Goal: Task Accomplishment & Management: Use online tool/utility

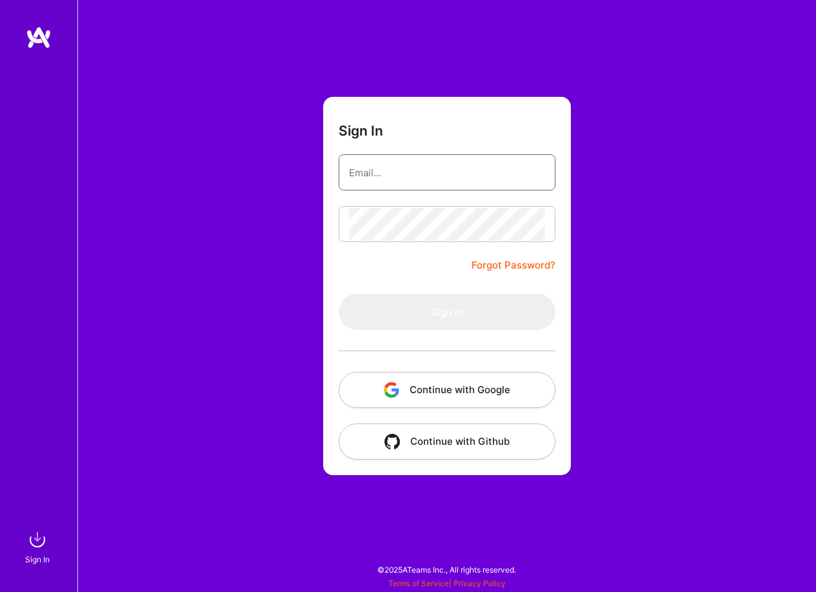
type input "[EMAIL_ADDRESS][DOMAIN_NAME]"
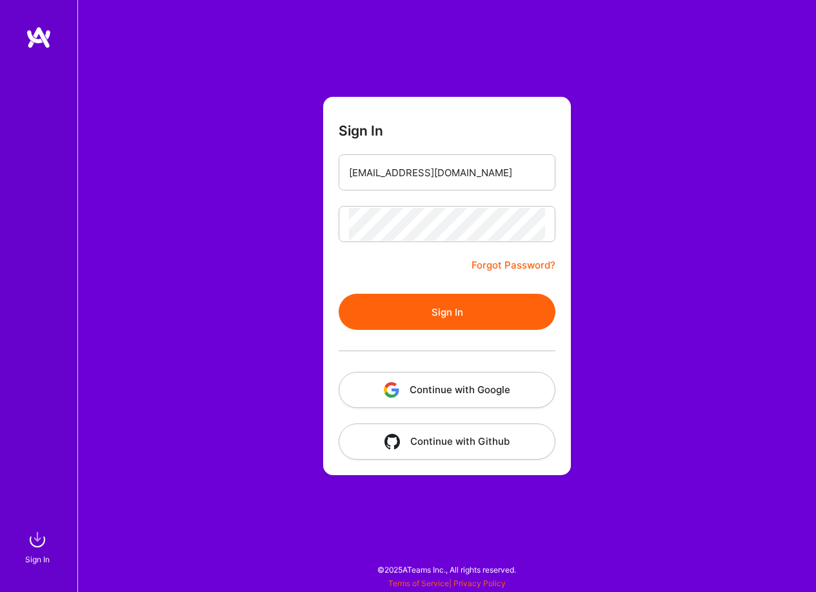
click at [420, 312] on button "Sign In" at bounding box center [447, 312] width 217 height 36
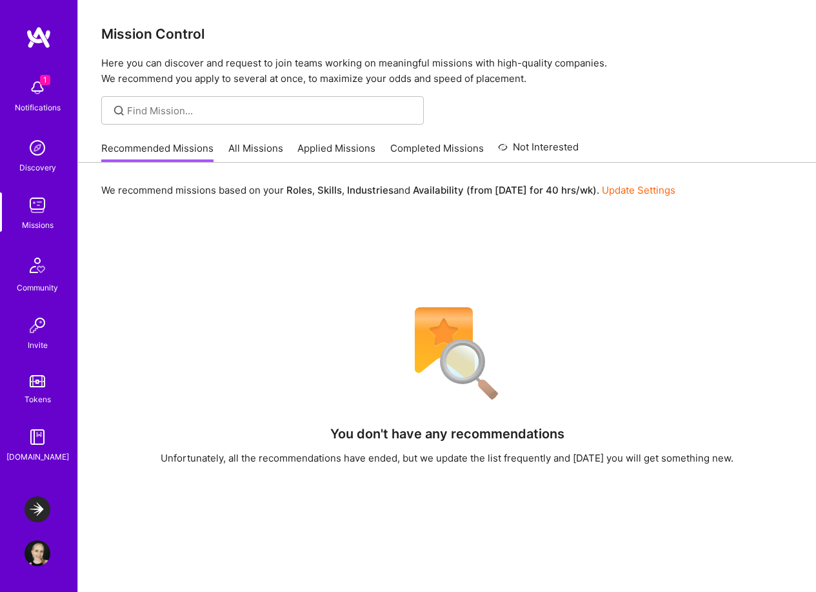
click at [39, 92] on img at bounding box center [38, 88] width 26 height 26
click at [39, 92] on div "1 Notifications Discovery Missions Community Invite Tokens [DOMAIN_NAME]" at bounding box center [38, 267] width 77 height 391
click at [42, 510] on img at bounding box center [38, 509] width 26 height 26
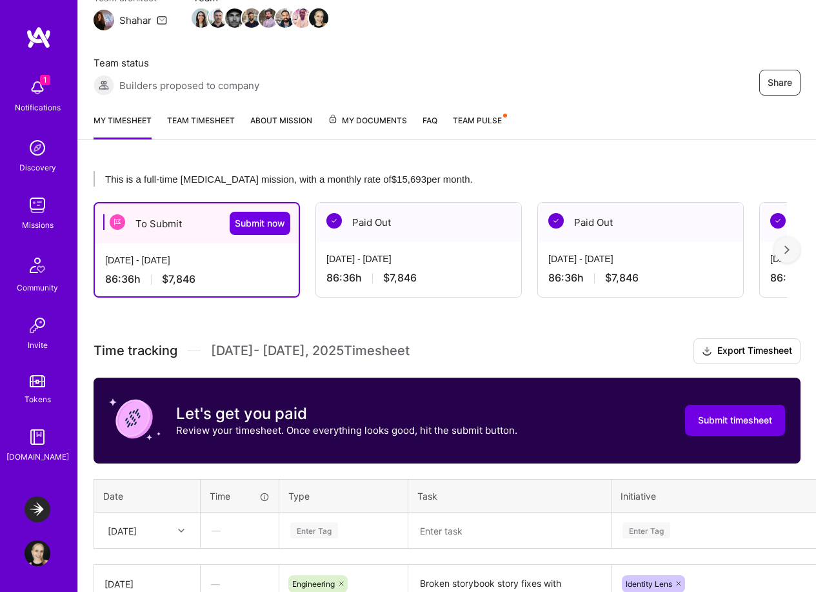
scroll to position [278, 0]
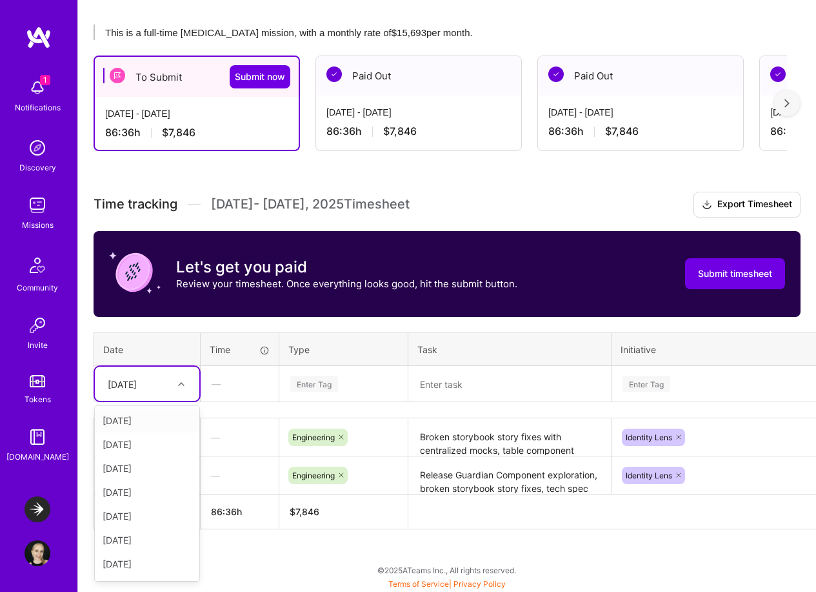
click at [187, 373] on div at bounding box center [183, 383] width 20 height 21
click at [152, 470] on div "[DATE]" at bounding box center [147, 468] width 105 height 24
click at [182, 388] on div at bounding box center [183, 384] width 20 height 17
click at [538, 447] on textarea "Broken storybook story fixes with centralized mocks, table component research, …" at bounding box center [510, 437] width 200 height 35
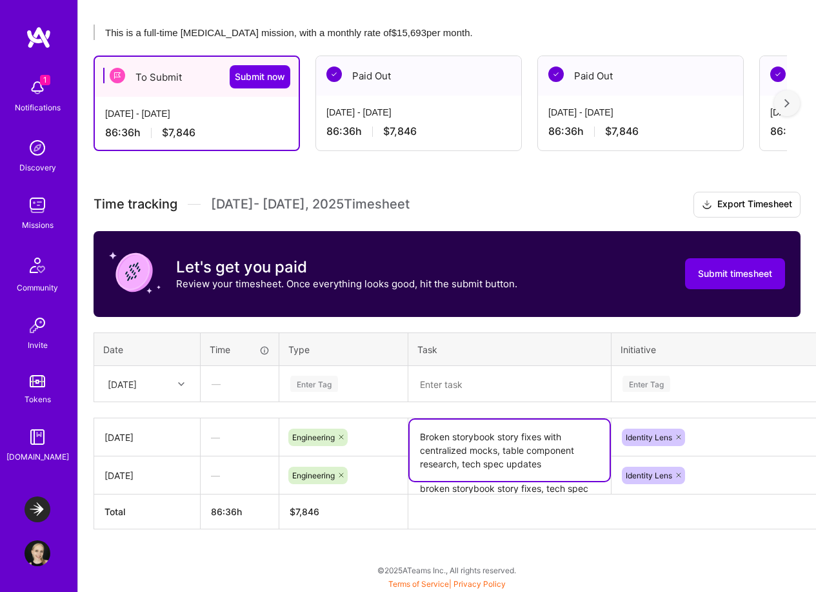
scroll to position [278, 1]
click at [548, 461] on textarea "Broken storybook story fixes with centralized mocks, table component research, …" at bounding box center [509, 450] width 200 height 61
click at [487, 392] on textarea at bounding box center [509, 384] width 200 height 34
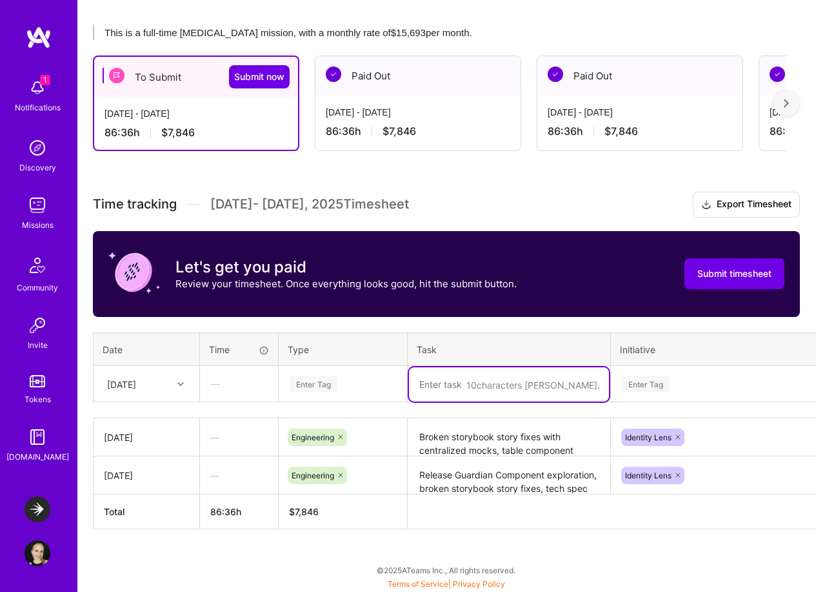
click at [488, 385] on textarea at bounding box center [509, 384] width 200 height 34
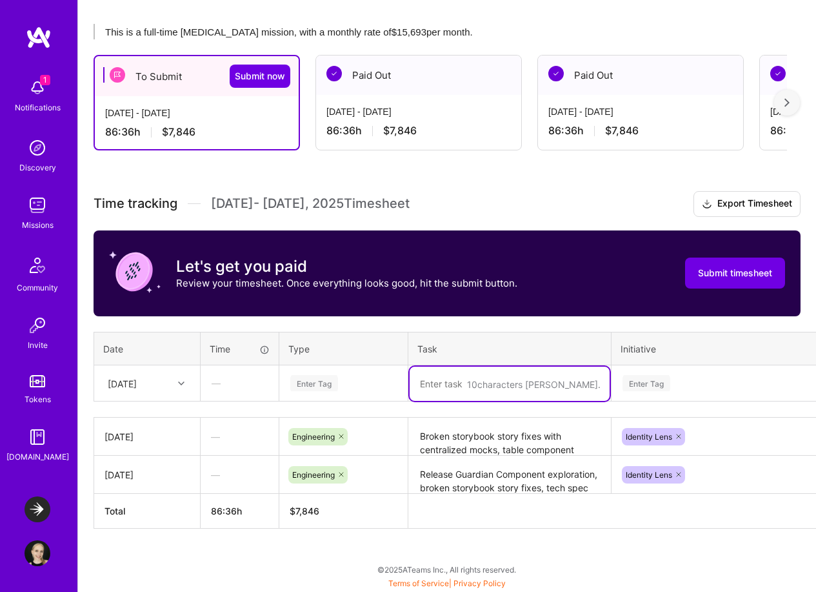
click at [625, 373] on div "Enter Tag" at bounding box center [730, 384] width 236 height 34
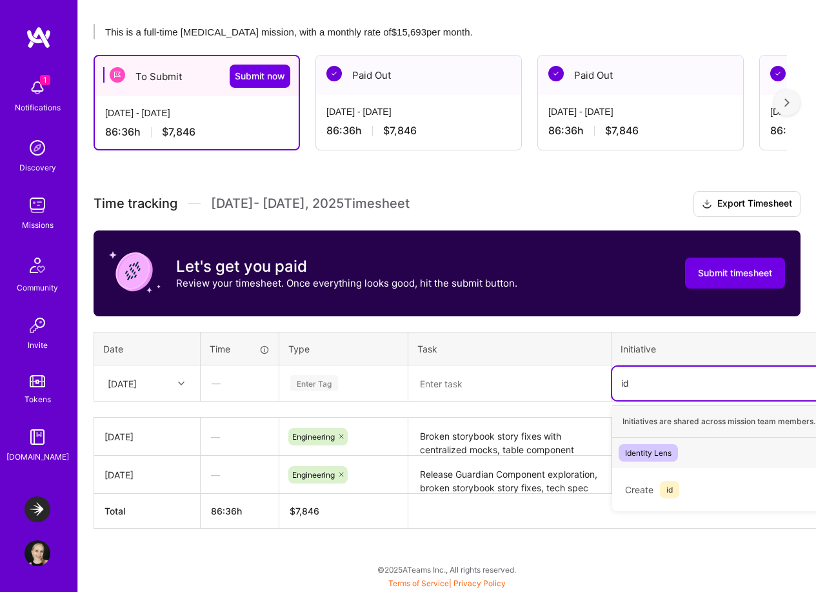
scroll to position [278, 0]
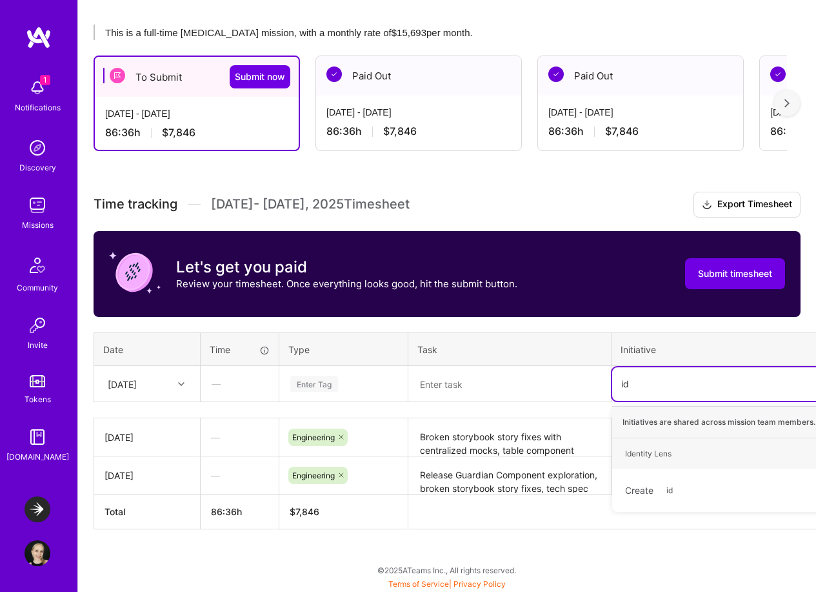
type input "ide"
click at [691, 449] on div "Identity Lens Hide" at bounding box center [730, 453] width 236 height 30
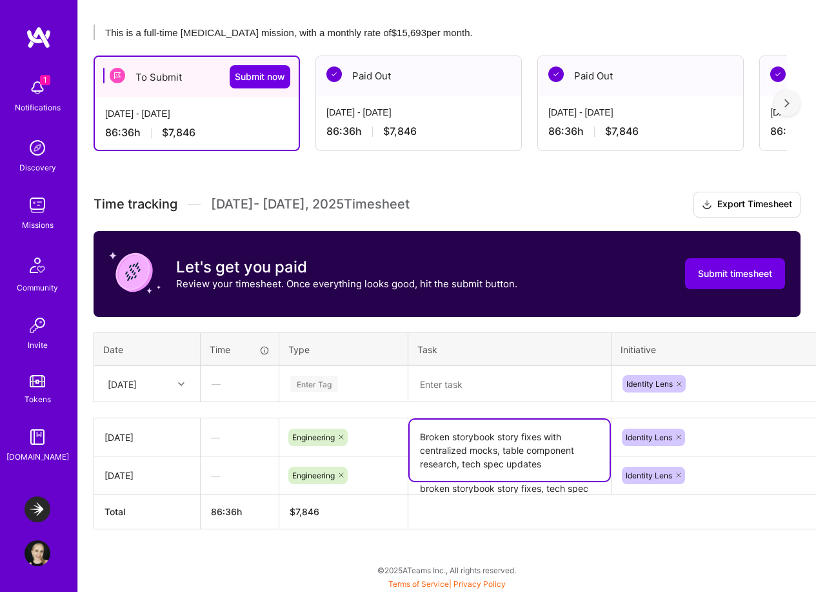
click at [547, 431] on textarea "Broken storybook story fixes with centralized mocks, table component research, …" at bounding box center [510, 450] width 200 height 61
click at [475, 389] on textarea at bounding box center [510, 384] width 200 height 34
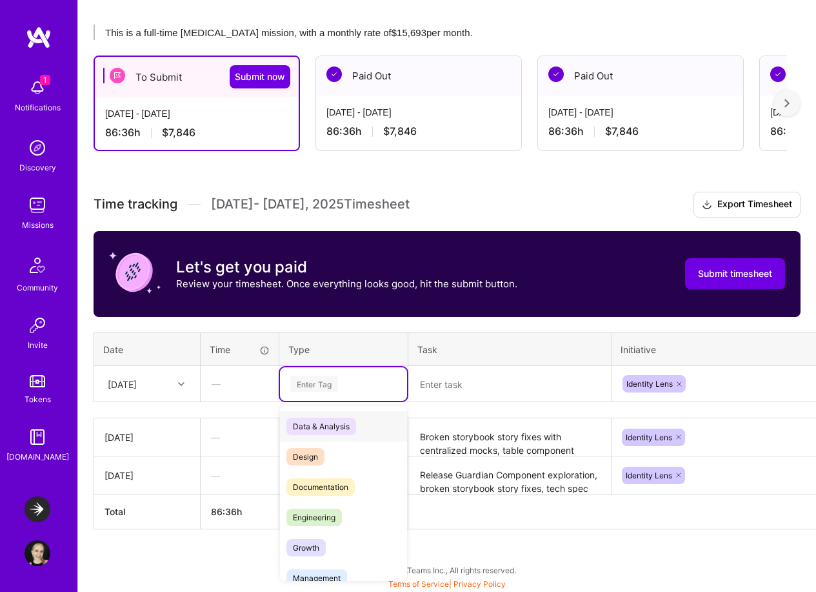
click at [337, 381] on div "Enter Tag" at bounding box center [314, 384] width 48 height 20
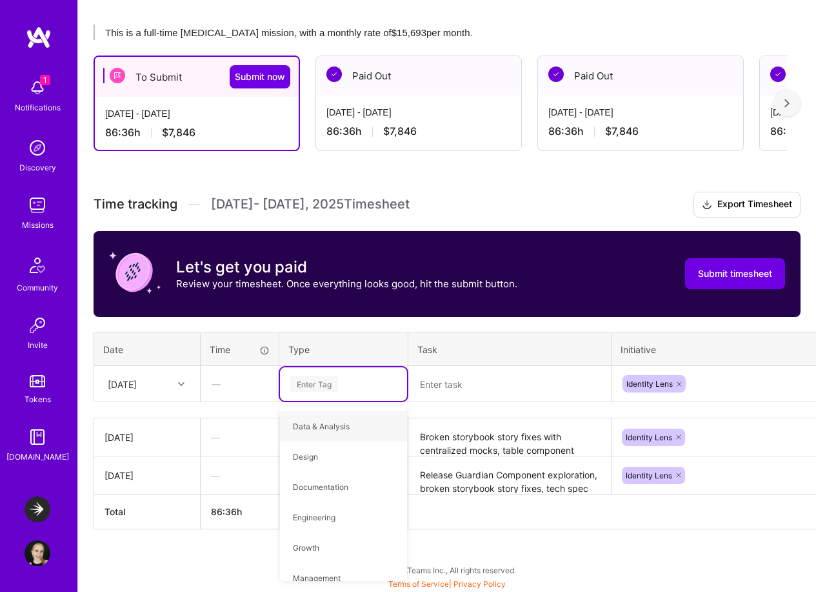
click at [337, 381] on div "Enter Tag" at bounding box center [314, 384] width 48 height 20
click at [441, 385] on textarea at bounding box center [510, 384] width 200 height 34
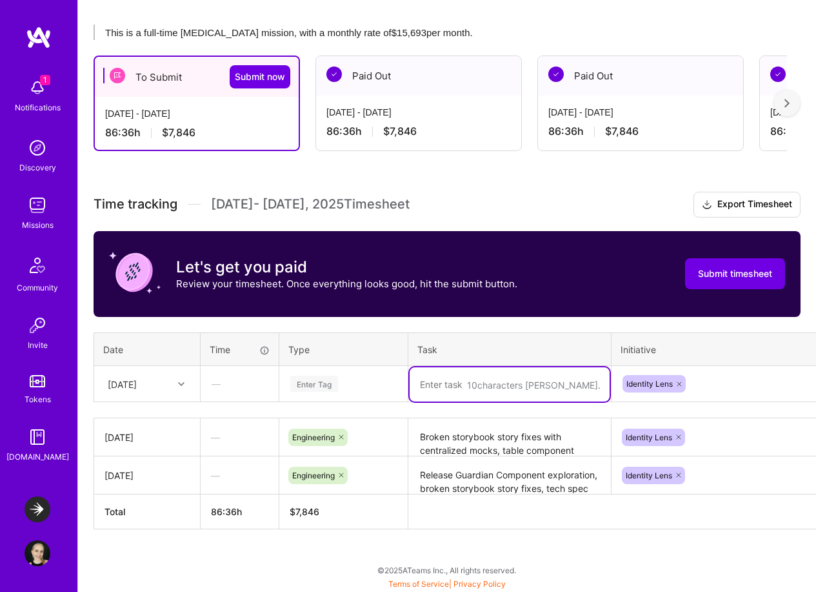
click at [345, 387] on div "Enter Tag" at bounding box center [343, 384] width 109 height 16
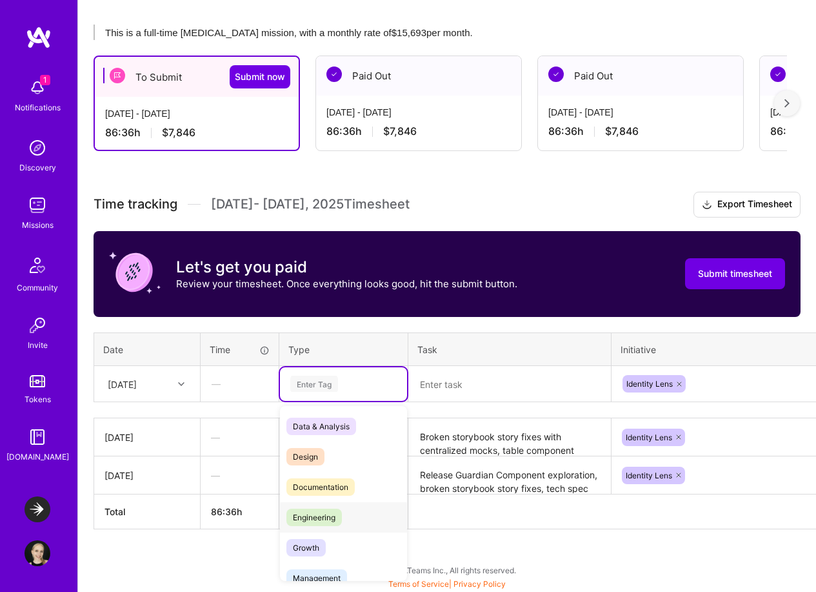
click at [348, 502] on div "Engineering" at bounding box center [343, 517] width 127 height 30
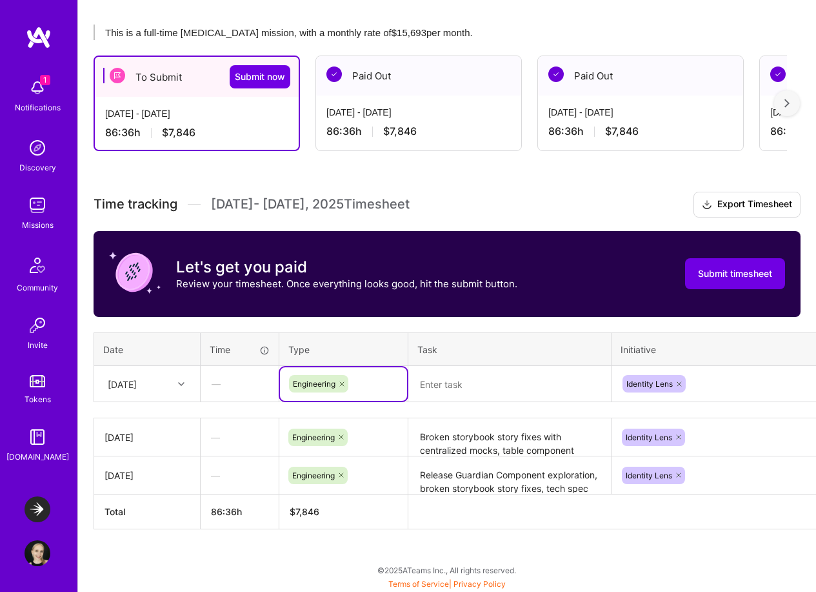
click at [503, 375] on textarea at bounding box center [510, 384] width 200 height 34
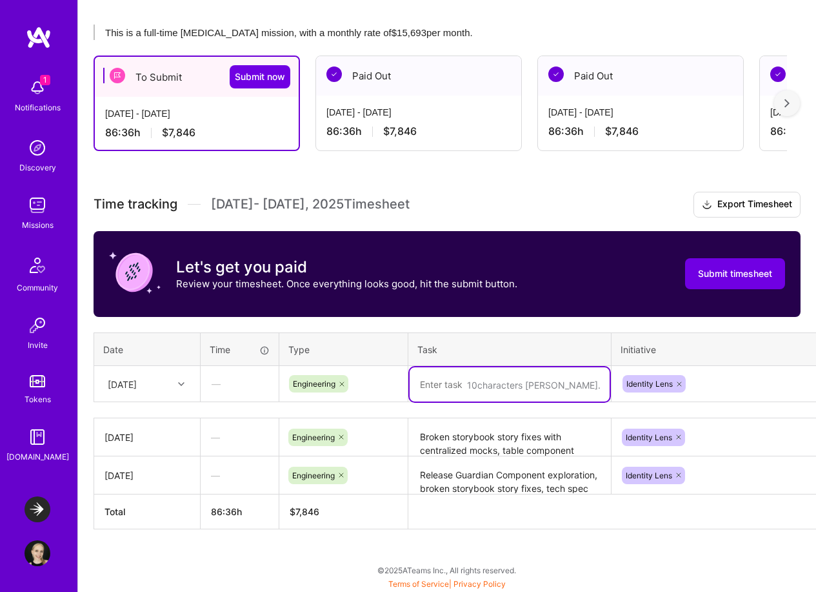
click at [500, 394] on textarea at bounding box center [510, 384] width 200 height 34
type textarea "RO-3032"
drag, startPoint x: 473, startPoint y: 388, endPoint x: 407, endPoint y: 383, distance: 66.0
click at [407, 383] on tr "[DATE] — Engineering 10 characters min. RO-3032 Identity Lens" at bounding box center [493, 384] width 799 height 36
click at [516, 435] on textarea "Broken storybook story fixes with centralized mocks, table component research, …" at bounding box center [510, 438] width 200 height 36
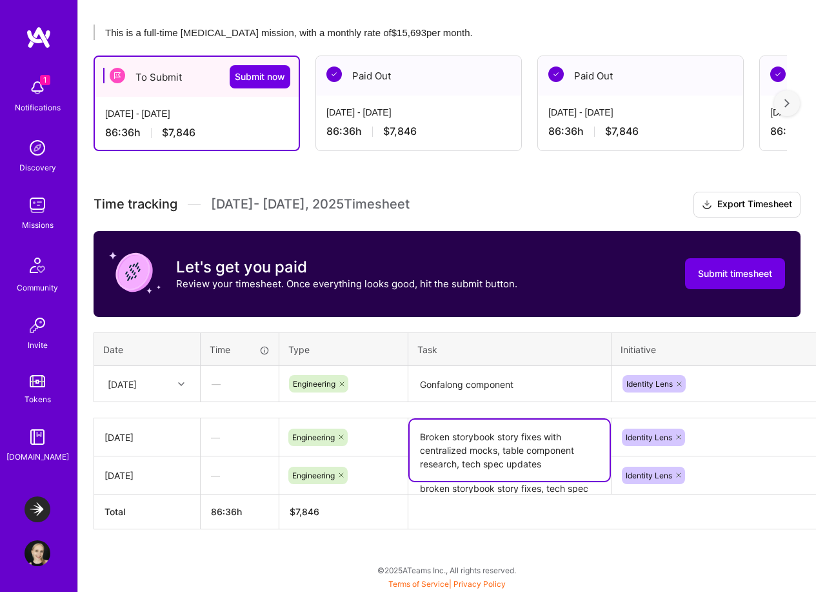
click at [519, 379] on textarea "Gonfalong component" at bounding box center [510, 384] width 200 height 34
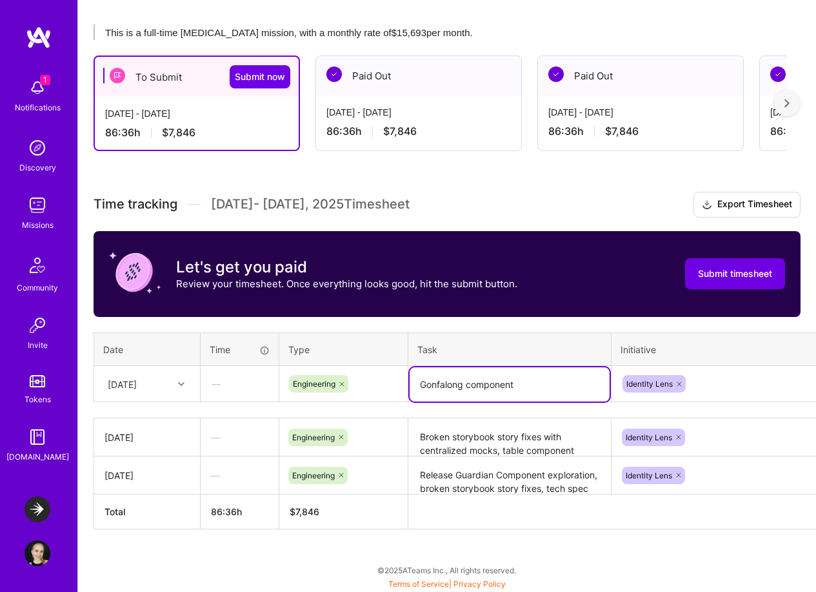
click at [465, 381] on textarea "Gonfalong component" at bounding box center [510, 384] width 200 height 34
click at [461, 385] on textarea "Gonfalon component exploration for identity lens feature" at bounding box center [510, 391] width 200 height 48
drag, startPoint x: 509, startPoint y: 393, endPoint x: 412, endPoint y: 382, distance: 97.4
click at [412, 382] on textarea "Gonfalon component exploration for identity lens feature" at bounding box center [510, 391] width 200 height 48
click at [555, 385] on textarea "Gonfalon picker consolidation, st" at bounding box center [510, 384] width 200 height 34
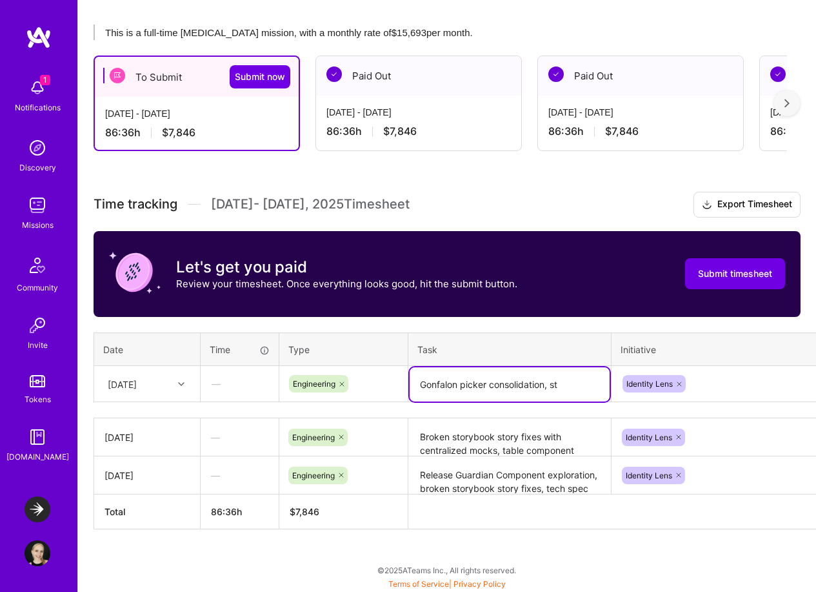
click at [555, 385] on textarea "Gonfalon picker consolidation, st" at bounding box center [510, 384] width 200 height 34
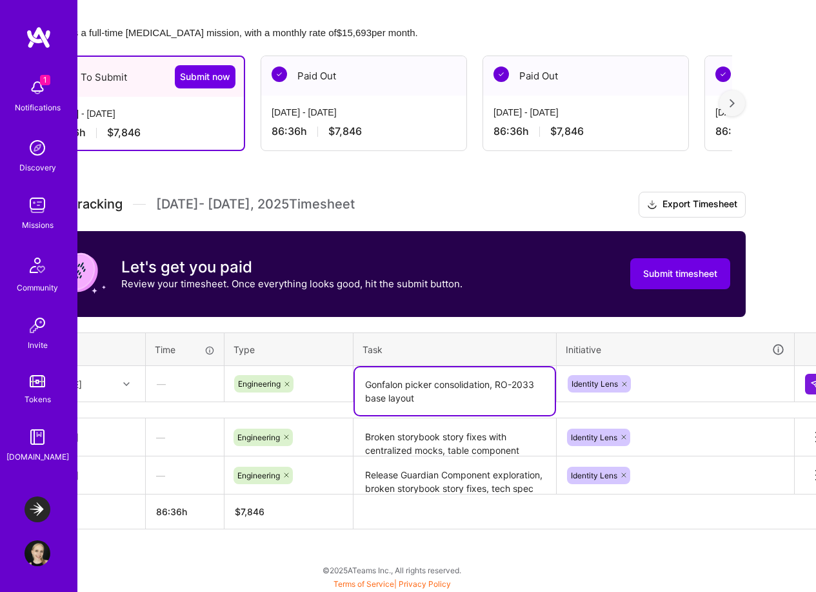
scroll to position [278, 65]
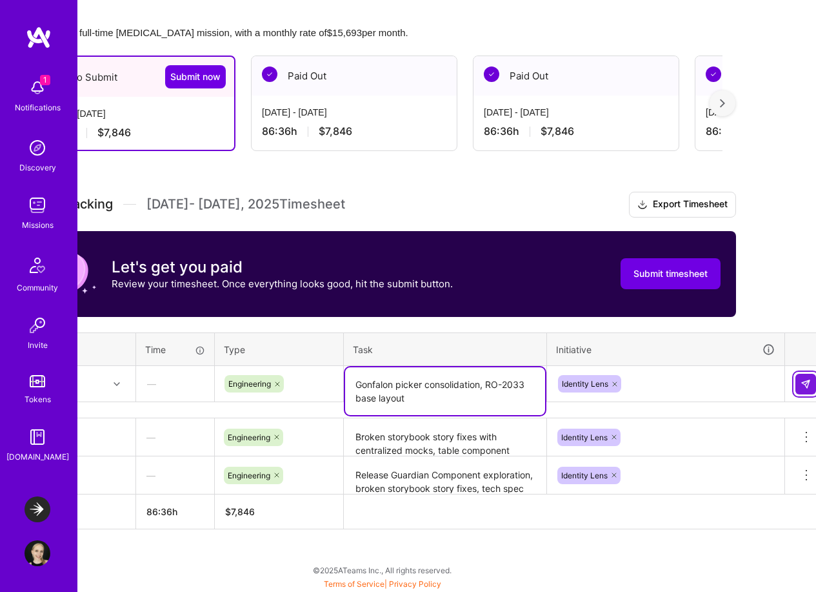
type textarea "Gonfalon picker consolidation, RO-2033 base layout"
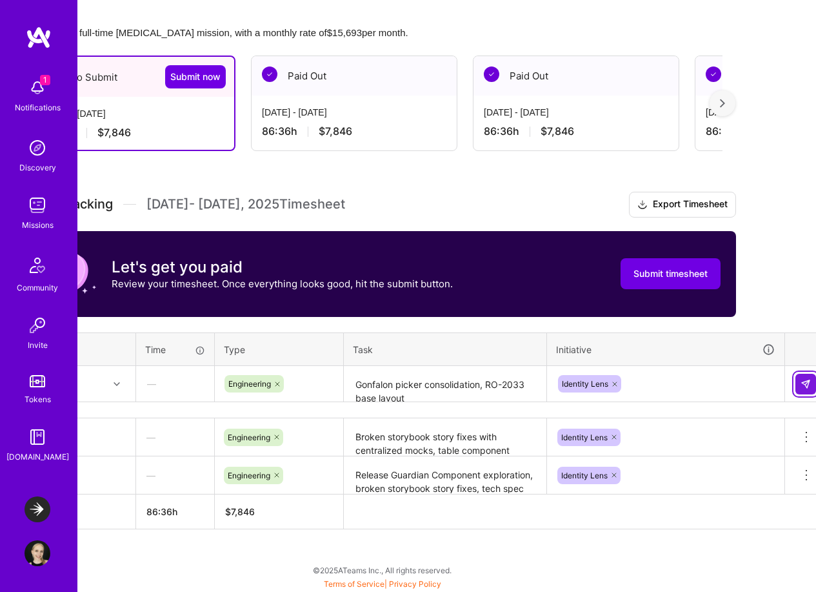
click at [801, 383] on img at bounding box center [806, 384] width 10 height 10
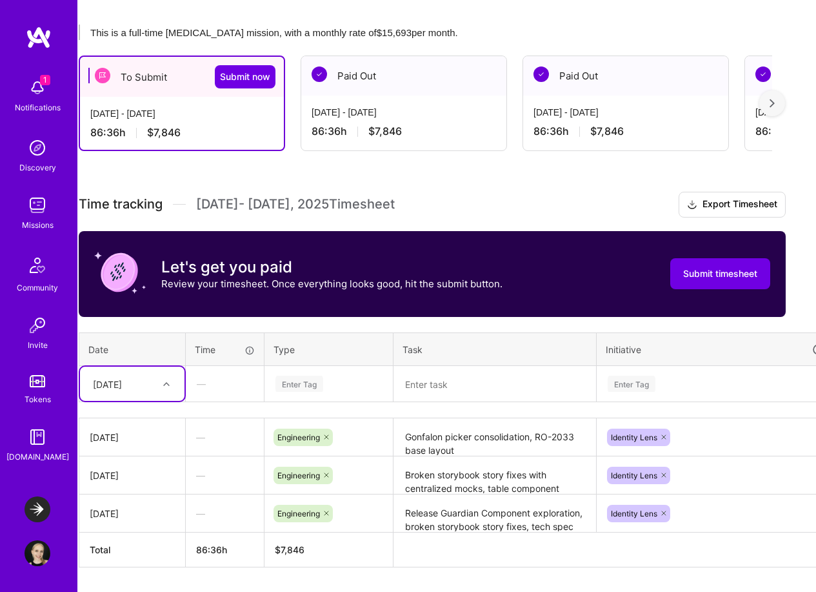
scroll to position [278, 0]
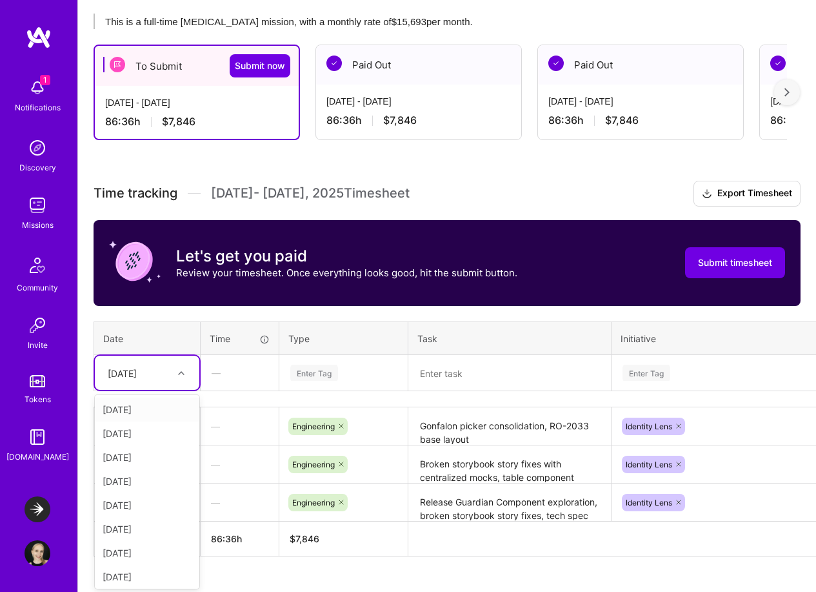
click at [133, 388] on div "[DATE]" at bounding box center [147, 373] width 105 height 34
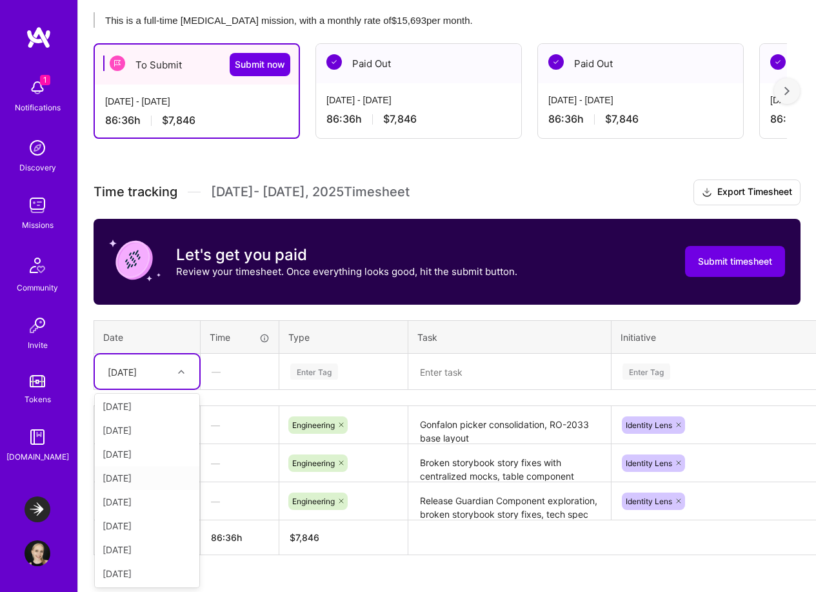
scroll to position [0, 0]
click at [139, 501] on div "[DATE]" at bounding box center [147, 504] width 105 height 24
click at [459, 372] on textarea at bounding box center [510, 372] width 200 height 34
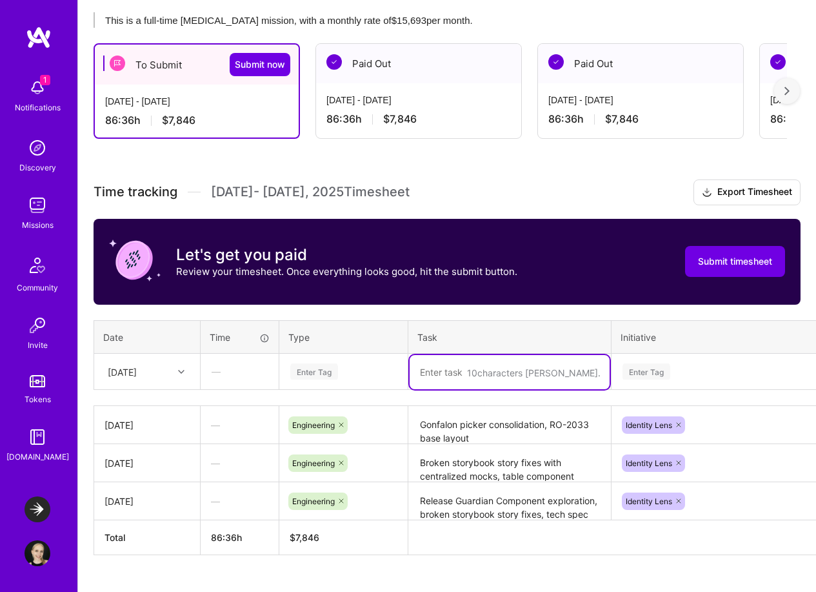
paste textarea "RO-3032"
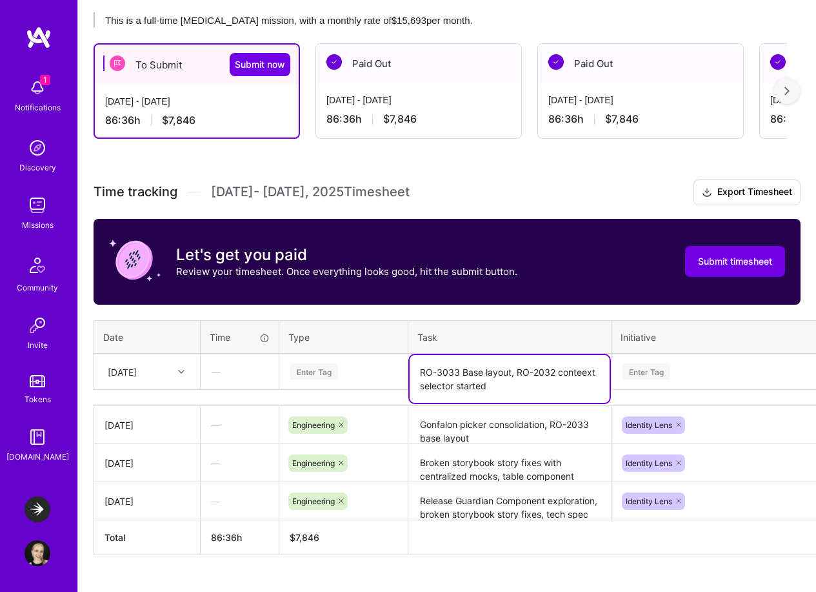
type textarea "RO-3033 Base layout, RO-2032 conteext selector started"
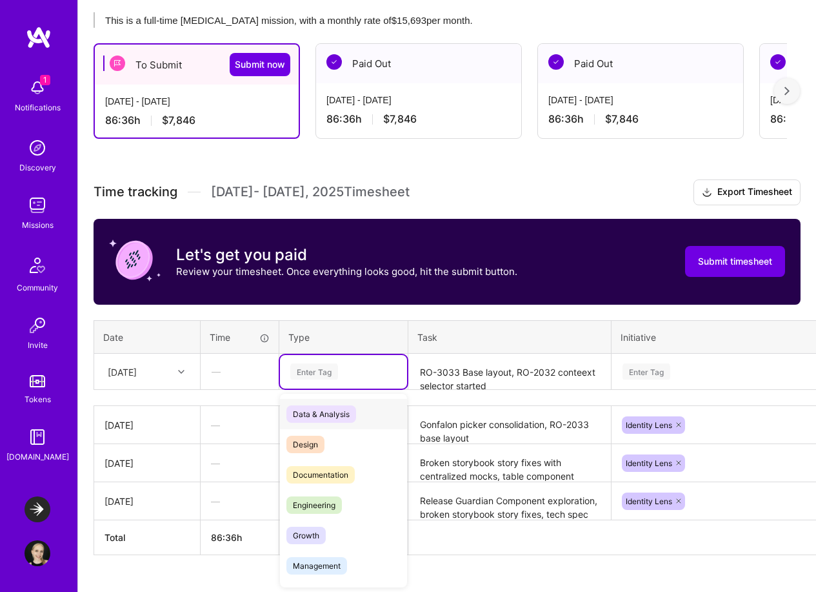
click at [334, 372] on div "Enter Tag" at bounding box center [314, 371] width 48 height 20
click at [320, 501] on span "Engineering" at bounding box center [315, 504] width 56 height 17
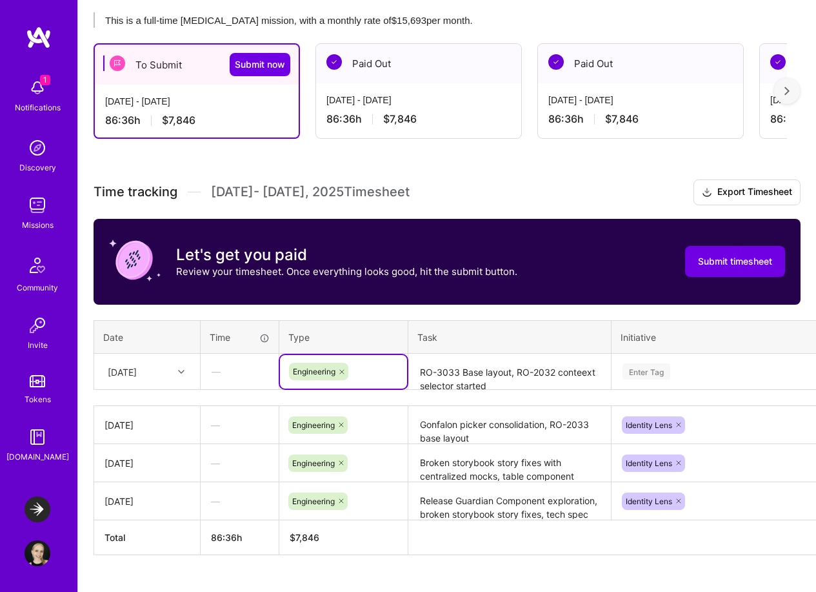
click at [704, 379] on div "Enter Tag" at bounding box center [730, 372] width 236 height 34
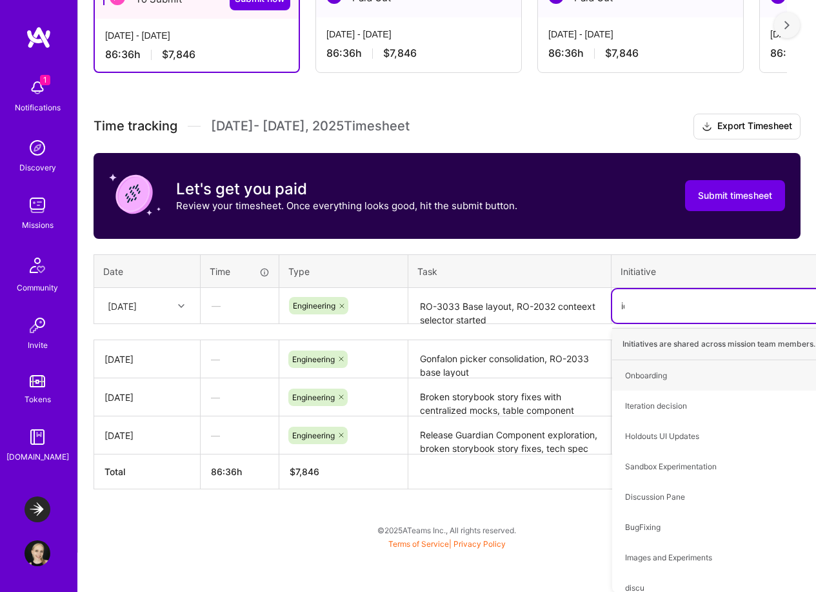
scroll to position [316, 0]
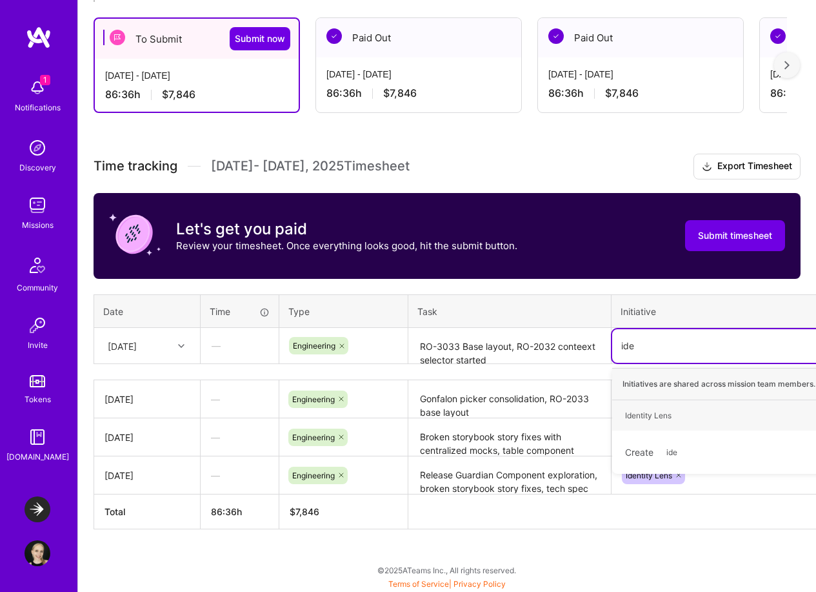
type input "iden"
click at [691, 409] on div "Identity Lens Hide" at bounding box center [730, 415] width 236 height 30
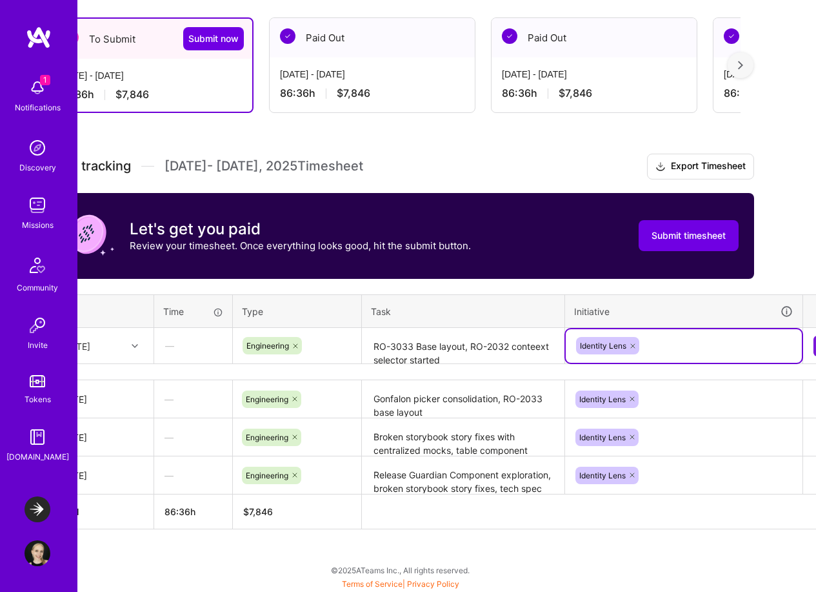
scroll to position [316, 77]
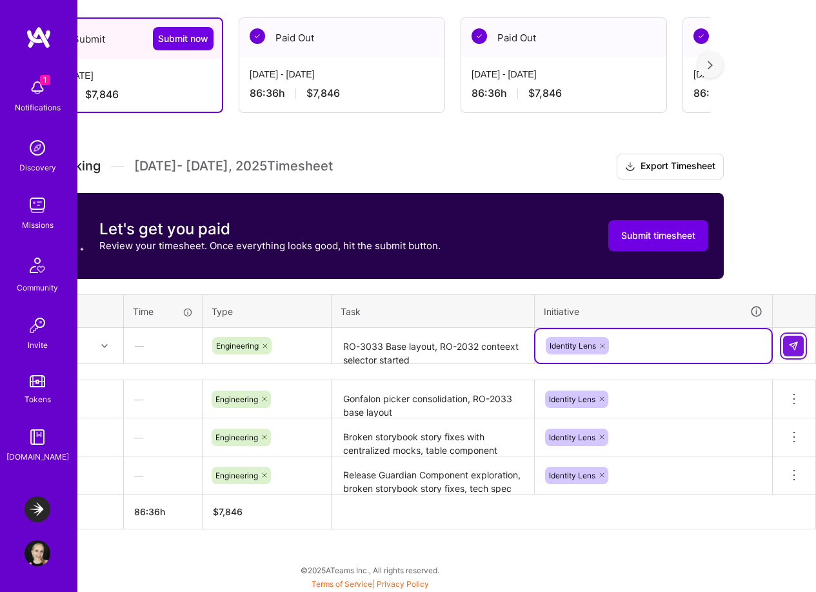
click at [789, 346] on img at bounding box center [794, 346] width 10 height 10
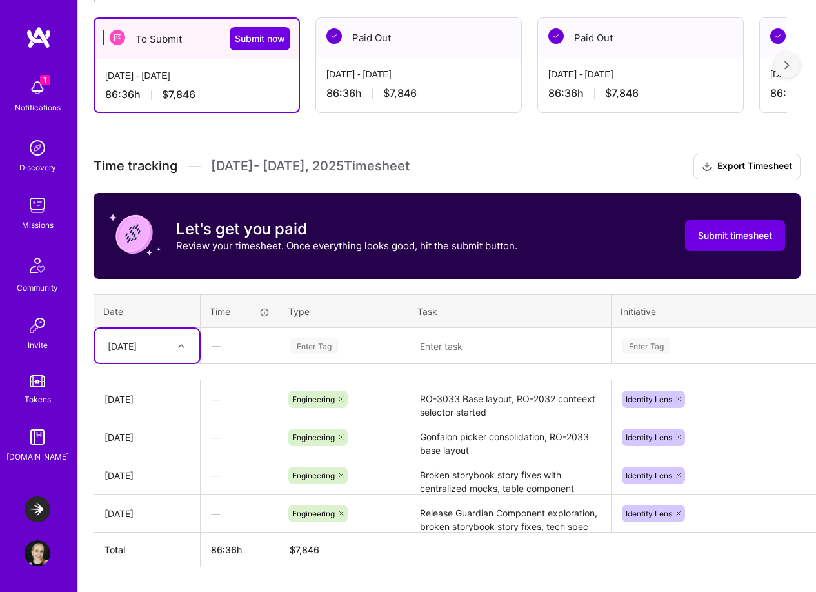
scroll to position [354, 0]
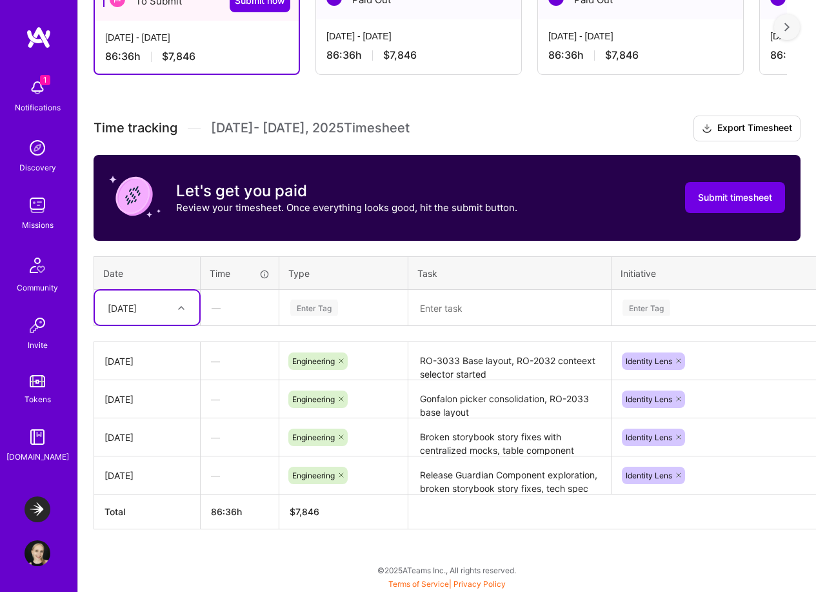
click at [165, 303] on div "[DATE]" at bounding box center [137, 307] width 72 height 21
click at [147, 467] on div "[DATE]" at bounding box center [147, 464] width 105 height 24
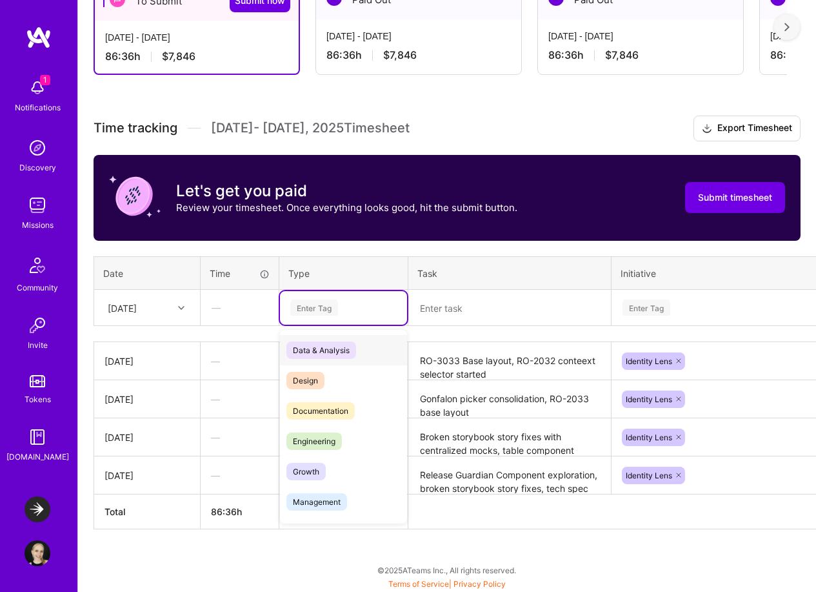
click at [335, 312] on div "Enter Tag" at bounding box center [314, 308] width 48 height 20
click at [323, 436] on span "Engineering" at bounding box center [315, 440] width 56 height 17
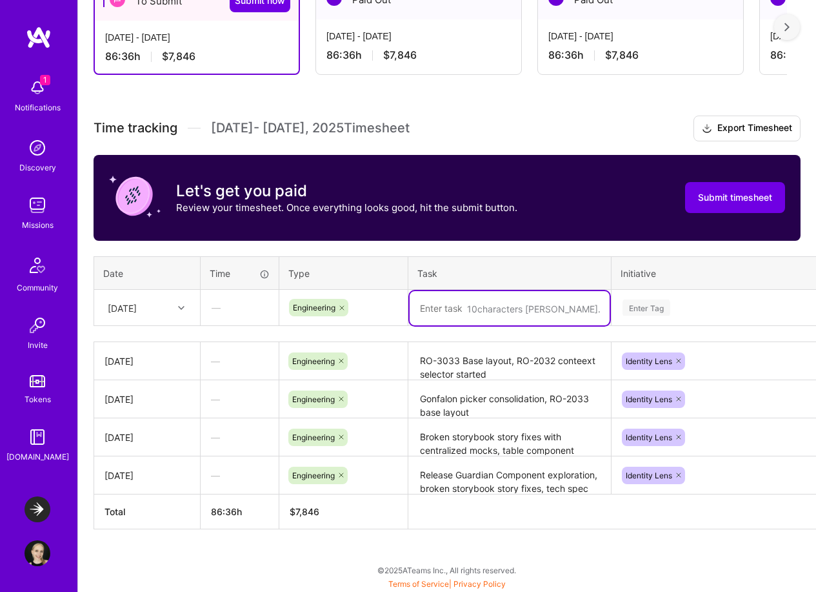
click at [479, 305] on textarea at bounding box center [510, 308] width 200 height 34
drag, startPoint x: 535, startPoint y: 305, endPoint x: 623, endPoint y: 307, distance: 87.8
click at [623, 307] on tr "[DATE] — Engineering RO-2032 context selector API integration Enter Tag" at bounding box center [493, 308] width 799 height 36
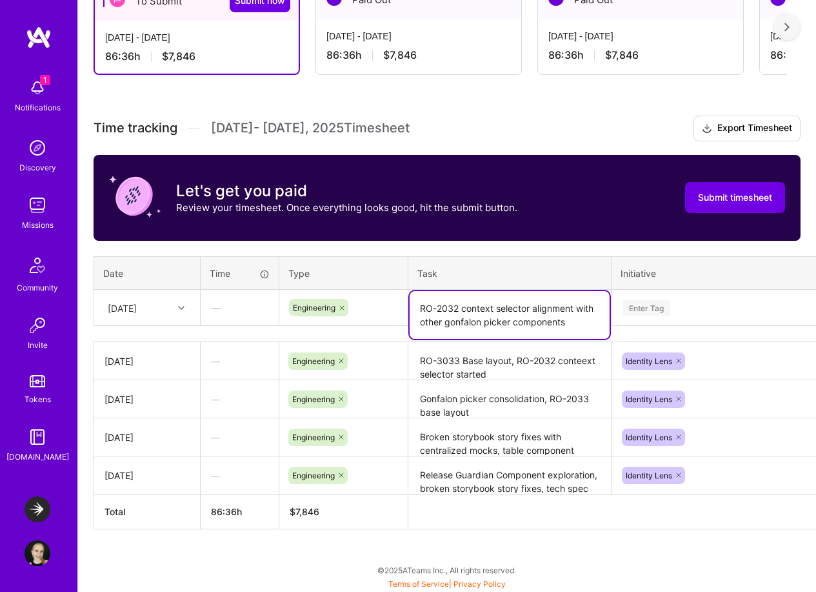
click at [538, 307] on textarea "RO-2032 context selector alignment with other gonfalon picker components" at bounding box center [510, 315] width 200 height 48
type textarea "RO-2032 context selector + alignment with other gonfalon picker components"
click at [680, 309] on div "Enter Tag" at bounding box center [731, 307] width 218 height 16
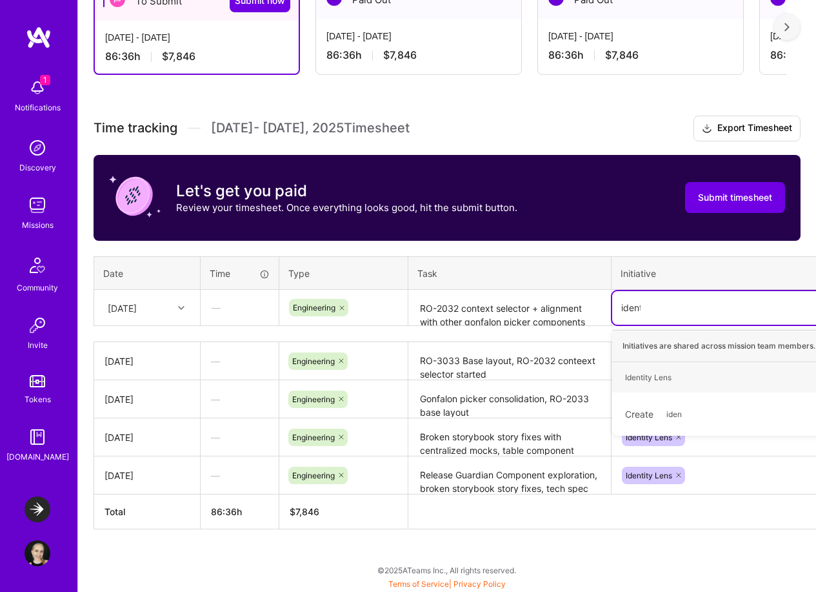
type input "identi"
click at [673, 382] on span "Identity Lens" at bounding box center [648, 377] width 59 height 17
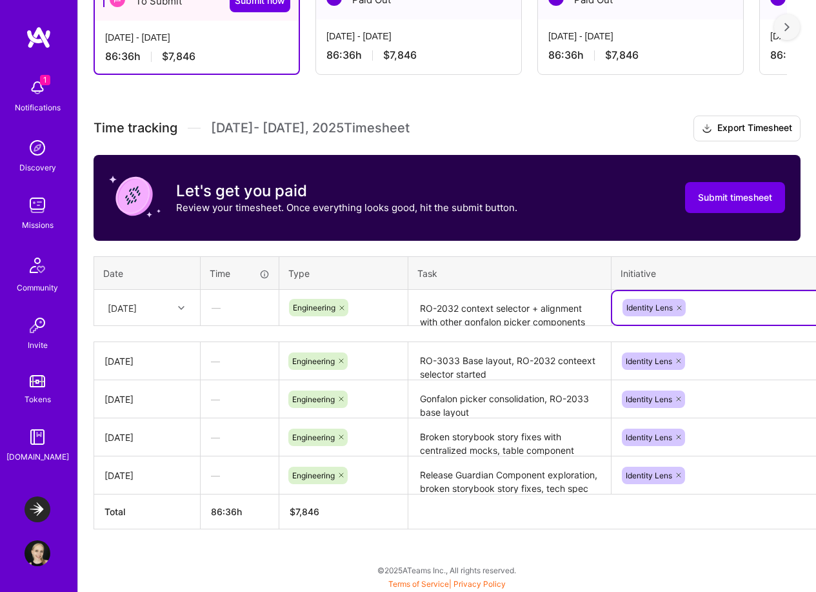
click at [527, 310] on textarea "RO-2032 context selector + alignment with other gonfalon picker components" at bounding box center [510, 308] width 200 height 34
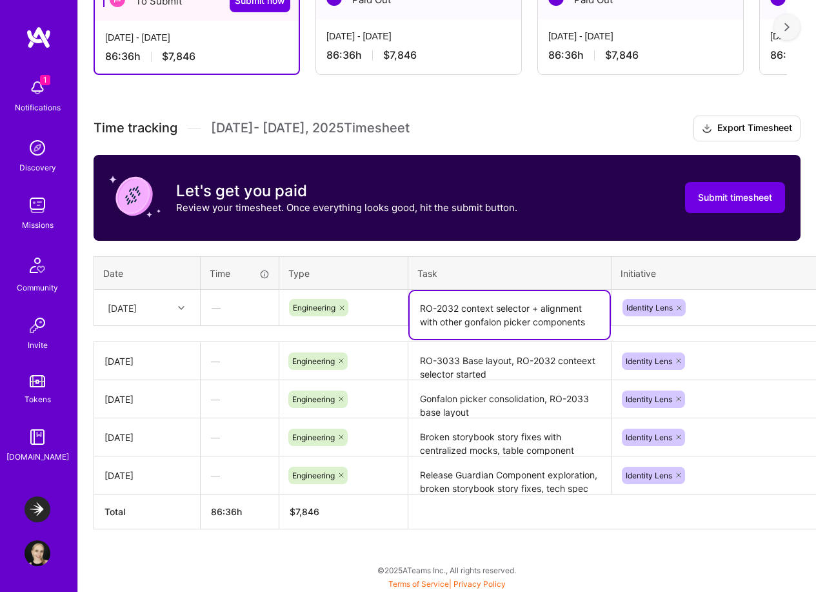
click at [591, 323] on textarea "RO-2032 context selector + alignment with other gonfalon picker components" at bounding box center [510, 315] width 200 height 48
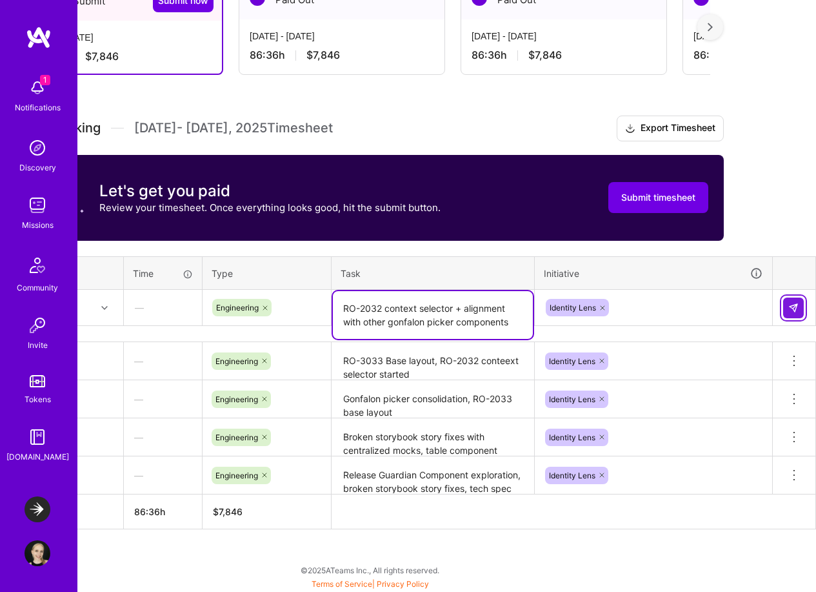
click at [790, 308] on img at bounding box center [794, 308] width 10 height 10
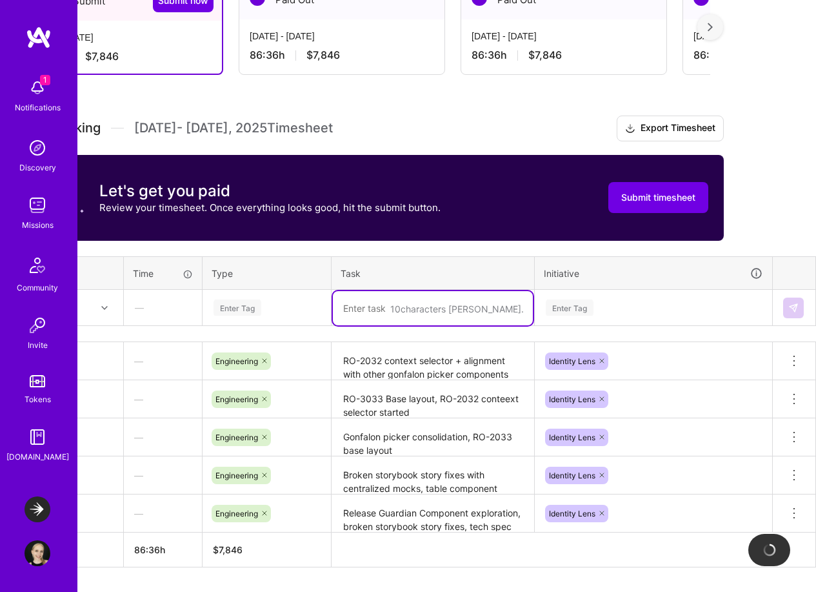
click at [407, 315] on textarea at bounding box center [433, 308] width 200 height 34
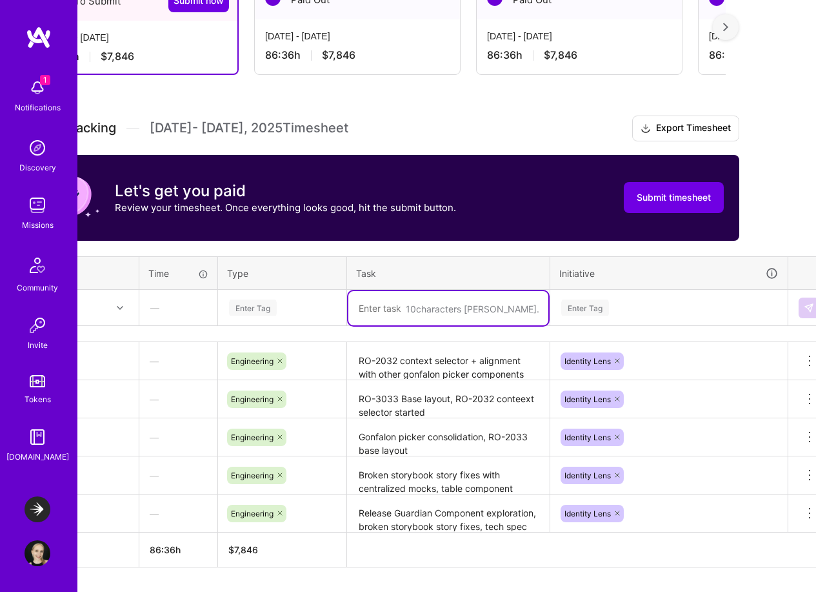
scroll to position [354, 56]
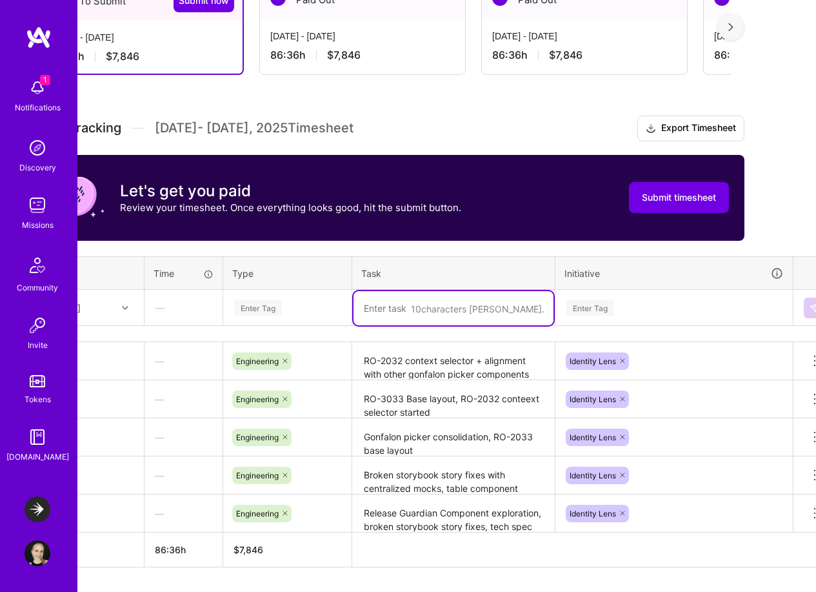
click at [304, 312] on div "Enter Tag" at bounding box center [287, 307] width 109 height 16
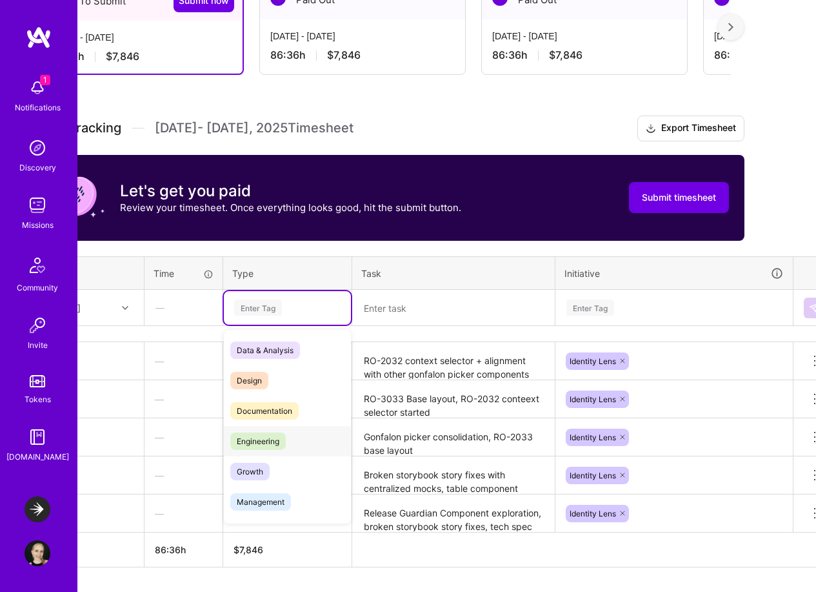
click at [270, 435] on span "Engineering" at bounding box center [258, 440] width 56 height 17
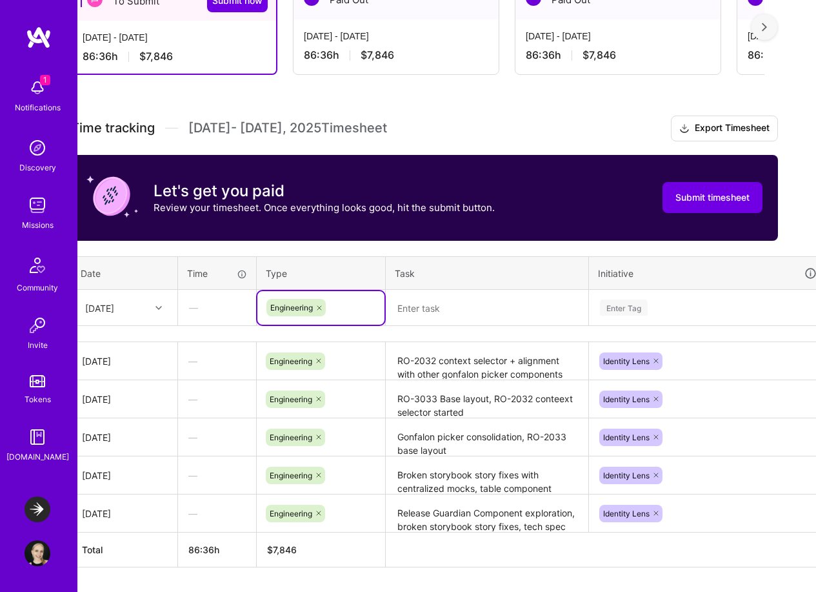
scroll to position [354, 22]
click at [159, 305] on icon at bounding box center [159, 308] width 6 height 6
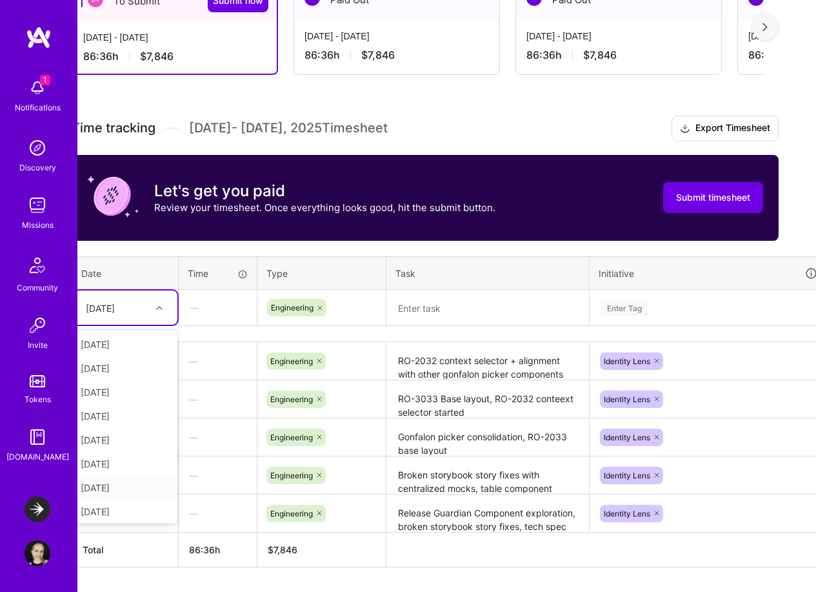
click at [136, 489] on div "[DATE]" at bounding box center [125, 488] width 105 height 24
click at [441, 311] on textarea at bounding box center [488, 308] width 200 height 34
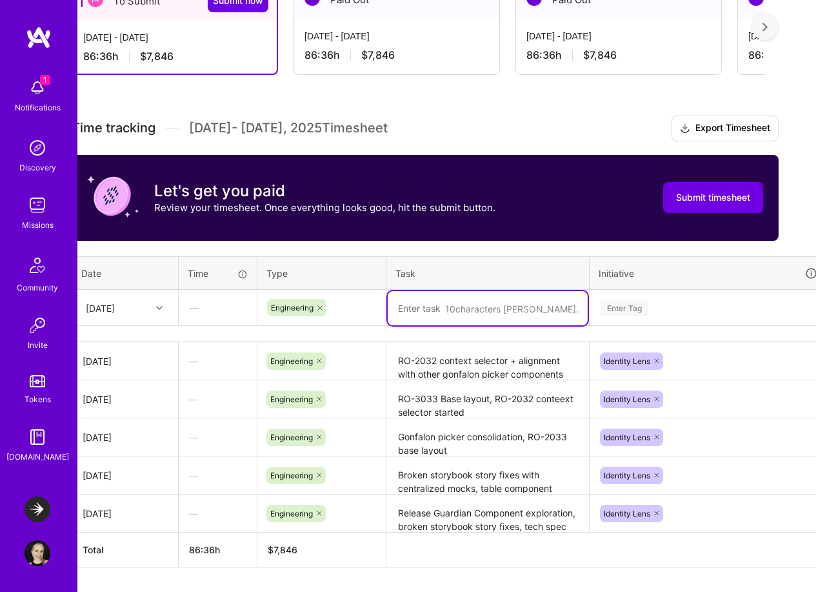
type textarea "A"
type textarea "E"
type textarea "RO-2032 Context selector"
click at [478, 408] on textarea "RO-3033 Base layout, RO-2032 conteext selector started" at bounding box center [488, 398] width 200 height 35
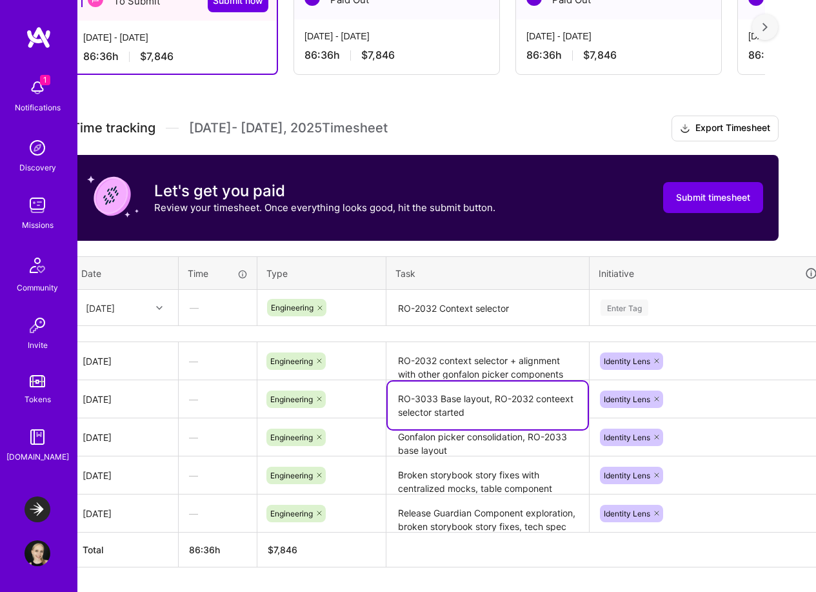
click at [562, 396] on textarea "RO-3033 Base layout, RO-2032 conteext selector started" at bounding box center [488, 405] width 200 height 48
type textarea "RO-3033 Base layout, RO-2032 context selector started"
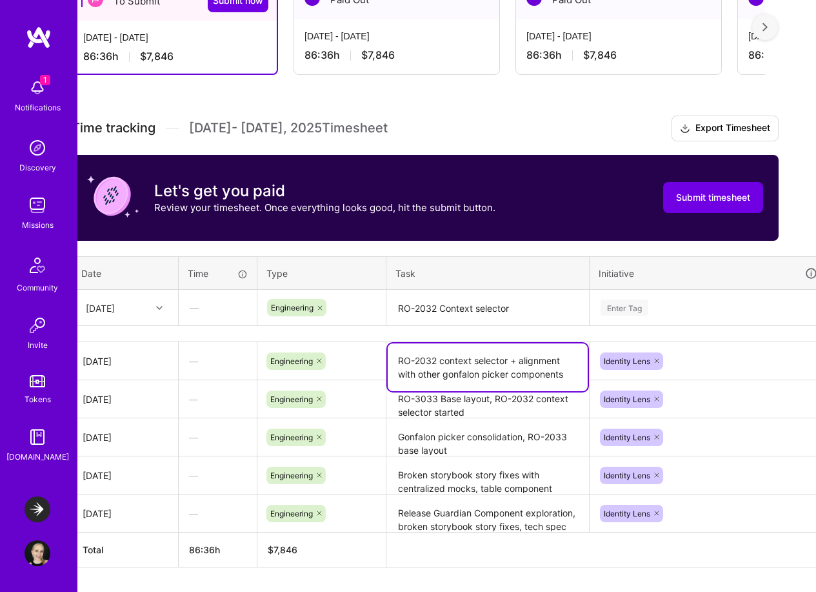
click at [520, 367] on textarea "RO-2032 context selector + alignment with other gonfalon picker components" at bounding box center [488, 367] width 200 height 48
click at [507, 360] on textarea "RO-2032 context selector + alignment with other gonfalon picker components" at bounding box center [488, 367] width 200 height 48
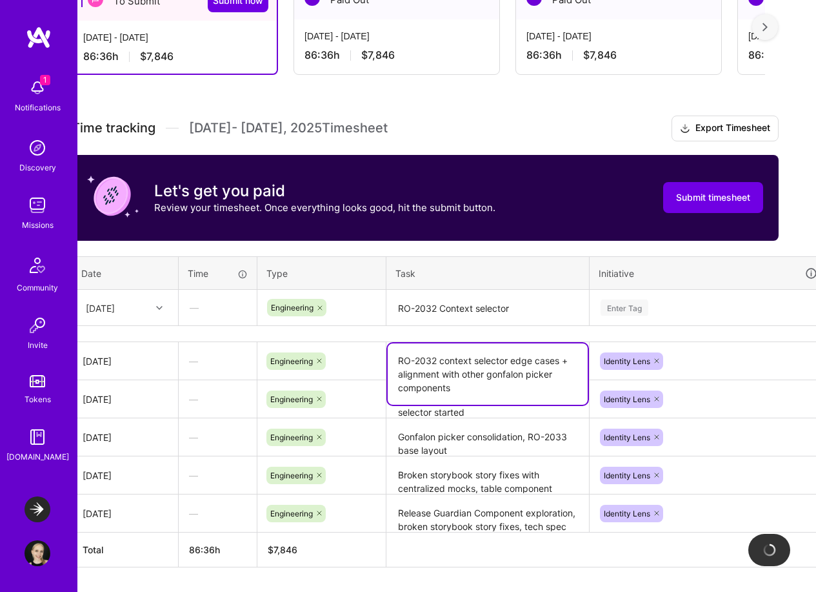
click at [509, 385] on textarea "RO-2032 context selector edge cases + alignment with other gonfalon picker comp…" at bounding box center [488, 373] width 200 height 61
type textarea "RO-2032 context selector edge cases + alignment with other gonfalon picker comp…"
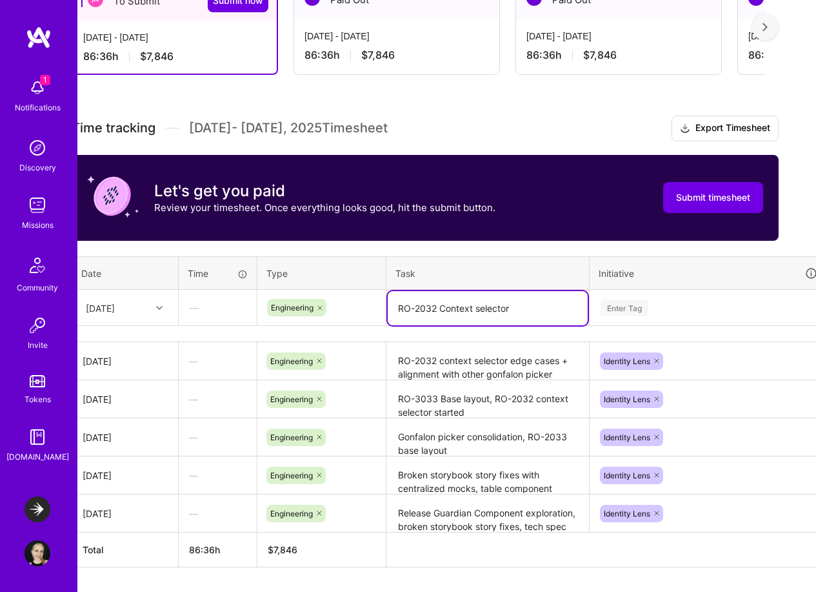
click at [521, 309] on textarea "RO-2032 Context selector" at bounding box center [488, 308] width 200 height 34
type textarea "RO-2032 Context selector API integration"
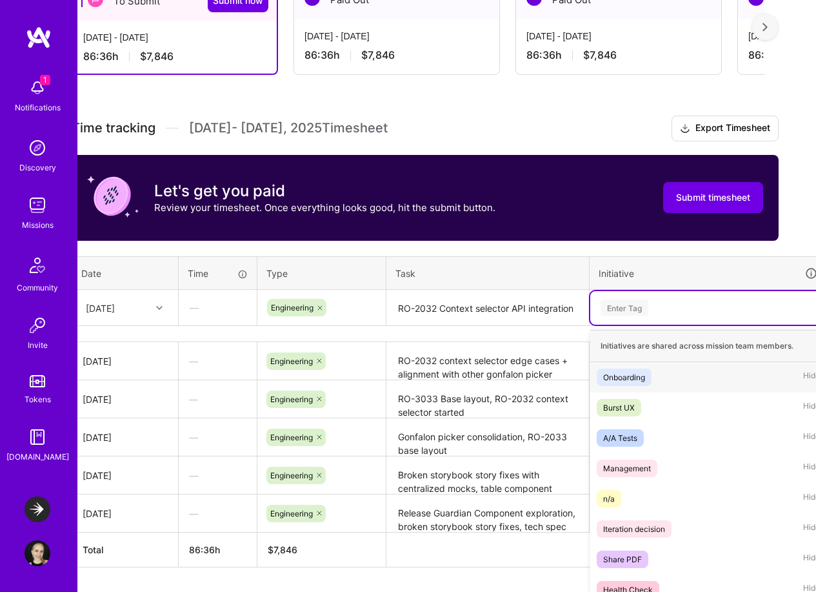
scroll to position [361, 0]
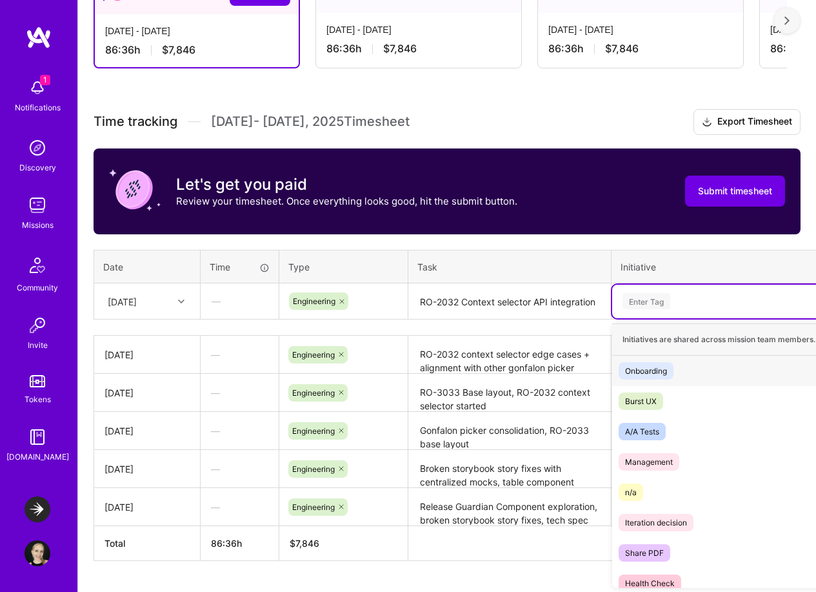
click at [662, 298] on div "Enter Tag" at bounding box center [731, 301] width 218 height 16
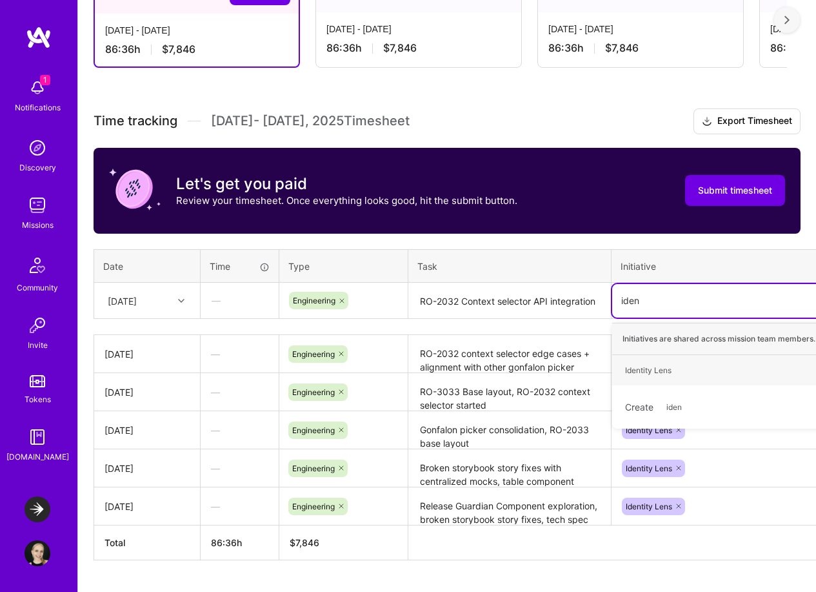
type input "ident"
click at [653, 374] on div "Identity Lens" at bounding box center [648, 370] width 46 height 14
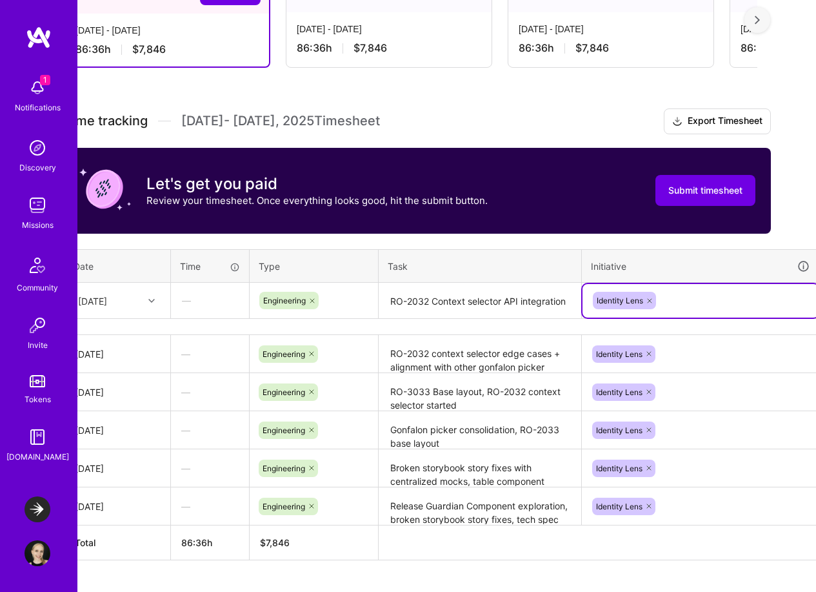
scroll to position [361, 52]
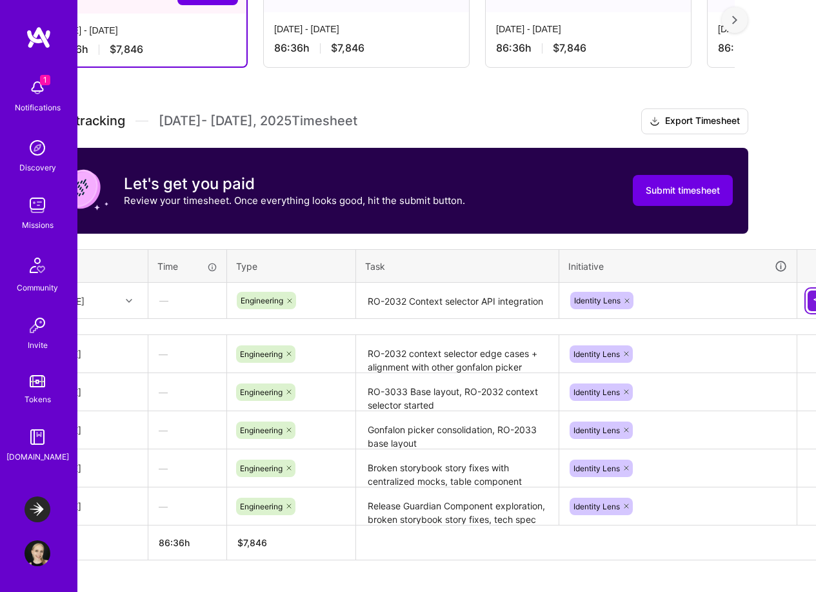
click at [809, 301] on button at bounding box center [818, 300] width 21 height 21
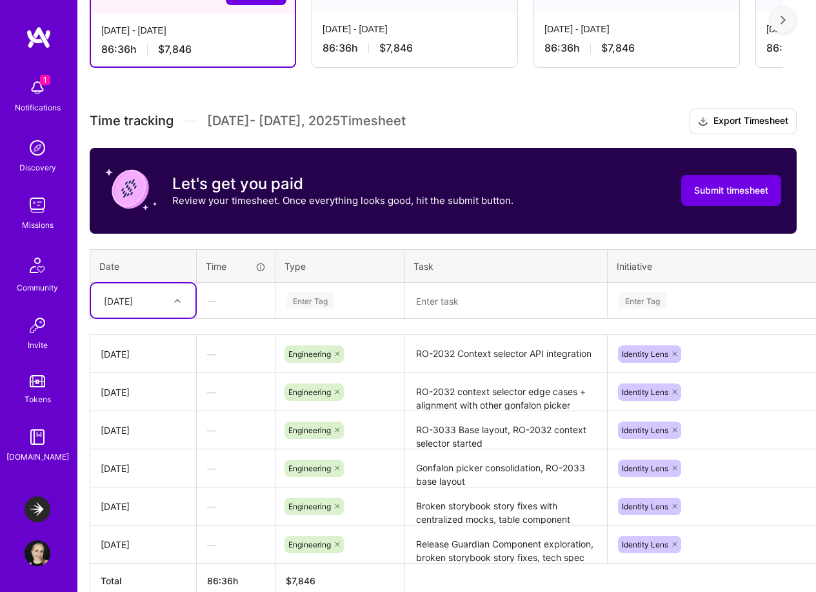
scroll to position [379, 4]
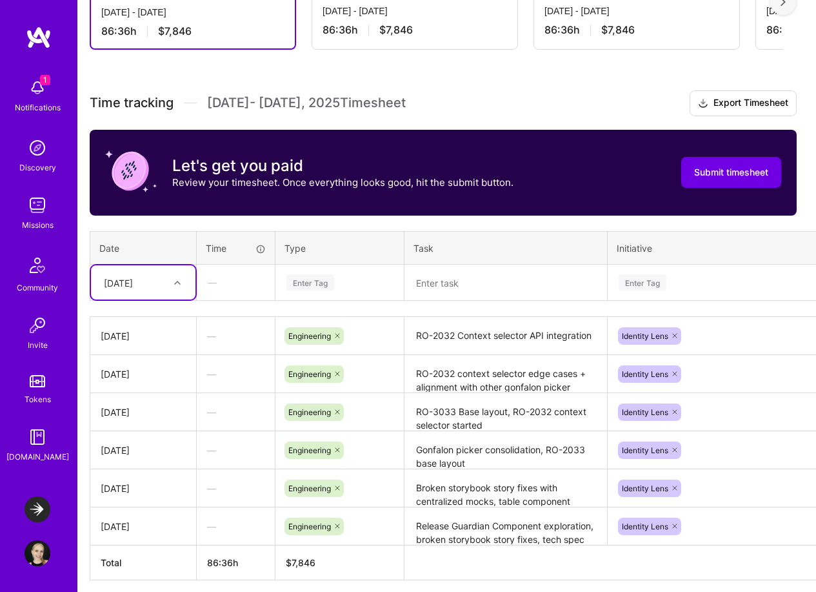
click at [150, 269] on div "[DATE]" at bounding box center [143, 282] width 105 height 34
click at [145, 478] on div "[DATE]" at bounding box center [143, 486] width 105 height 24
click at [433, 293] on textarea at bounding box center [506, 283] width 200 height 34
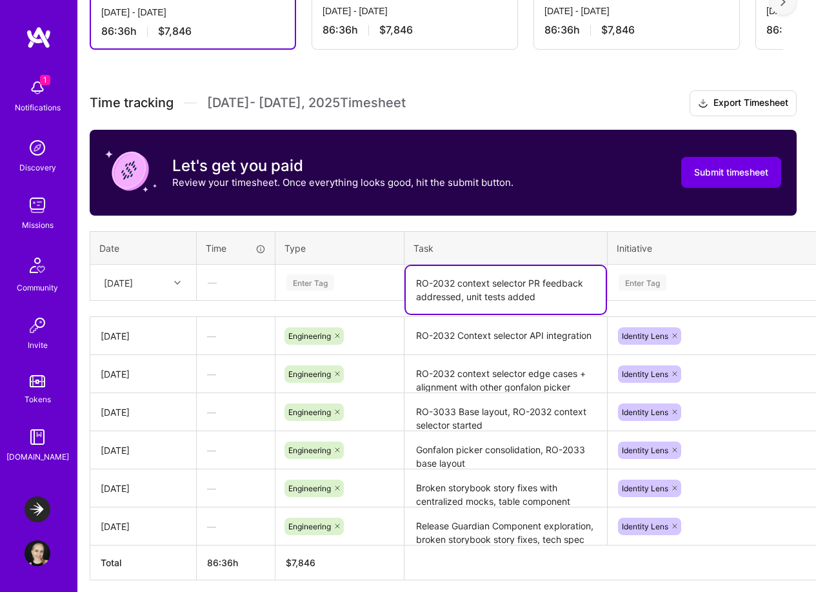
click at [543, 295] on textarea "RO-2032 context selector PR feedback addressed, unit tests added" at bounding box center [506, 290] width 200 height 48
type textarea "RO-2032 context selector PR feedback addressed, unit tests added"
click at [646, 279] on div "Enter Tag" at bounding box center [643, 282] width 48 height 20
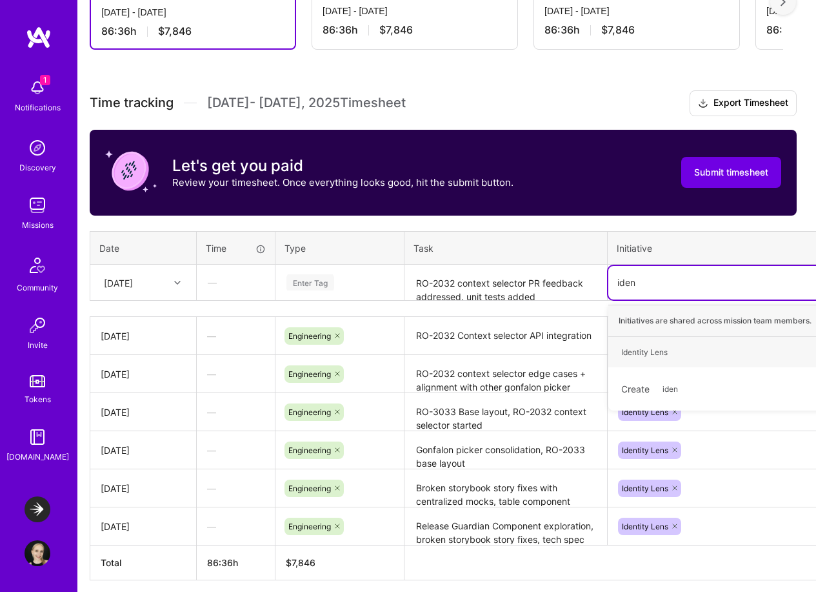
type input "ident"
click at [663, 349] on div "Identity Lens" at bounding box center [645, 352] width 46 height 14
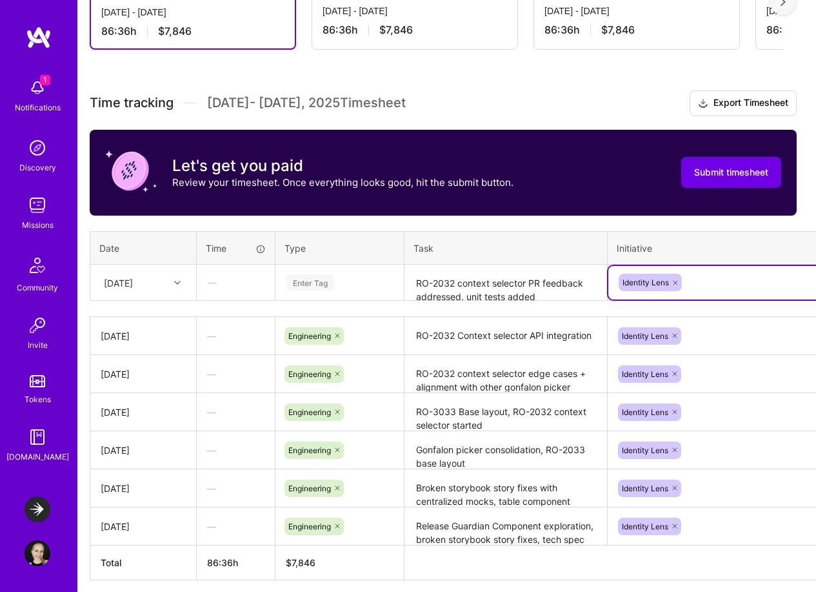
click at [365, 293] on div "Enter Tag" at bounding box center [339, 283] width 127 height 34
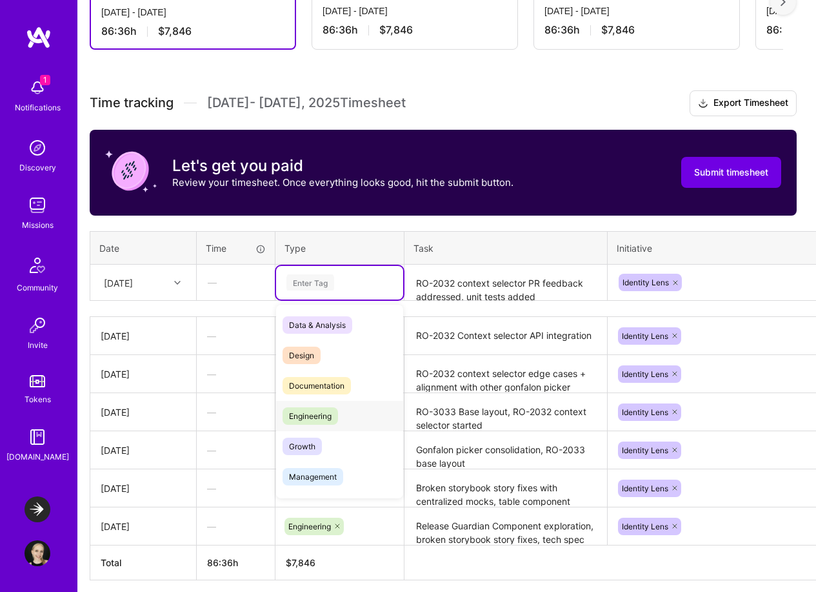
click at [337, 418] on span "Engineering" at bounding box center [311, 415] width 56 height 17
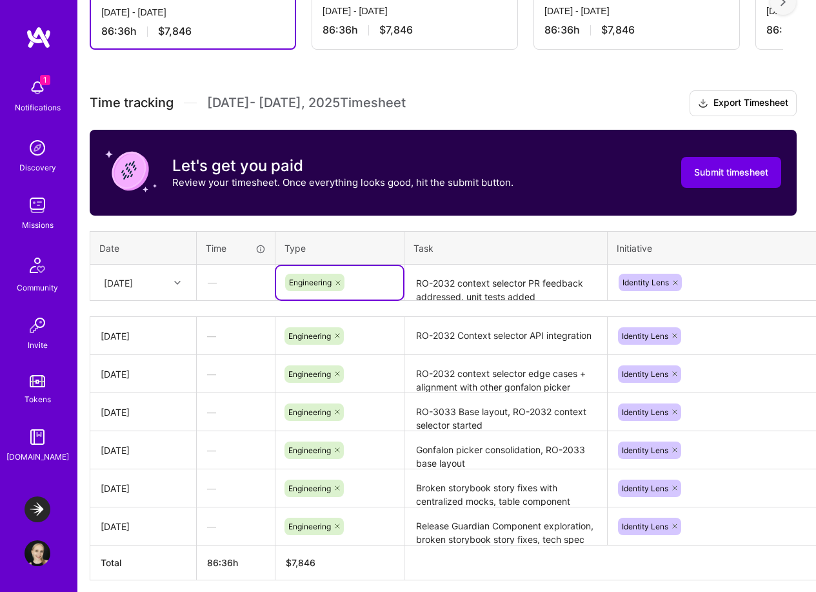
scroll to position [379, 77]
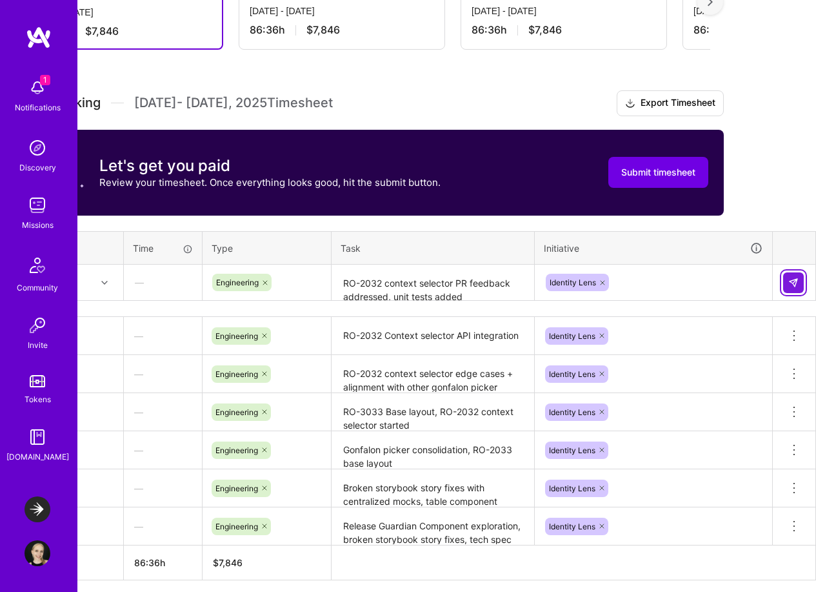
click at [793, 279] on img at bounding box center [794, 283] width 10 height 10
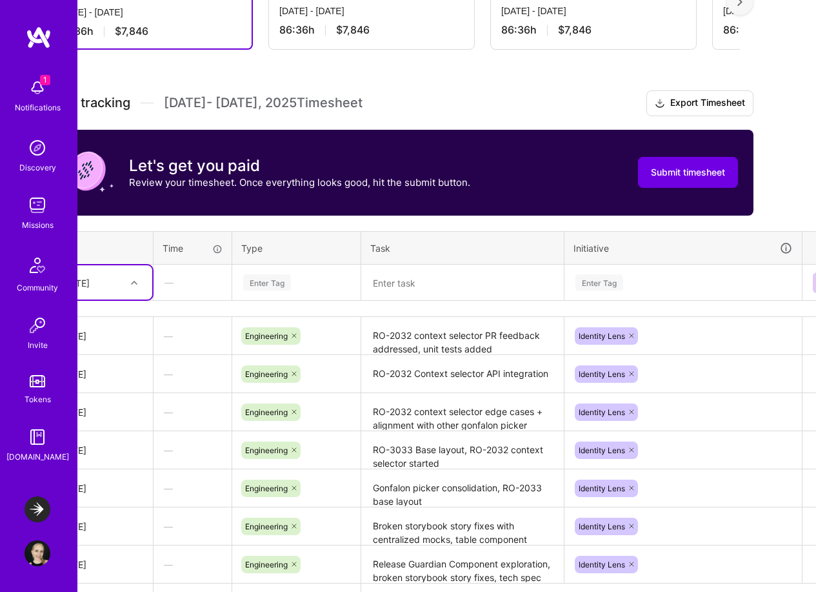
scroll to position [379, 0]
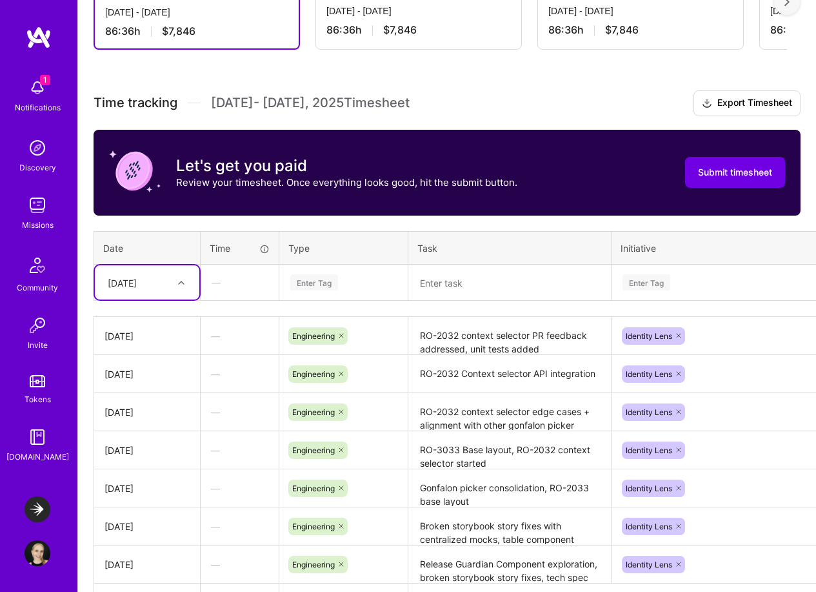
click at [161, 283] on div "[DATE]" at bounding box center [137, 282] width 72 height 21
click at [146, 459] on div "[DATE]" at bounding box center [147, 461] width 105 height 24
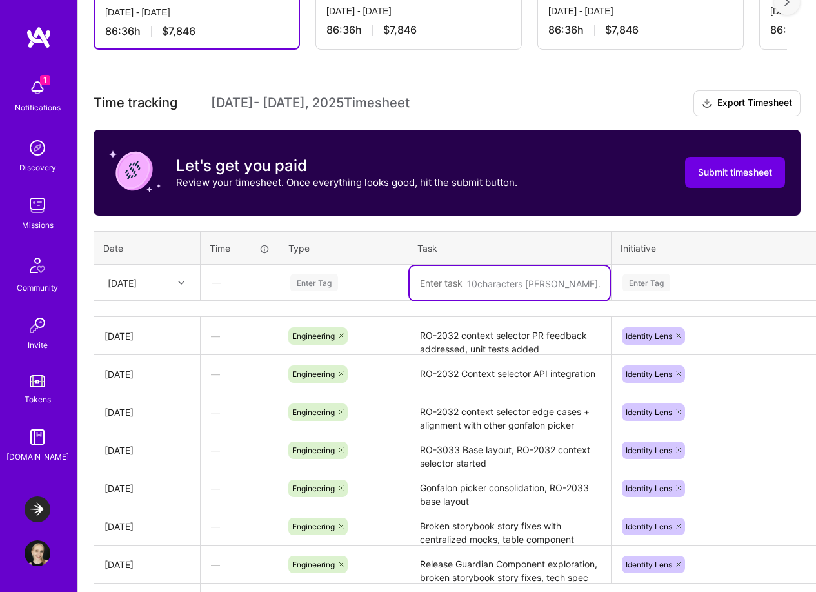
click at [474, 294] on textarea at bounding box center [510, 283] width 200 height 34
type textarea "Variation select"
click at [535, 336] on textarea "RO-2032 context selector PR feedback addressed, unit tests added" at bounding box center [510, 335] width 200 height 35
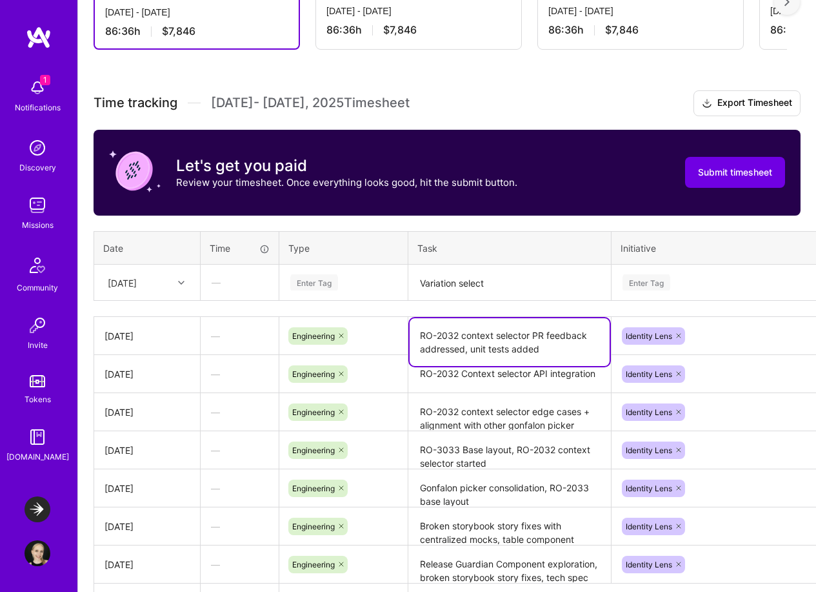
click at [556, 345] on textarea "RO-2032 context selector PR feedback addressed, unit tests added" at bounding box center [510, 342] width 200 height 48
drag, startPoint x: 588, startPoint y: 351, endPoint x: 540, endPoint y: 349, distance: 47.8
click at [540, 349] on textarea "RO-2032 context selector PR feedback addressed, unit tests added, RO-2031" at bounding box center [510, 342] width 200 height 48
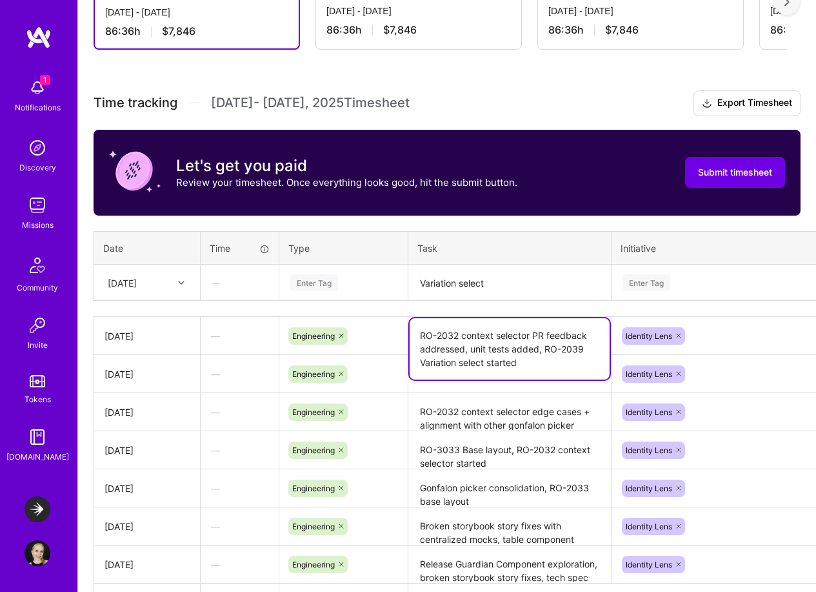
drag, startPoint x: 467, startPoint y: 350, endPoint x: 463, endPoint y: 332, distance: 17.9
click at [463, 332] on textarea "RO-2032 context selector PR feedback addressed, unit tests added, RO-2039 Varia…" at bounding box center [510, 348] width 200 height 61
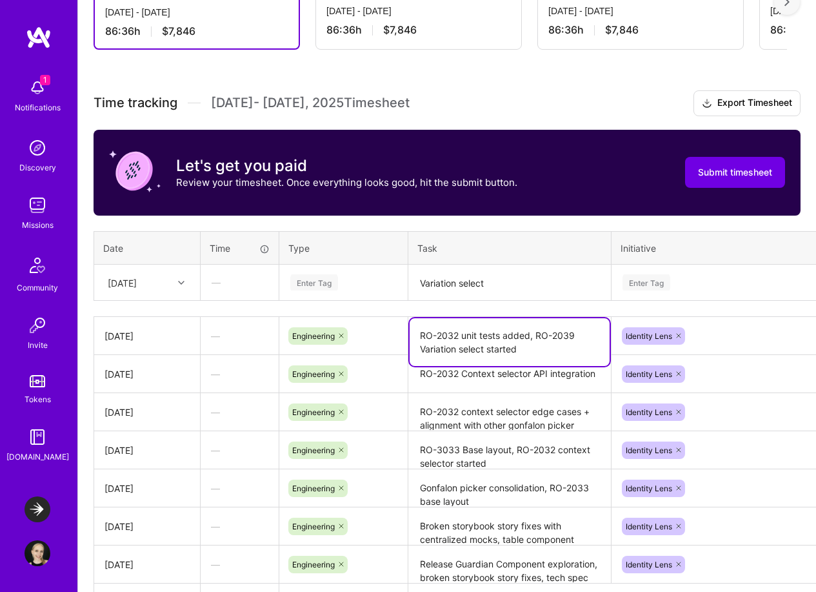
click at [543, 347] on textarea "RO-2032 unit tests added, RO-2039 Variation select started" at bounding box center [510, 342] width 200 height 48
type textarea "RO-2032 unit tests added, RO-2039 Variation select started"
click at [453, 280] on textarea "Variation select" at bounding box center [510, 283] width 200 height 34
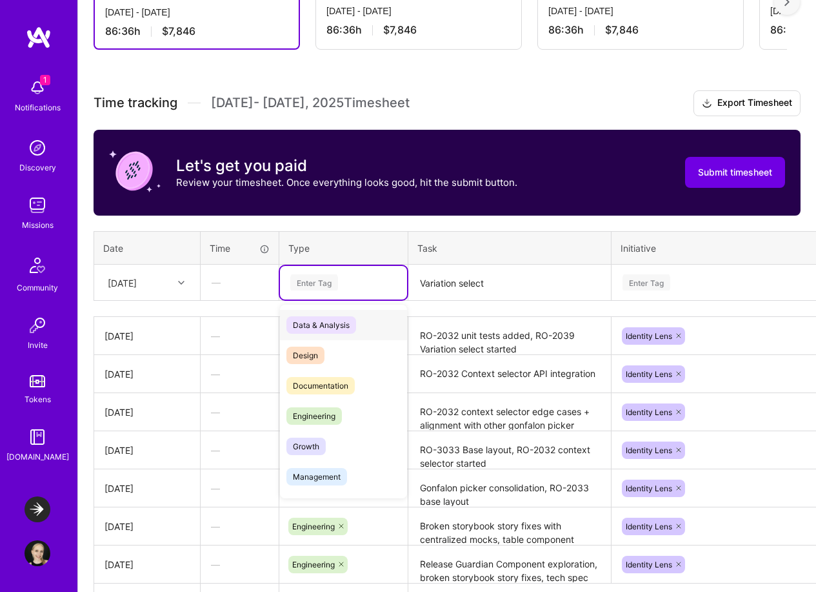
click at [345, 281] on div "Enter Tag" at bounding box center [343, 282] width 109 height 16
click at [325, 416] on span "Engineering" at bounding box center [315, 415] width 56 height 17
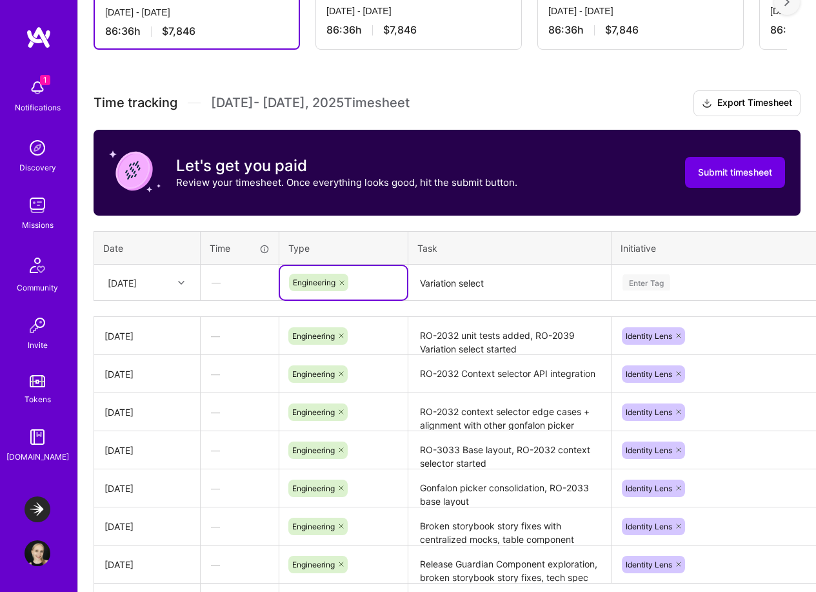
click at [476, 276] on textarea "Variation select" at bounding box center [510, 283] width 200 height 34
drag, startPoint x: 512, startPoint y: 283, endPoint x: 406, endPoint y: 281, distance: 105.9
click at [406, 281] on tr "[DATE] — Engineering Variation select Enter Tag" at bounding box center [493, 283] width 799 height 36
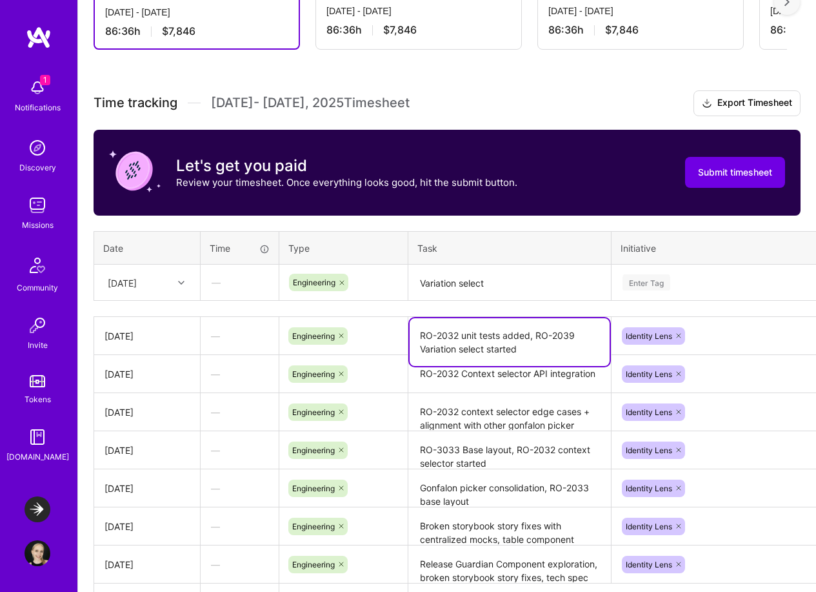
drag, startPoint x: 536, startPoint y: 333, endPoint x: 593, endPoint y: 333, distance: 56.8
click at [593, 333] on textarea "RO-2032 unit tests added, RO-2039 Variation select started" at bounding box center [510, 342] width 200 height 48
click at [423, 281] on textarea "Variation select" at bounding box center [510, 283] width 200 height 34
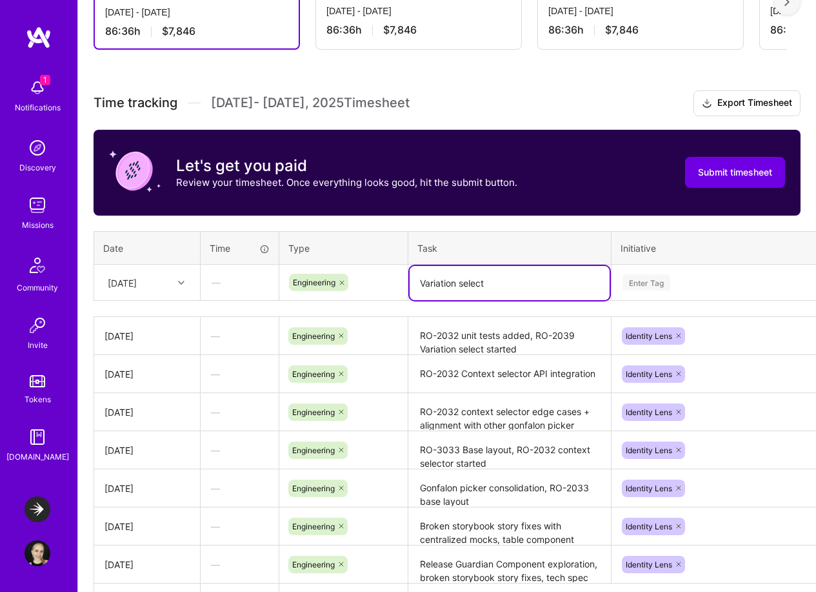
click at [419, 281] on textarea "Variation select" at bounding box center [510, 283] width 200 height 34
paste textarea "RO-2039"
drag, startPoint x: 590, startPoint y: 298, endPoint x: 582, endPoint y: 304, distance: 10.1
click at [582, 304] on textarea "RO-2031 Table component tested with API, BE Blitz, RO-2039 Variation select" at bounding box center [510, 290] width 200 height 48
click at [491, 311] on textarea "RO-2031 Table component tested with API, BE Blitz, RO-2039 Variation select con…" at bounding box center [510, 296] width 200 height 61
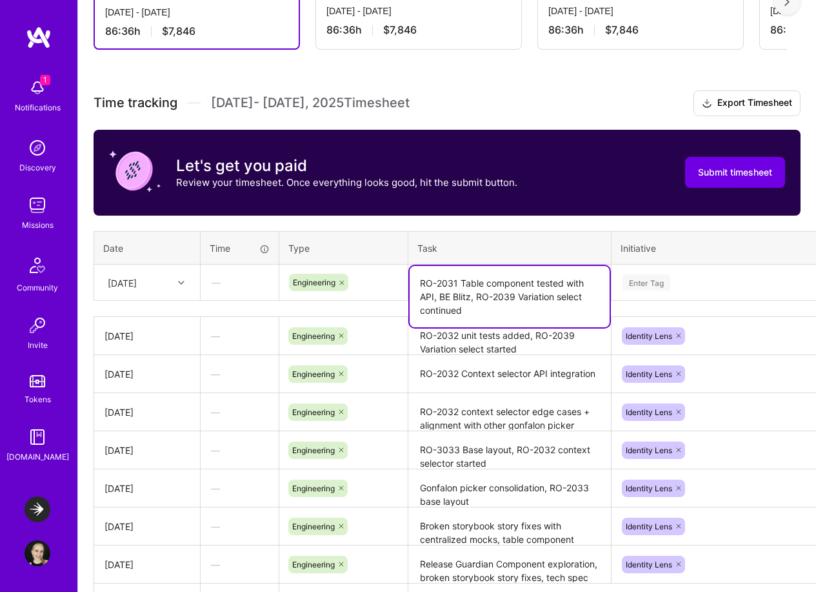
type textarea "RO-2031 Table component tested with API, BE Blitz, RO-2039 Variation select con…"
click at [671, 281] on div "Enter Tag" at bounding box center [647, 282] width 48 height 20
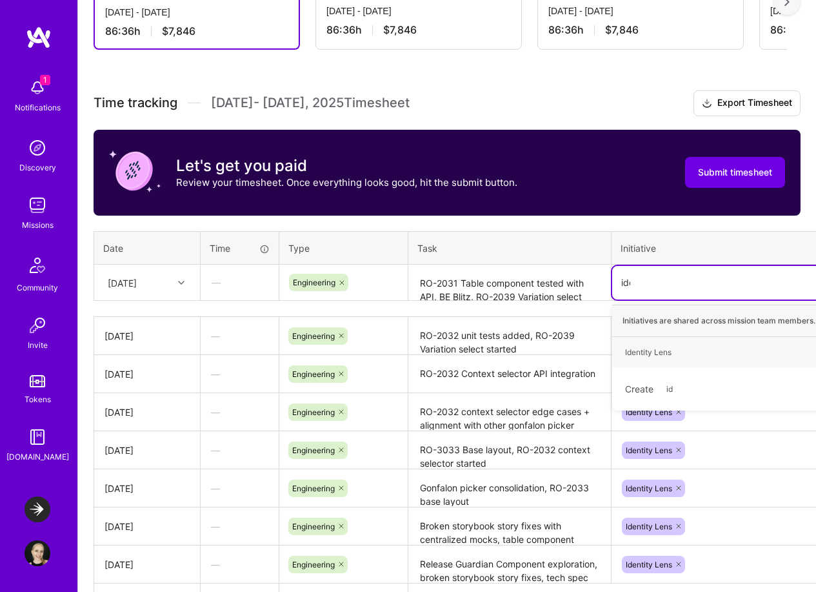
type input "iden"
click at [692, 347] on div "Identity Lens Hide" at bounding box center [730, 352] width 236 height 30
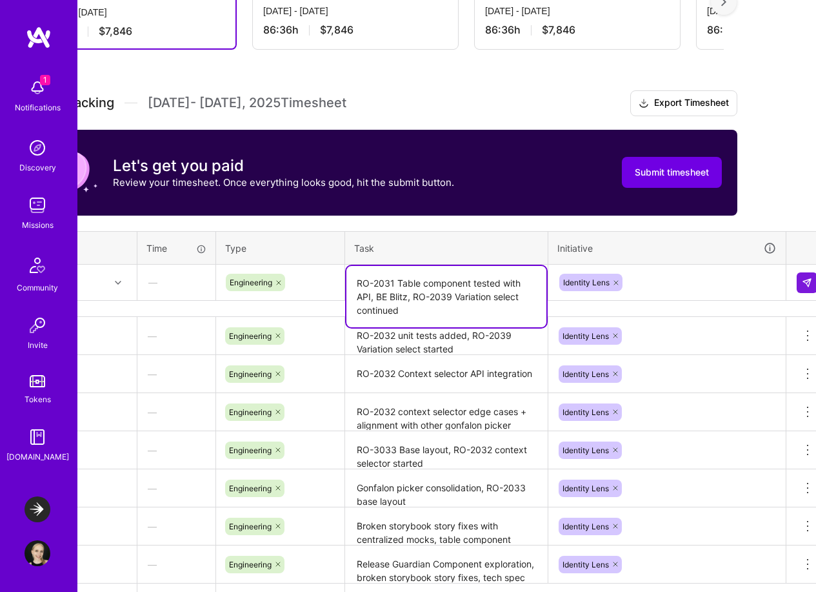
click at [476, 290] on textarea "RO-2031 Table component tested with API, BE Blitz, RO-2039 Variation select con…" at bounding box center [447, 296] width 200 height 61
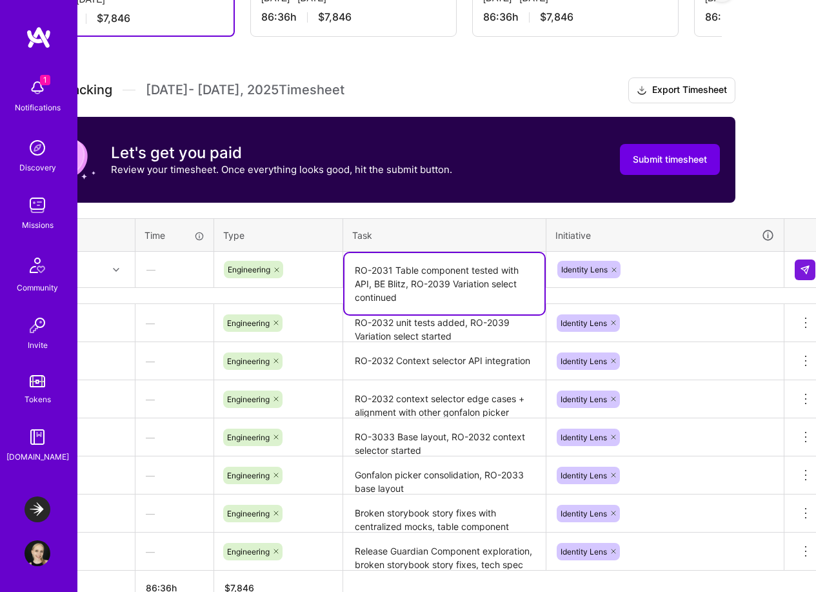
scroll to position [394, 65]
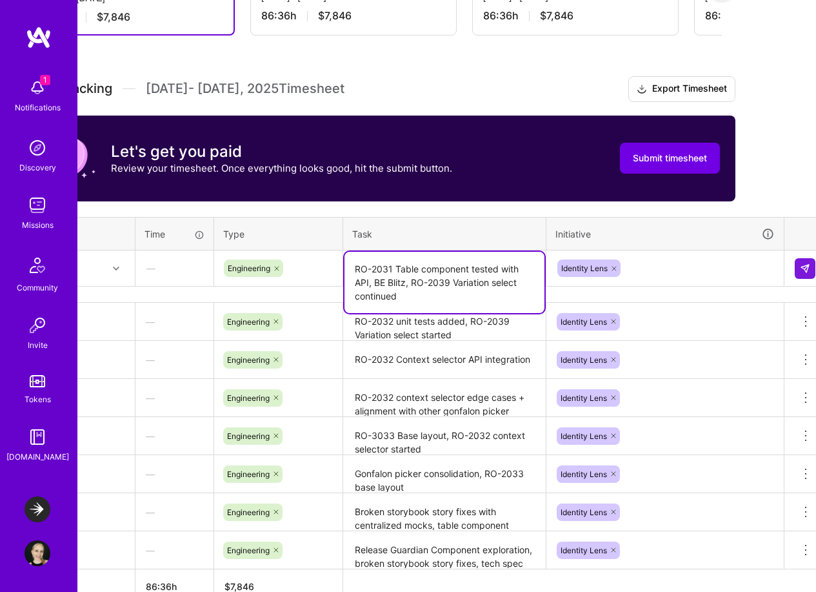
click at [369, 278] on textarea "RO-2031 Table component tested with API, BE Blitz, RO-2039 Variation select con…" at bounding box center [445, 282] width 200 height 61
drag, startPoint x: 396, startPoint y: 266, endPoint x: 472, endPoint y: 263, distance: 75.6
click at [472, 263] on textarea "RO-2031 Table component tested with API, BE Blitz, RO-2039 Variation select con…" at bounding box center [445, 282] width 200 height 61
click at [438, 270] on textarea "RO-2031 Tested with API, BE Blitz, RO-2039 Variation select continued" at bounding box center [445, 276] width 200 height 48
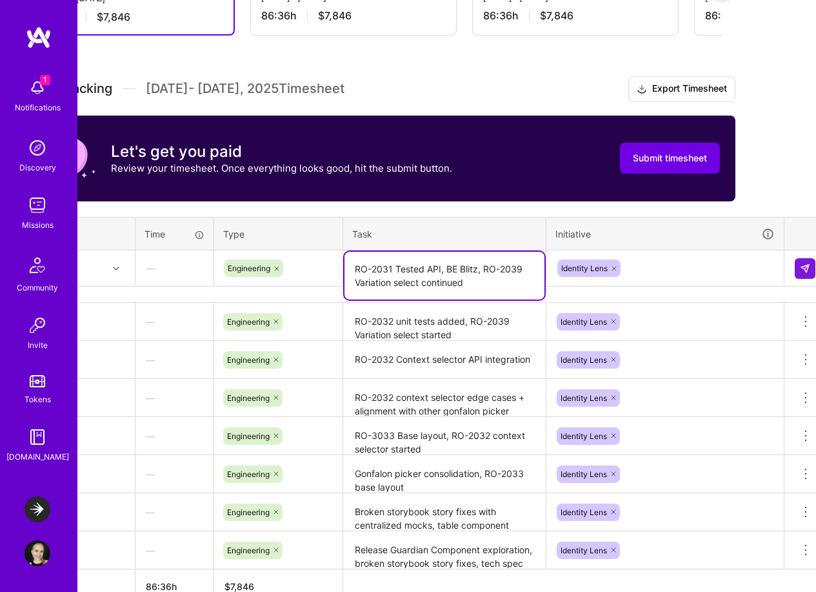
click at [480, 278] on textarea "RO-2031 Tested API, BE Blitz, RO-2039 Variation select continued" at bounding box center [445, 276] width 200 height 48
click at [478, 267] on textarea "RO-2031 Tested API, BE Blitz, RO-2039 Variation select continued" at bounding box center [445, 276] width 200 height 48
click at [501, 285] on textarea "RO-2031 Tested API, BE Blitz, RO-2039 Variation select continued" at bounding box center [445, 276] width 200 height 48
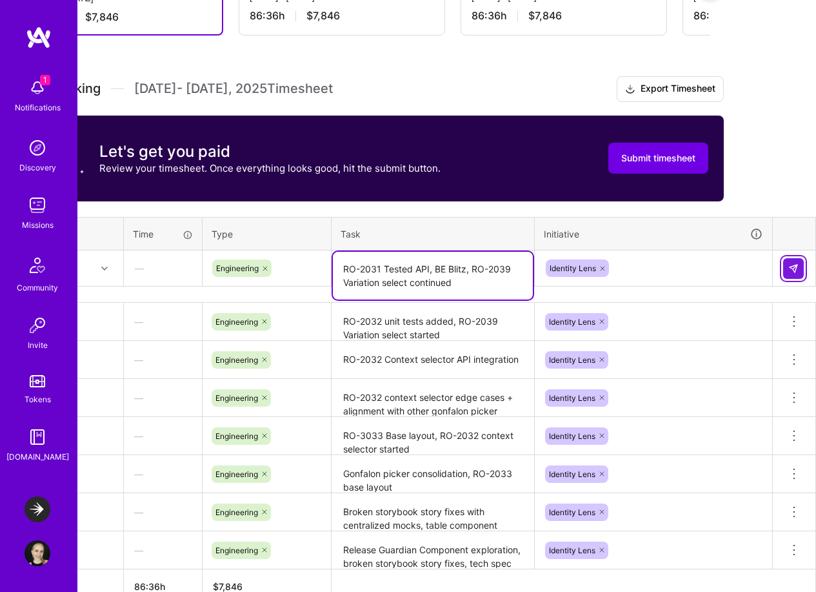
type textarea "RO-2031 Tested API, BE Blitz, RO-2039 Variation select continued"
click at [798, 268] on button at bounding box center [794, 268] width 21 height 21
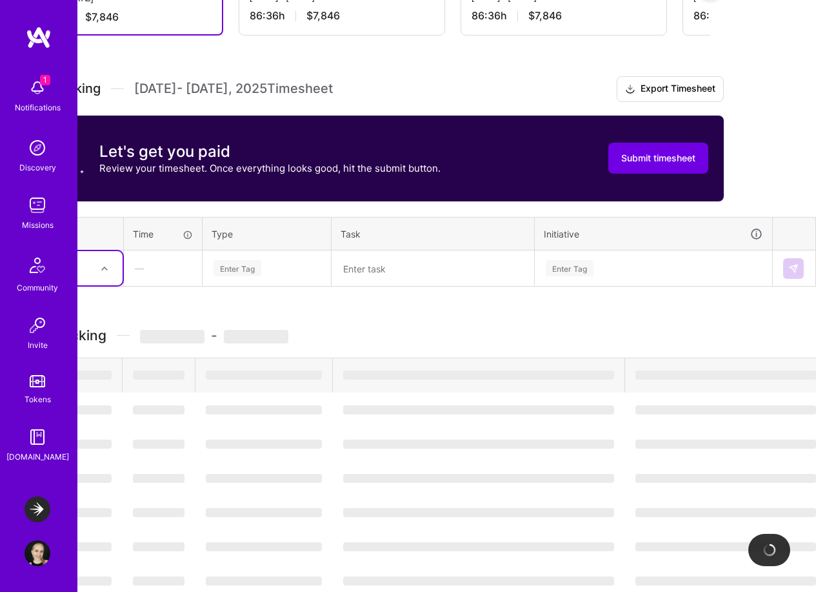
scroll to position [394, 0]
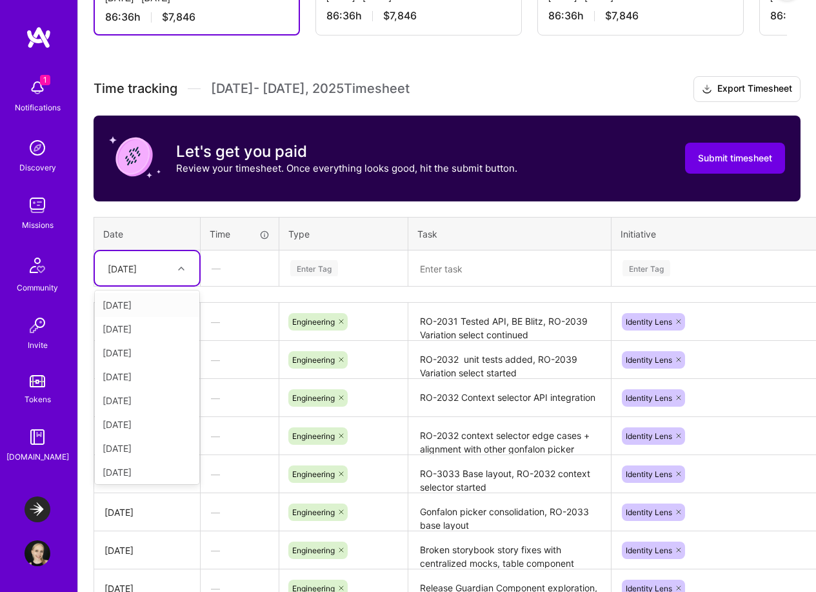
click at [156, 266] on div "[DATE]" at bounding box center [137, 268] width 72 height 21
click at [143, 425] on div "[DATE]" at bounding box center [147, 424] width 105 height 24
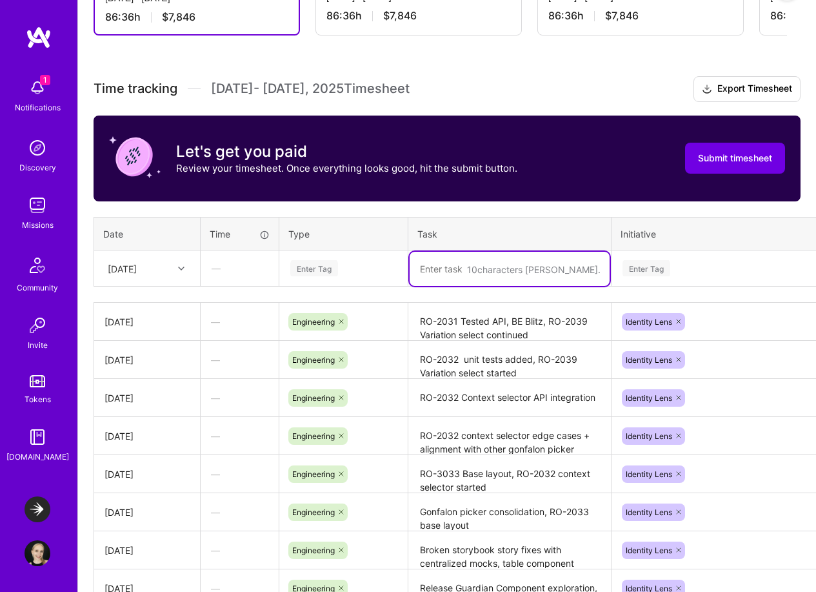
click at [470, 264] on textarea at bounding box center [510, 269] width 200 height 34
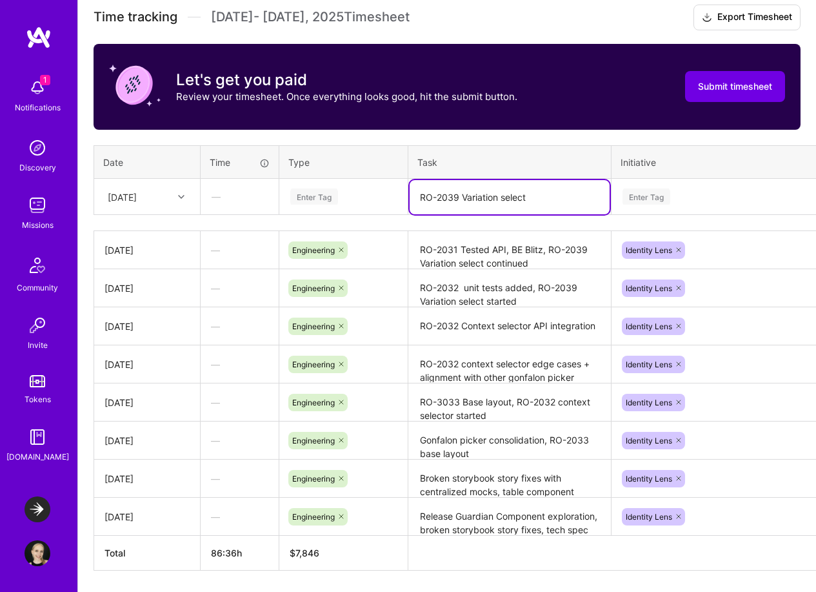
scroll to position [475, 0]
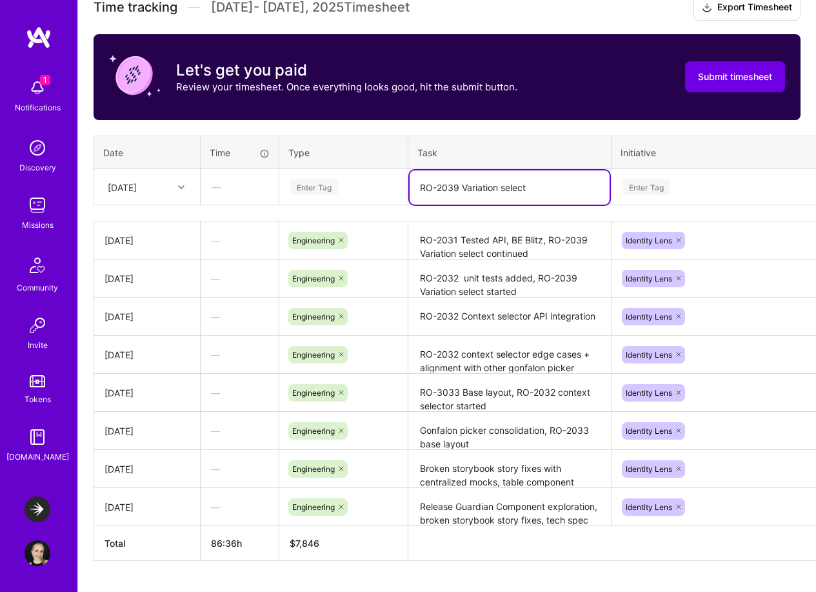
type textarea "RO-2039 Variation select"
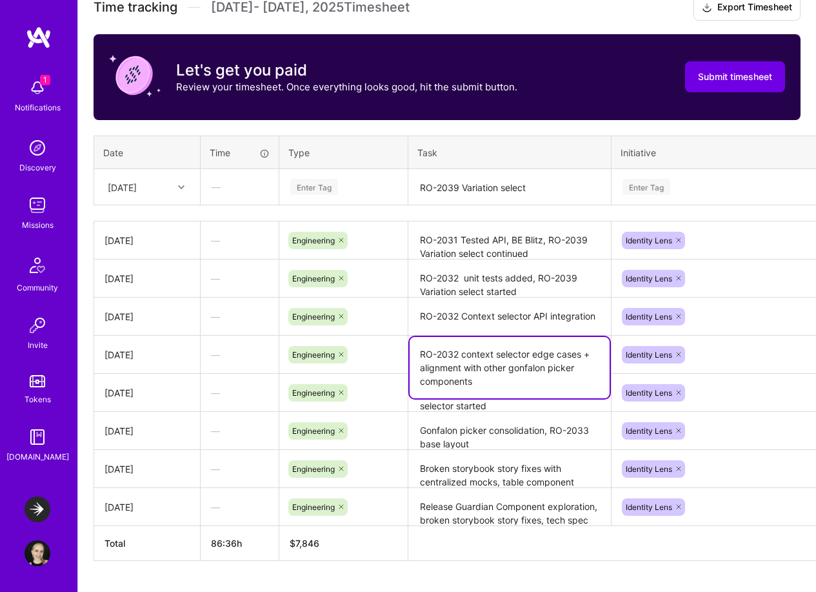
click at [509, 352] on textarea "RO-2032 context selector edge cases + alignment with other gonfalon picker comp…" at bounding box center [510, 367] width 200 height 61
click at [525, 380] on textarea "RO-2032 context selector edge cases + alignment with other gonfalon picker comp…" at bounding box center [510, 367] width 200 height 61
drag, startPoint x: 500, startPoint y: 382, endPoint x: 485, endPoint y: 368, distance: 20.1
click at [485, 368] on textarea "RO-2032 context selector edge cases + alignment with other gonfalon picker comp…" at bounding box center [510, 367] width 200 height 61
click at [491, 364] on textarea "RO-2032 context selector edge cases + alignment with ds team" at bounding box center [510, 361] width 200 height 48
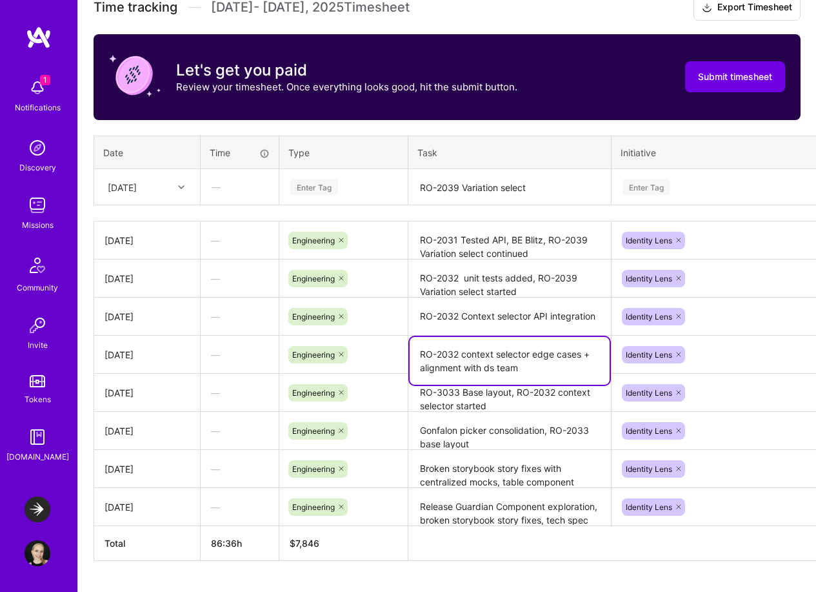
click at [491, 364] on textarea "RO-2032 context selector edge cases + alignment with ds team" at bounding box center [510, 361] width 200 height 48
click at [523, 369] on textarea "RO-2032 context selector edge cases + alignment with lp team" at bounding box center [510, 361] width 200 height 48
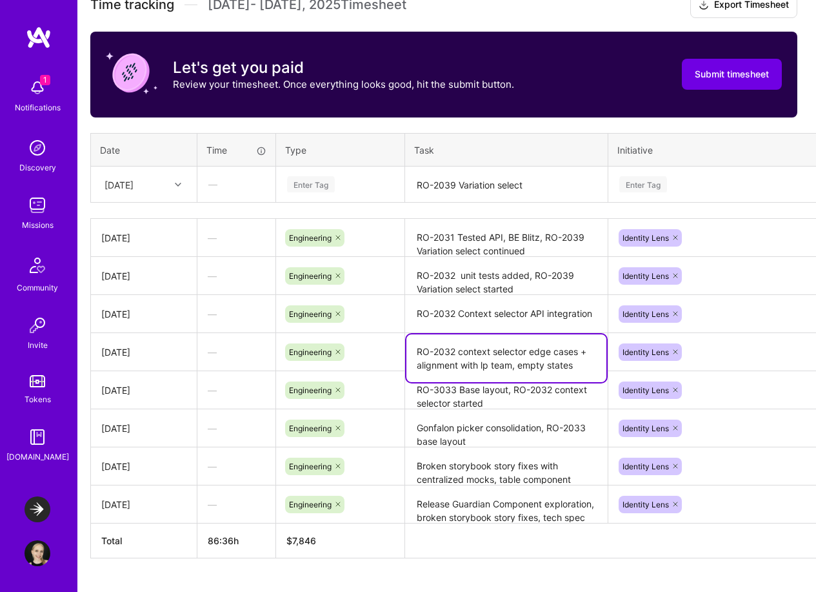
type textarea "RO-2032 context selector edge cases + alignment with lp team, empty states"
click at [525, 197] on textarea "RO-2039 Variation select" at bounding box center [507, 185] width 200 height 34
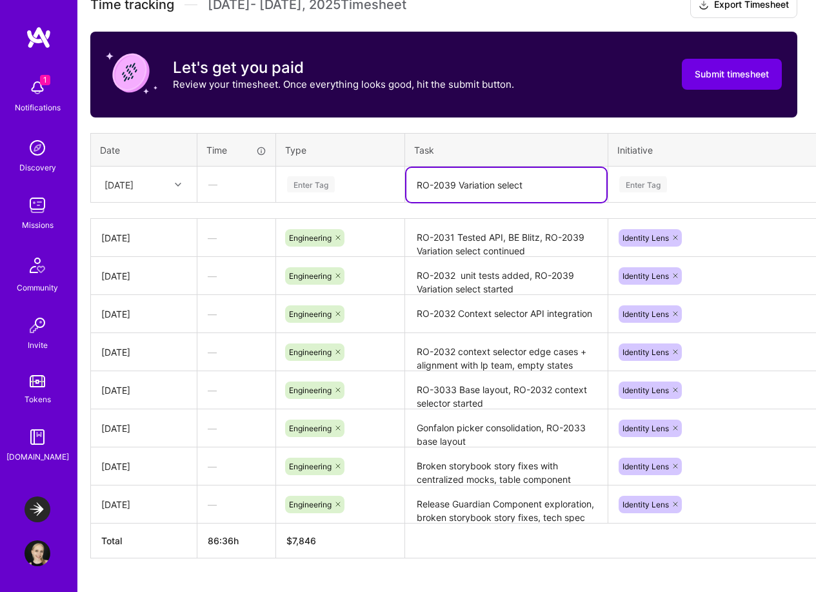
scroll to position [465, 3]
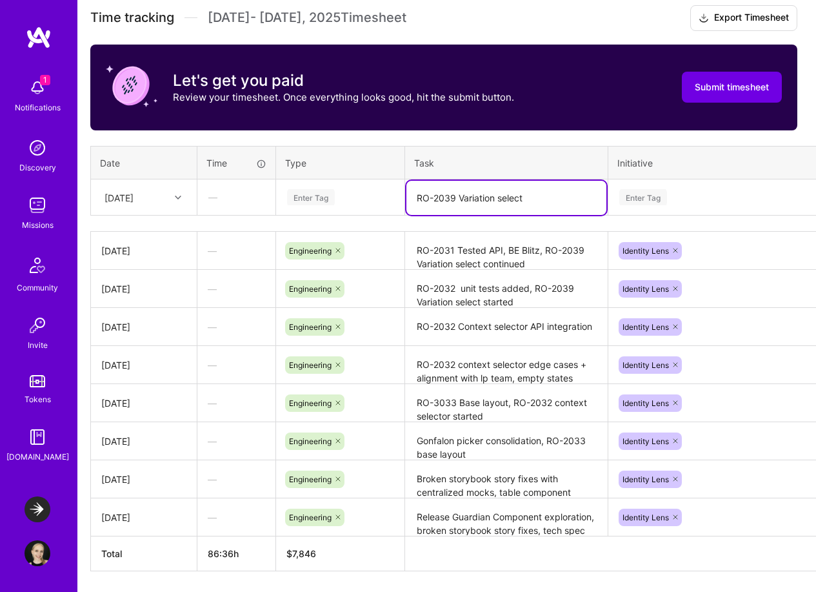
click at [539, 199] on textarea "RO-2039 Variation select" at bounding box center [507, 198] width 200 height 34
type textarea "RO-2039 Variation select unit tests and docs"
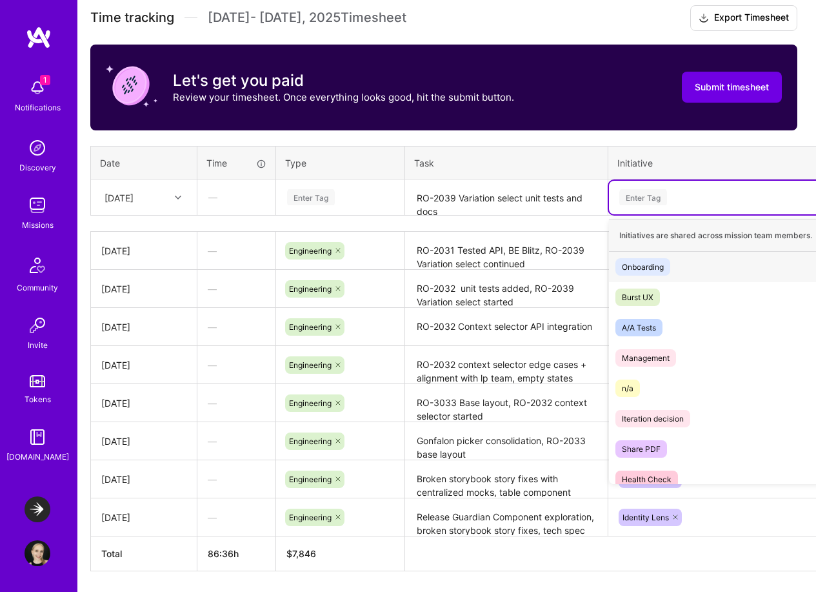
click at [661, 195] on div "Enter Tag" at bounding box center [644, 197] width 48 height 20
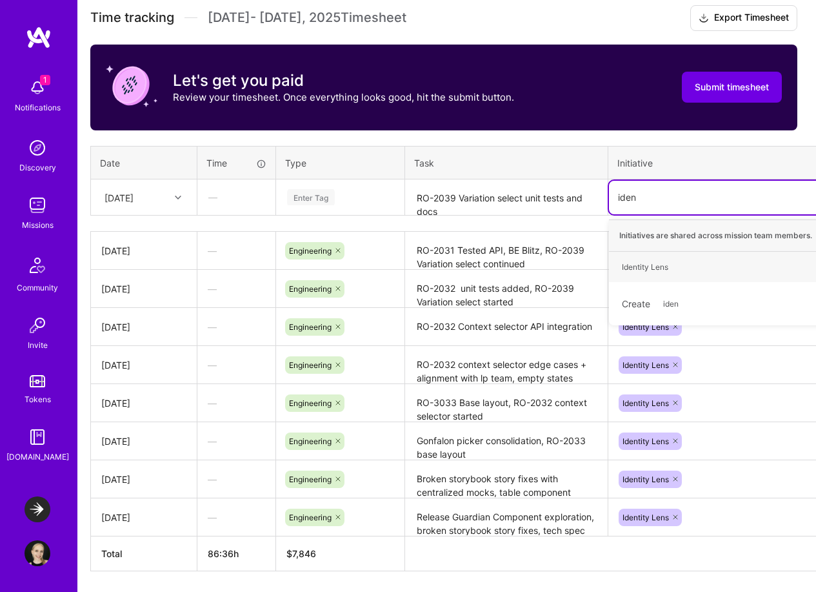
type input "ident"
click at [673, 273] on span "Identity Lens" at bounding box center [645, 266] width 59 height 17
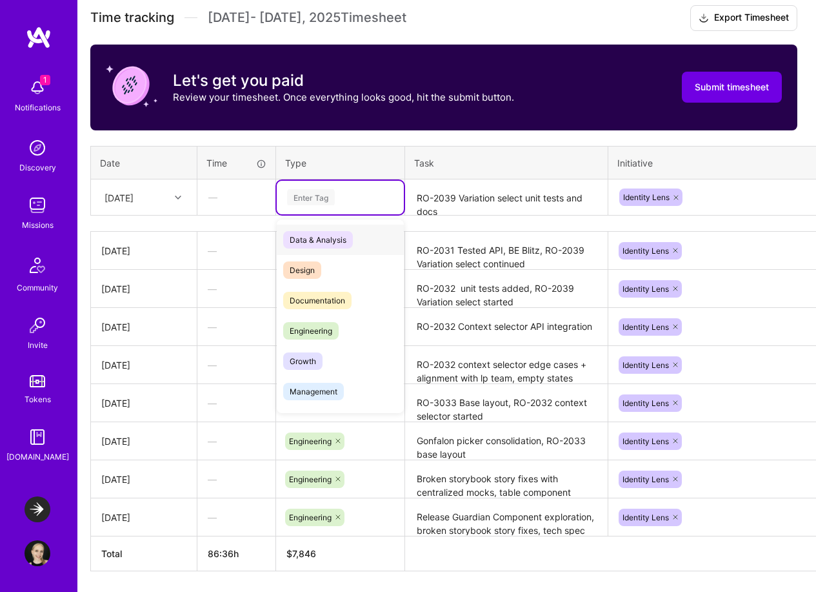
click at [312, 206] on div "Enter Tag" at bounding box center [340, 198] width 127 height 34
click at [331, 336] on span "Engineering" at bounding box center [311, 330] width 56 height 17
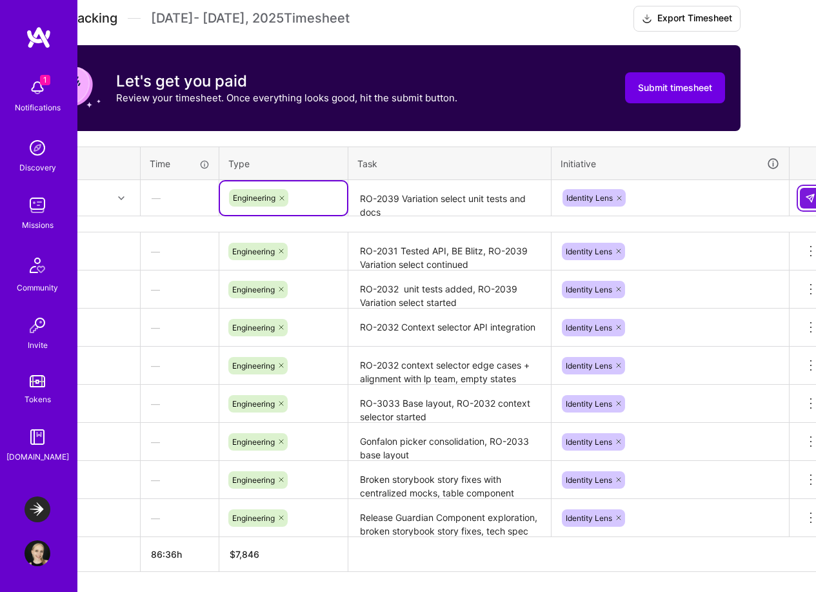
scroll to position [464, 0]
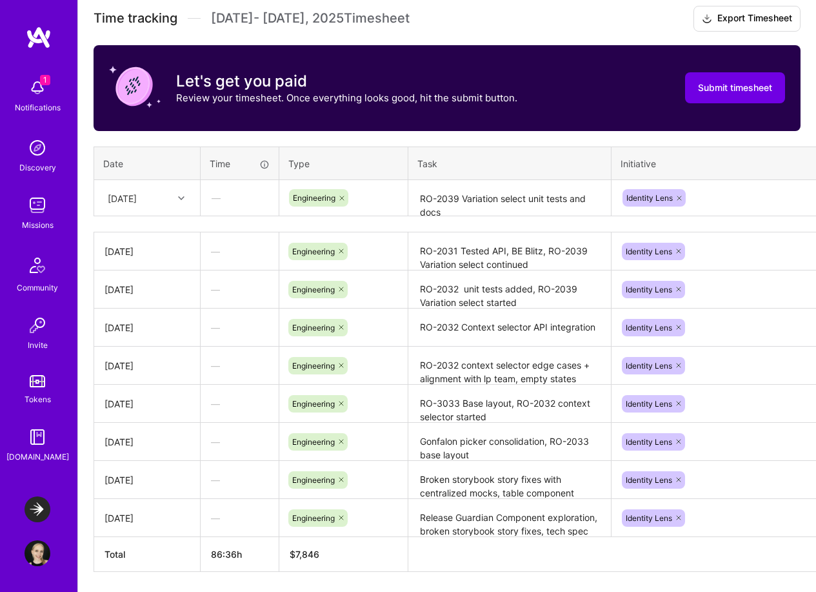
click at [188, 181] on div "[DATE]" at bounding box center [147, 198] width 105 height 34
click at [179, 187] on div at bounding box center [183, 197] width 20 height 21
click at [152, 369] on div "[DATE]" at bounding box center [147, 368] width 105 height 24
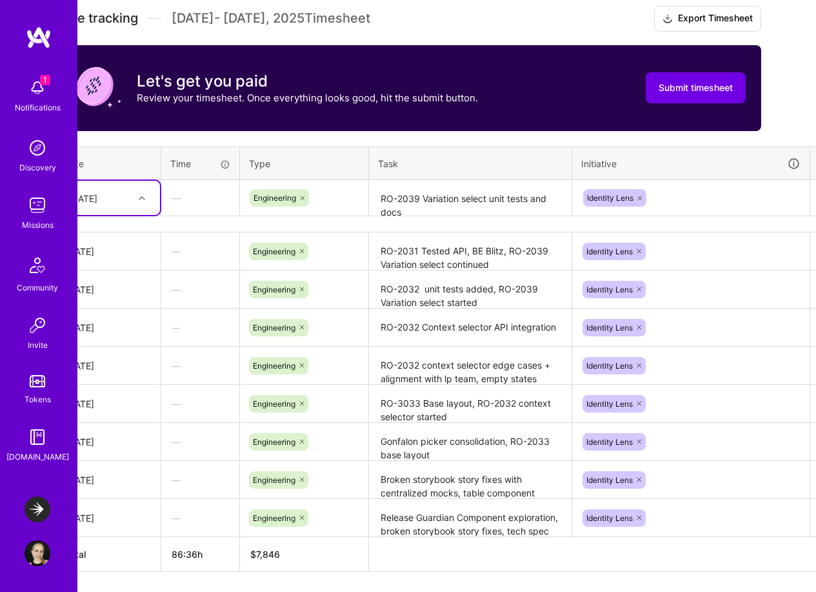
scroll to position [464, 77]
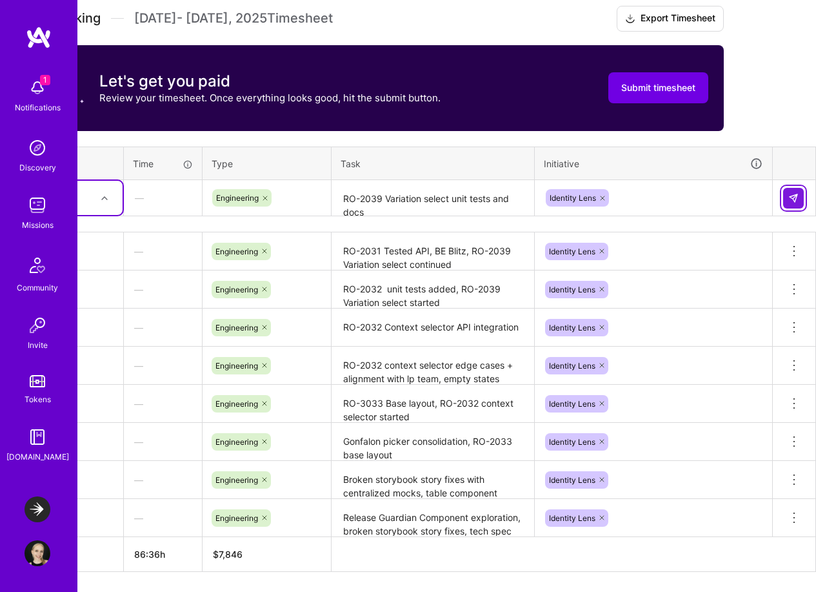
click at [793, 199] on img at bounding box center [794, 198] width 10 height 10
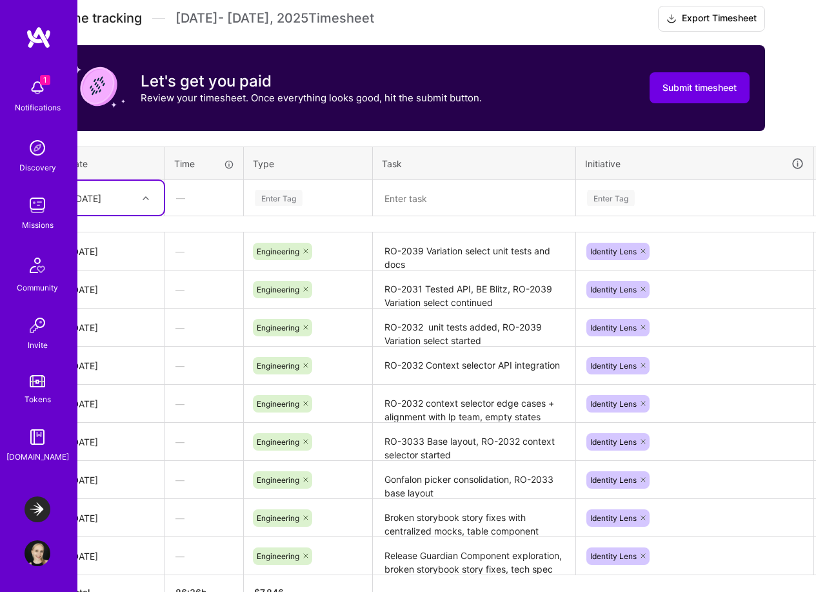
scroll to position [464, 0]
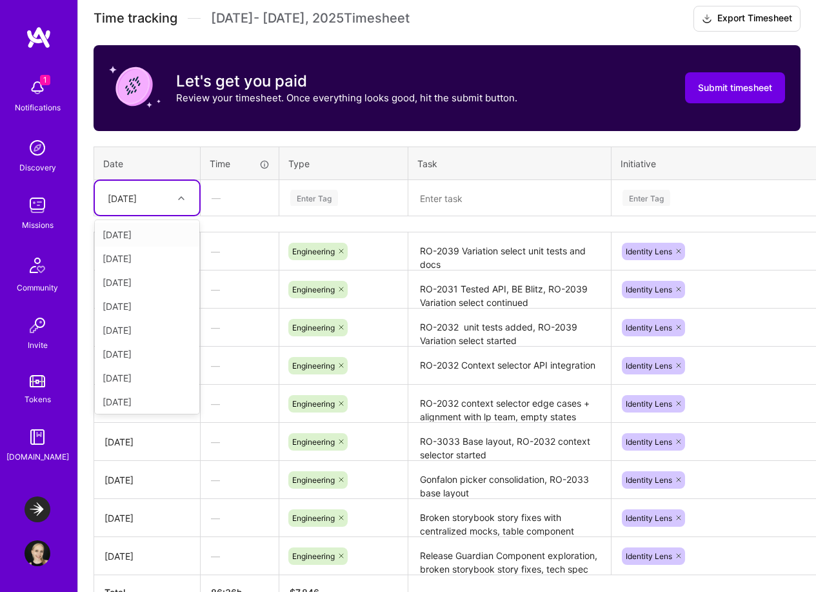
click at [164, 197] on div "[DATE]" at bounding box center [137, 197] width 72 height 21
click at [152, 382] on div "[DATE]" at bounding box center [147, 375] width 105 height 24
click at [312, 192] on div "Enter Tag" at bounding box center [314, 198] width 48 height 20
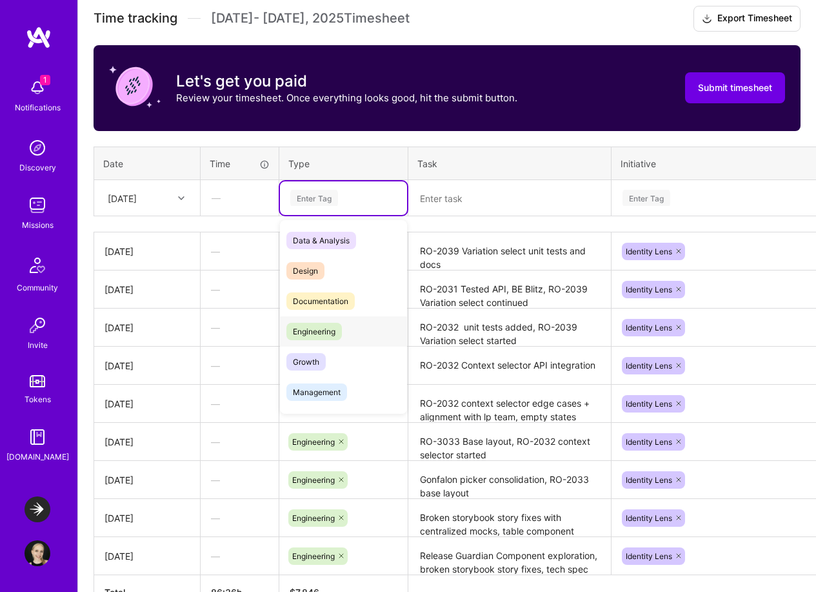
click at [323, 334] on span "Engineering" at bounding box center [315, 331] width 56 height 17
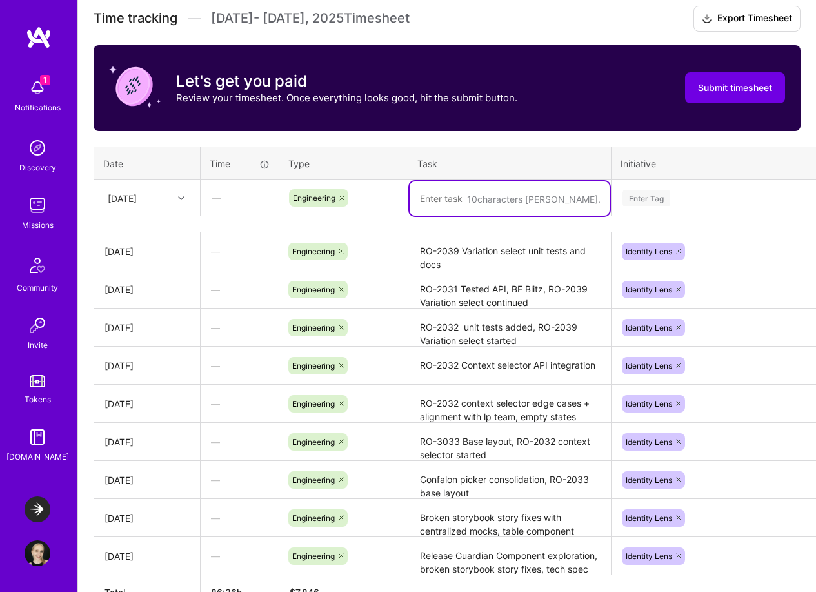
click at [458, 197] on textarea at bounding box center [510, 198] width 200 height 34
click at [448, 265] on textarea "RO-2039 Variation select unit tests and docs" at bounding box center [510, 251] width 200 height 35
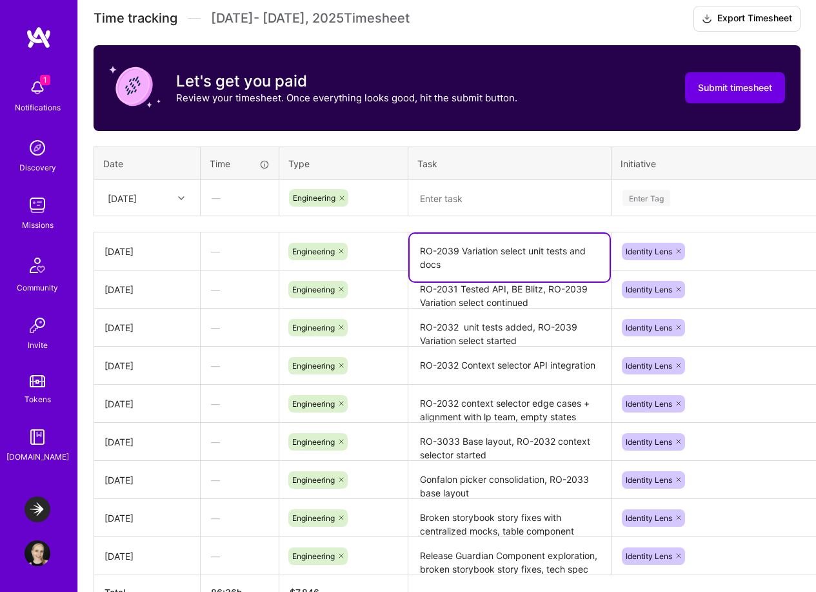
drag, startPoint x: 448, startPoint y: 265, endPoint x: 401, endPoint y: 239, distance: 53.7
click at [401, 239] on tr "[DATE] — Engineering RO-2039 Variation select unit tests and docs Identity Lens…" at bounding box center [493, 251] width 799 height 38
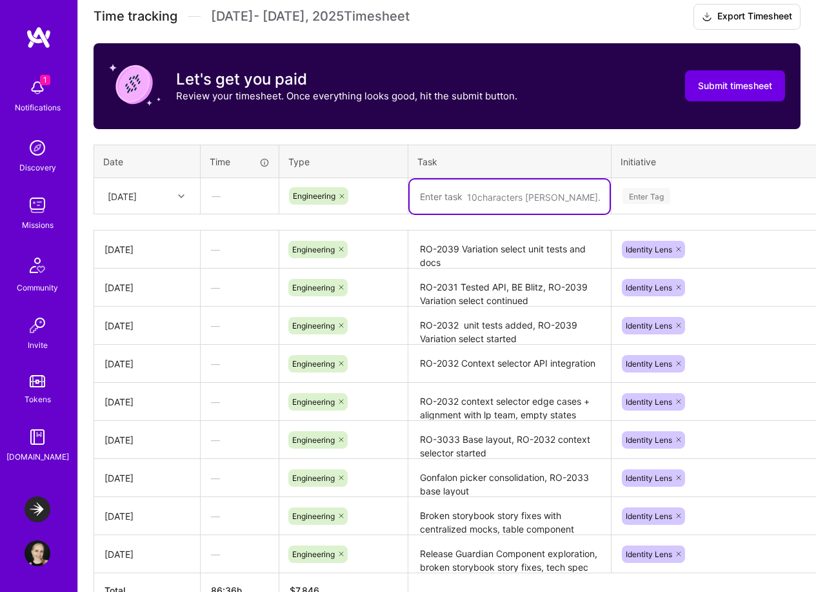
click at [445, 203] on textarea at bounding box center [510, 196] width 200 height 34
paste textarea "RO-2039 Variation select unit tests and docs"
drag, startPoint x: 505, startPoint y: 210, endPoint x: 531, endPoint y: 192, distance: 31.7
click at [531, 192] on textarea "RO-2039 Variation select unit tests and docs" at bounding box center [510, 203] width 200 height 48
click at [558, 193] on textarea "RO-2039 Variation select cross-alignment" at bounding box center [510, 196] width 200 height 34
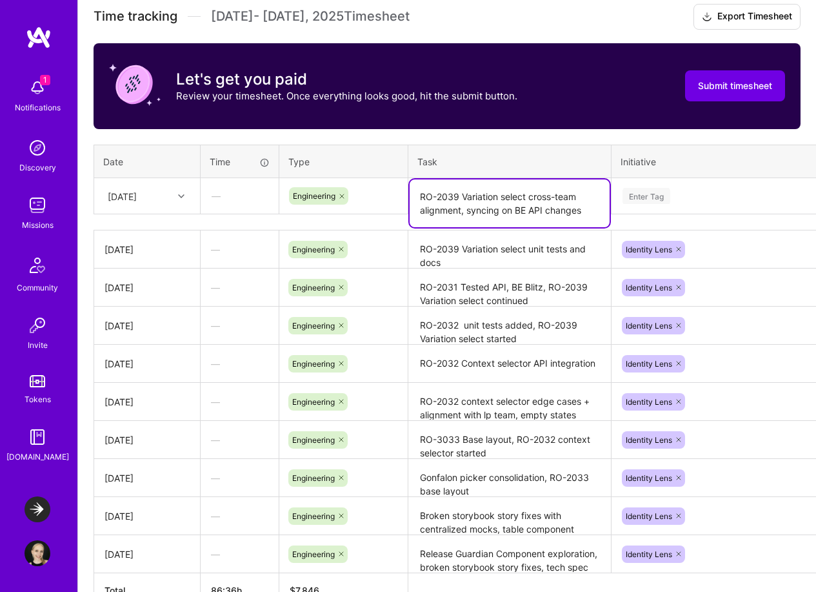
type textarea "RO-2039 Variation select cross-team alignment, syncing on BE API changes"
click at [653, 200] on div "Enter Tag" at bounding box center [647, 196] width 48 height 20
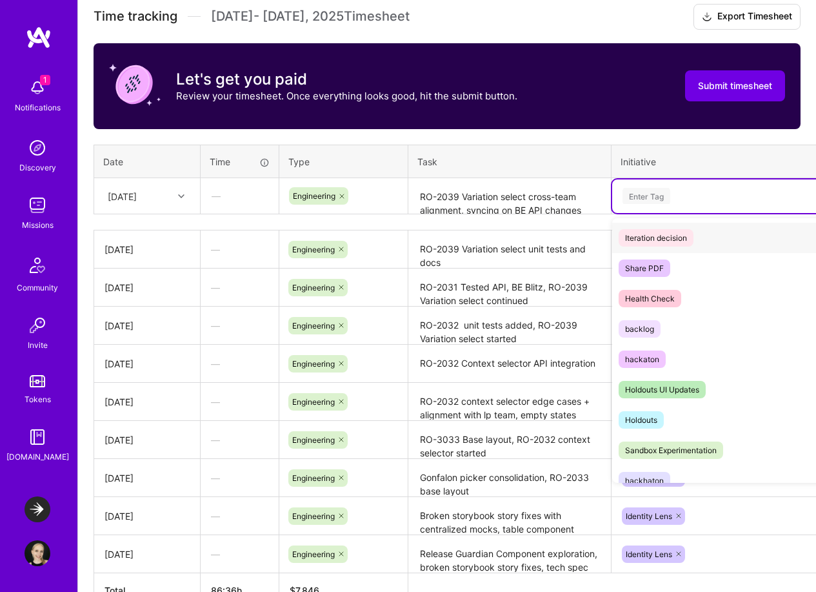
scroll to position [526, 0]
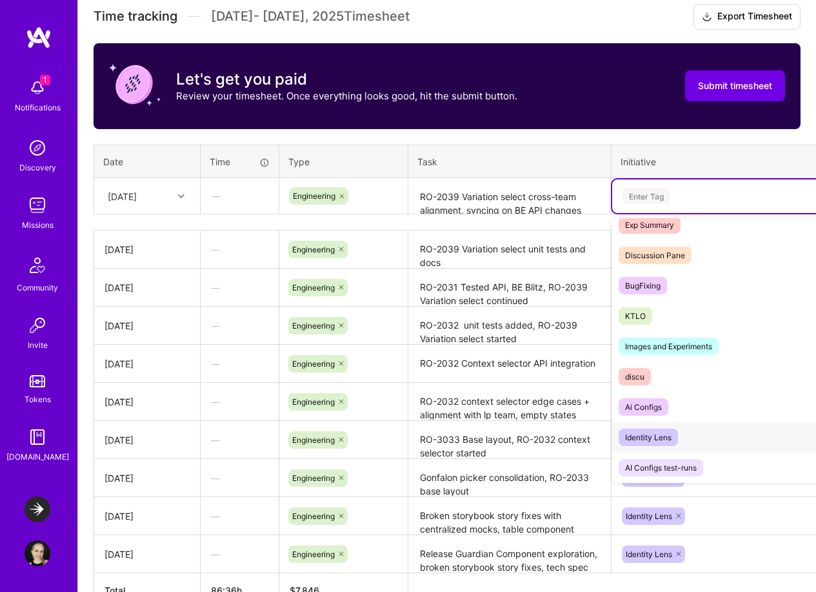
click at [672, 432] on div "Identity Lens" at bounding box center [648, 437] width 46 height 14
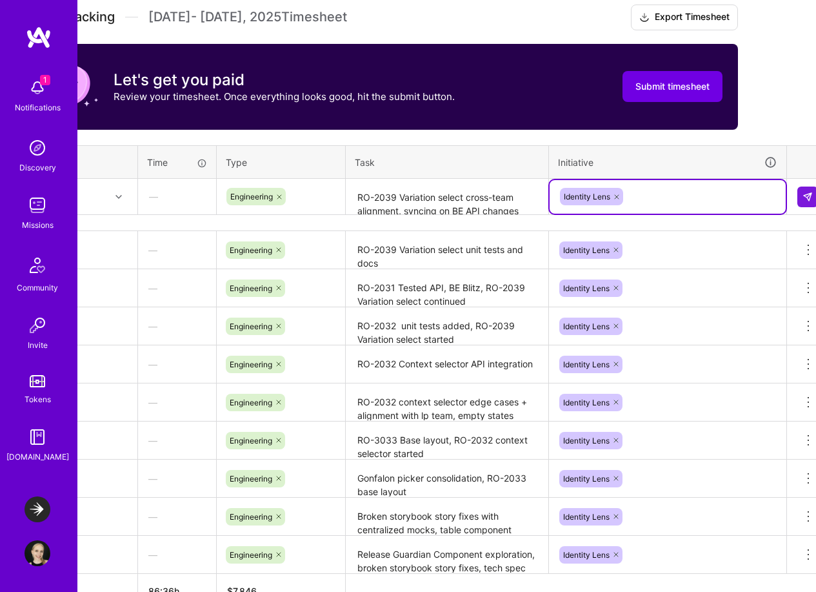
scroll to position [465, 77]
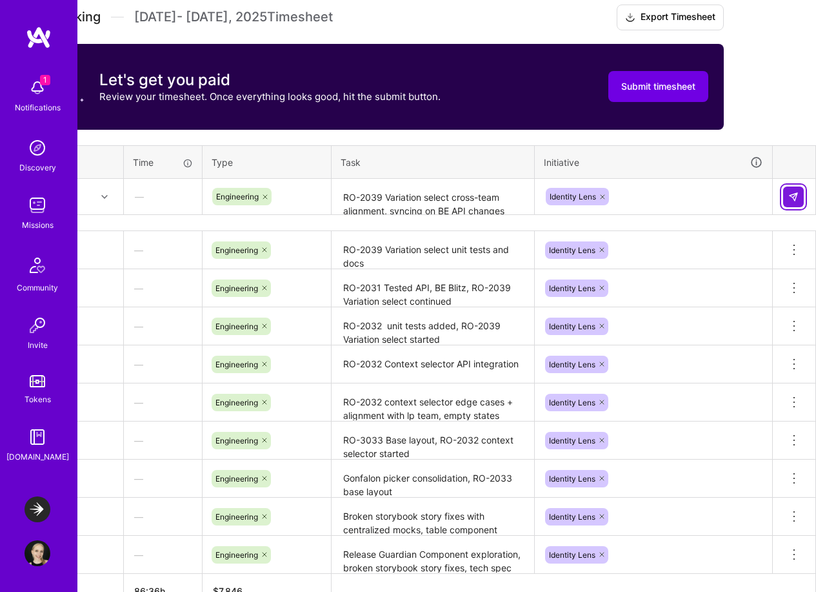
click at [796, 192] on img at bounding box center [794, 197] width 10 height 10
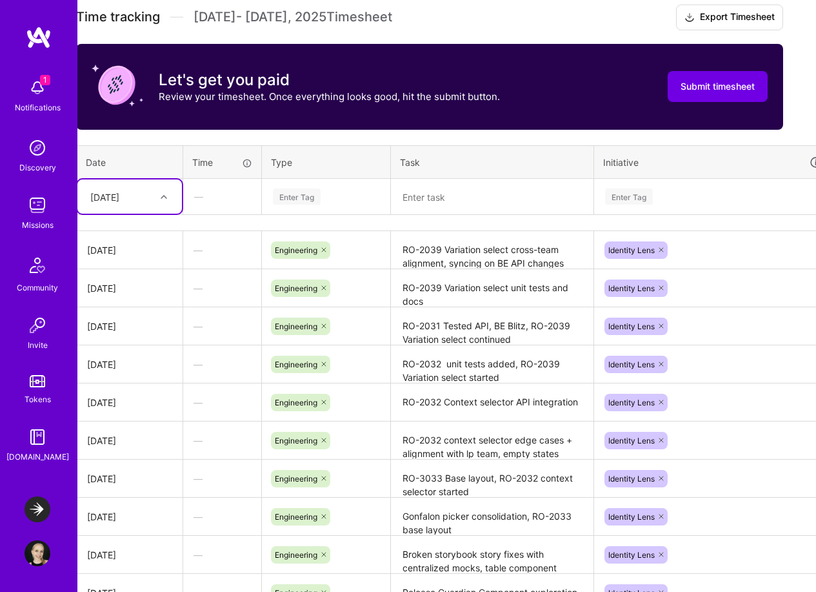
scroll to position [465, 13]
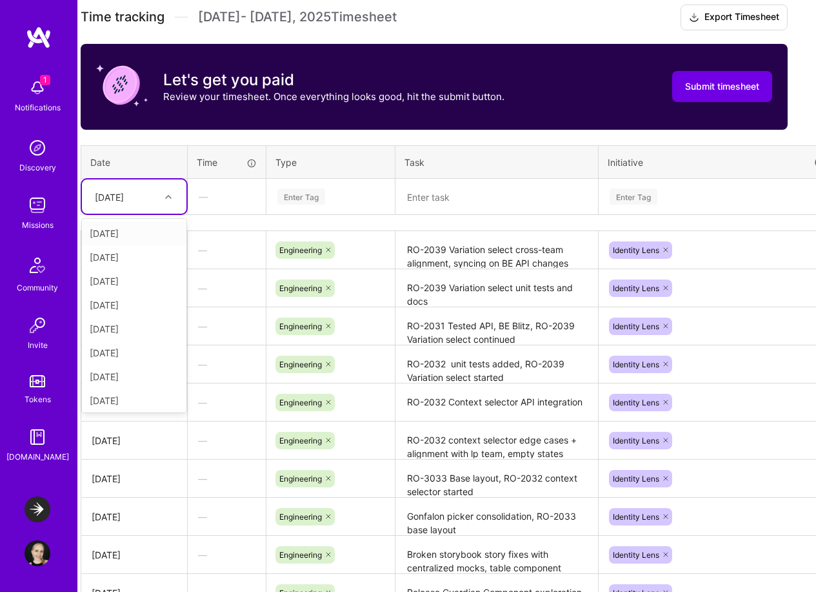
click at [163, 197] on div at bounding box center [170, 196] width 20 height 17
click at [132, 401] on div "[DATE]" at bounding box center [134, 398] width 105 height 24
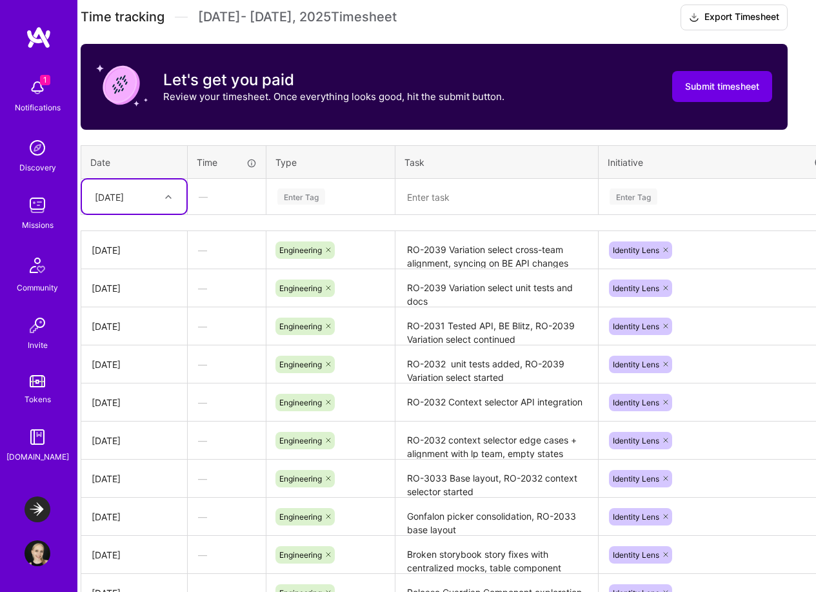
click at [321, 197] on div "Enter Tag" at bounding box center [302, 197] width 48 height 20
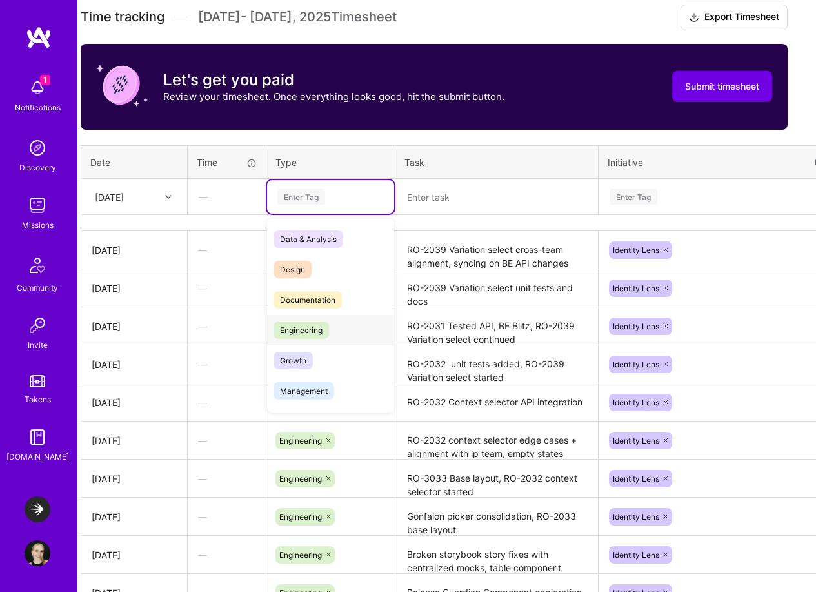
click at [324, 332] on span "Engineering" at bounding box center [302, 329] width 56 height 17
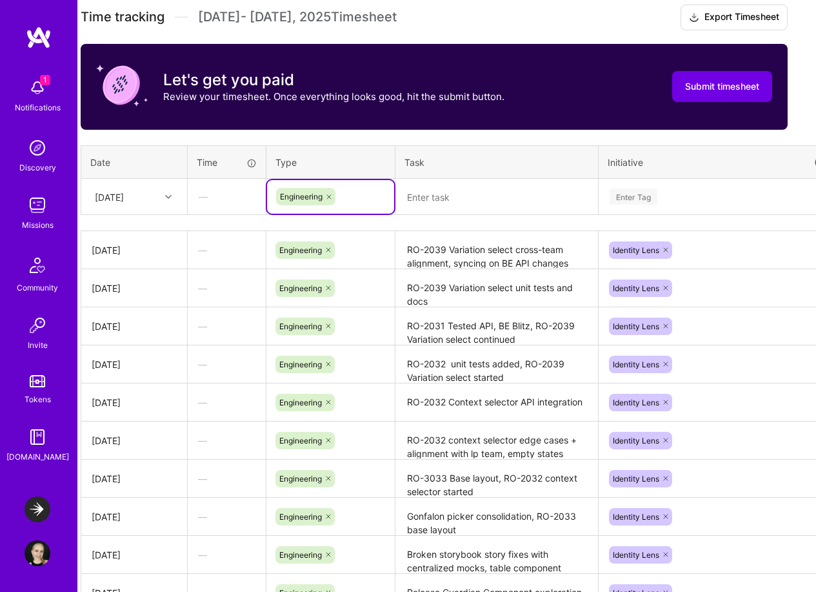
click at [463, 192] on textarea at bounding box center [497, 197] width 200 height 34
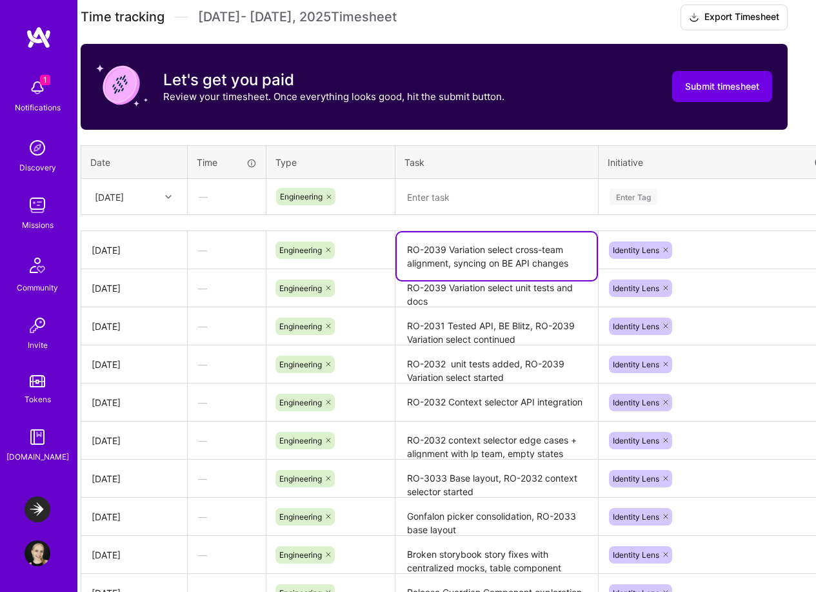
drag, startPoint x: 446, startPoint y: 248, endPoint x: 396, endPoint y: 248, distance: 49.7
click at [397, 248] on textarea "RO-2039 Variation select cross-team alignment, syncing on BE API changes" at bounding box center [497, 256] width 200 height 48
click at [440, 201] on textarea at bounding box center [497, 197] width 200 height 34
paste textarea "RO-2039"
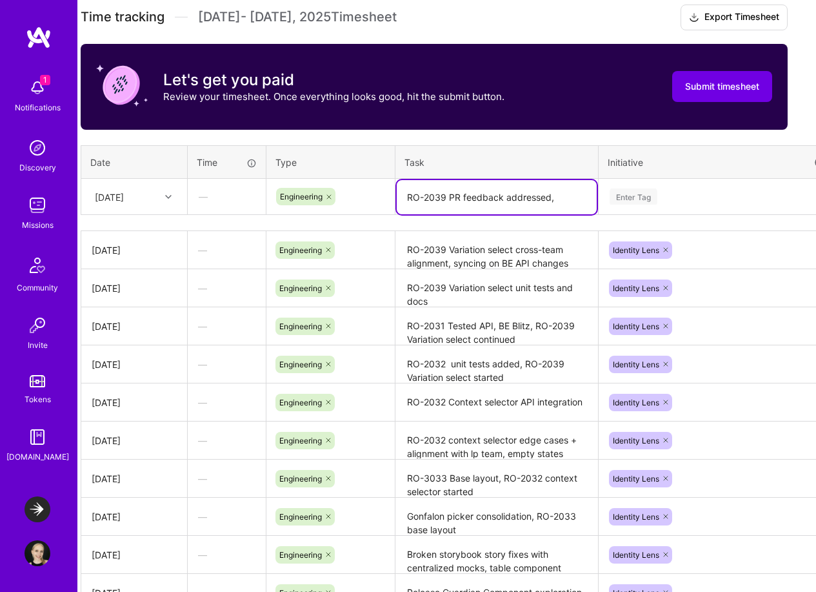
type textarea "RO-2039 PR feedback addressed,"
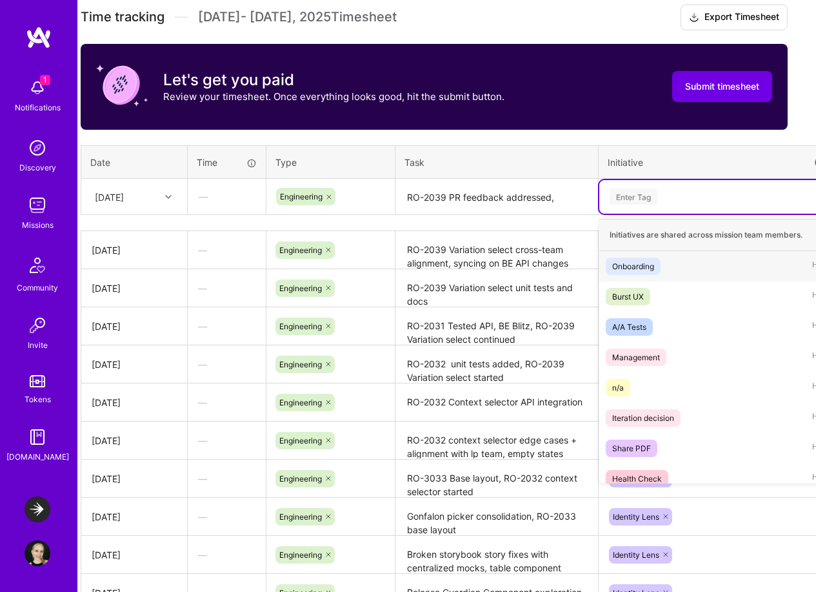
click at [651, 196] on div "Enter Tag" at bounding box center [634, 197] width 48 height 20
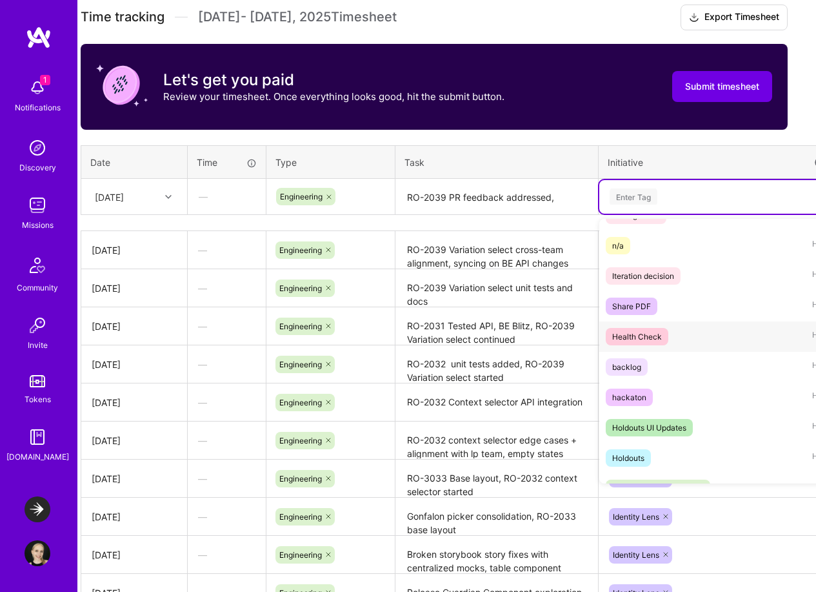
scroll to position [150, 0]
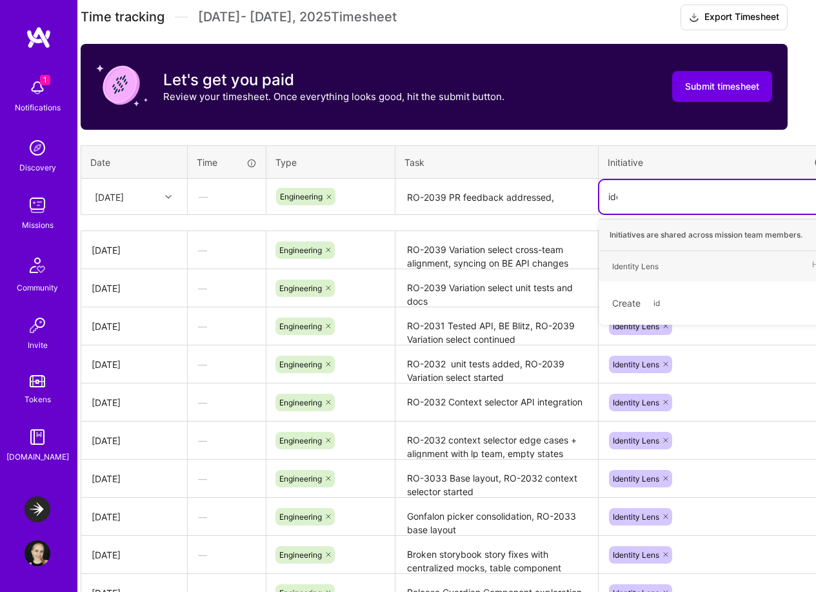
type input "iden"
click at [684, 267] on div "Identity Lens Hide" at bounding box center [718, 266] width 236 height 30
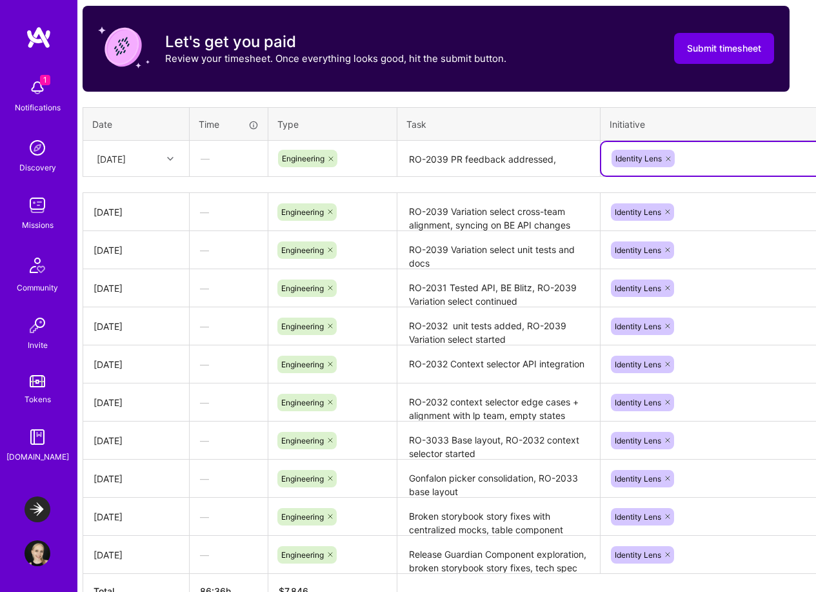
scroll to position [496, 11]
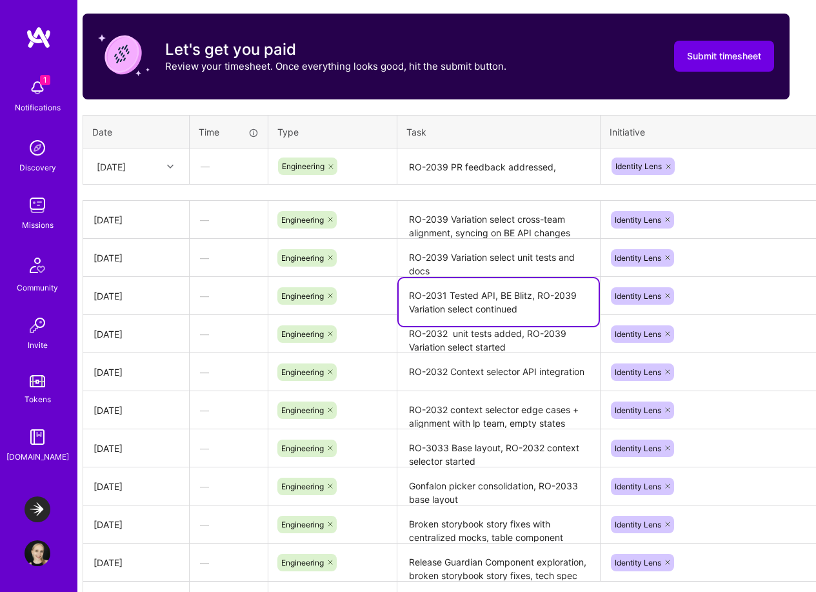
drag, startPoint x: 447, startPoint y: 295, endPoint x: 408, endPoint y: 294, distance: 39.4
click at [408, 294] on textarea "RO-2031 Tested API, BE Blitz, RO-2039 Variation select continued" at bounding box center [499, 302] width 200 height 48
click at [560, 165] on textarea "RO-2039 PR feedback addressed," at bounding box center [499, 167] width 200 height 34
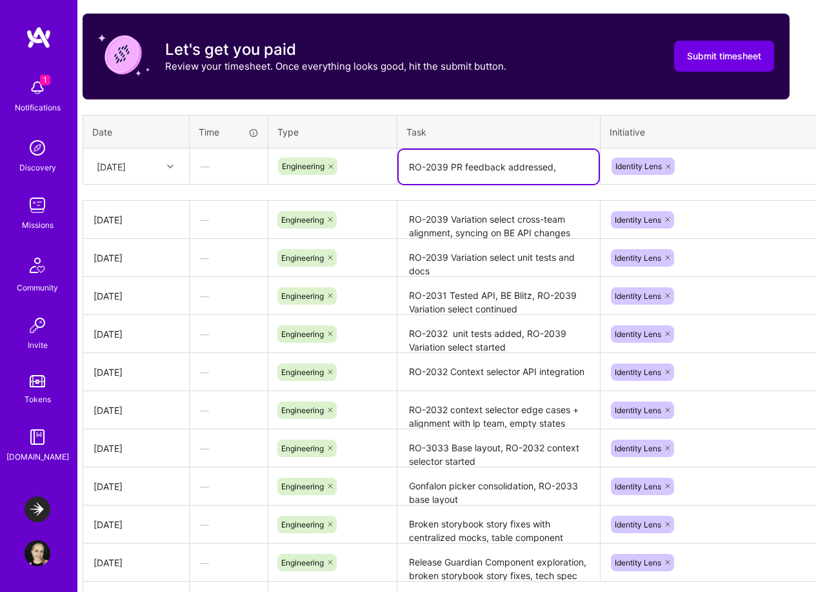
paste textarea "RO-2031"
type textarea "RO-2039 PR feedback addressed, RO-2031 continued"
click at [540, 231] on textarea "RO-2039 Variation select cross-team alignment, syncing on BE API changes" at bounding box center [499, 220] width 200 height 36
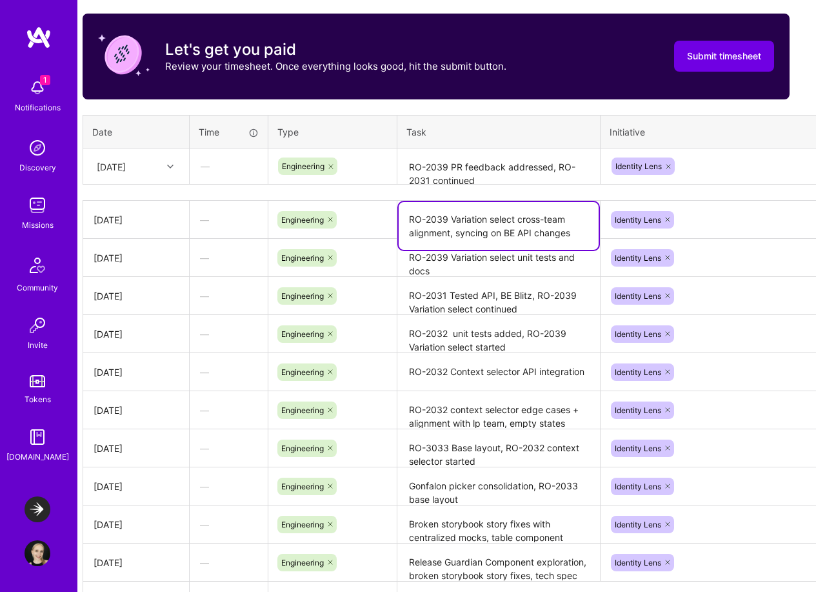
click at [525, 175] on textarea "RO-2039 PR feedback addressed, RO-2031 continued" at bounding box center [499, 167] width 200 height 34
click at [505, 163] on textarea "RO-2039 PR feedback addressed, RO-2031 continued" at bounding box center [499, 174] width 200 height 48
click at [485, 223] on textarea "RO-2039 Variation select cross-team alignment, syncing on BE API changes" at bounding box center [499, 220] width 200 height 36
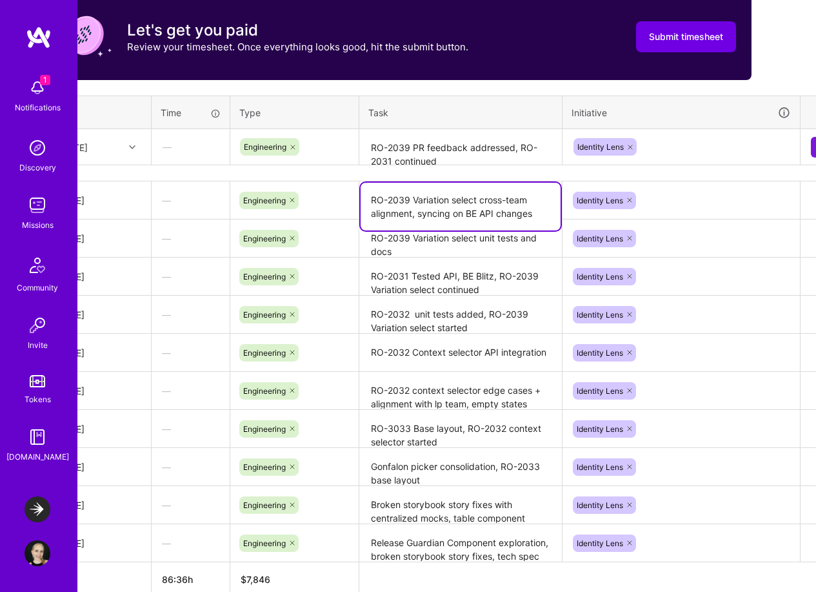
scroll to position [515, 77]
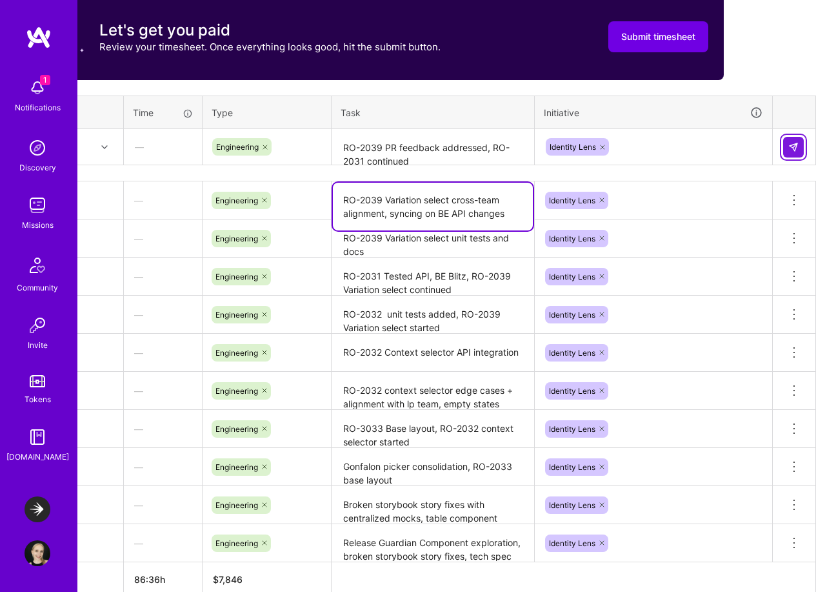
click at [794, 146] on img at bounding box center [794, 147] width 10 height 10
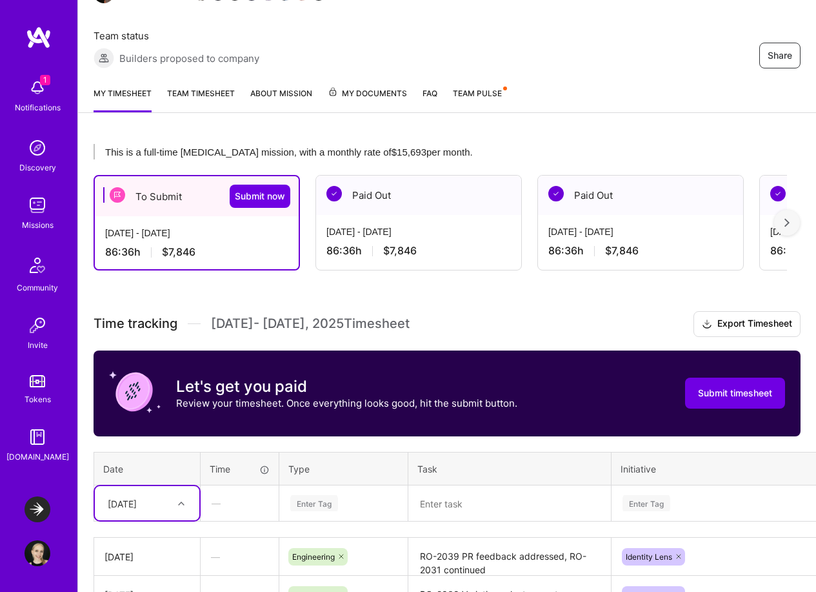
scroll to position [0, 0]
